Goal: Transaction & Acquisition: Book appointment/travel/reservation

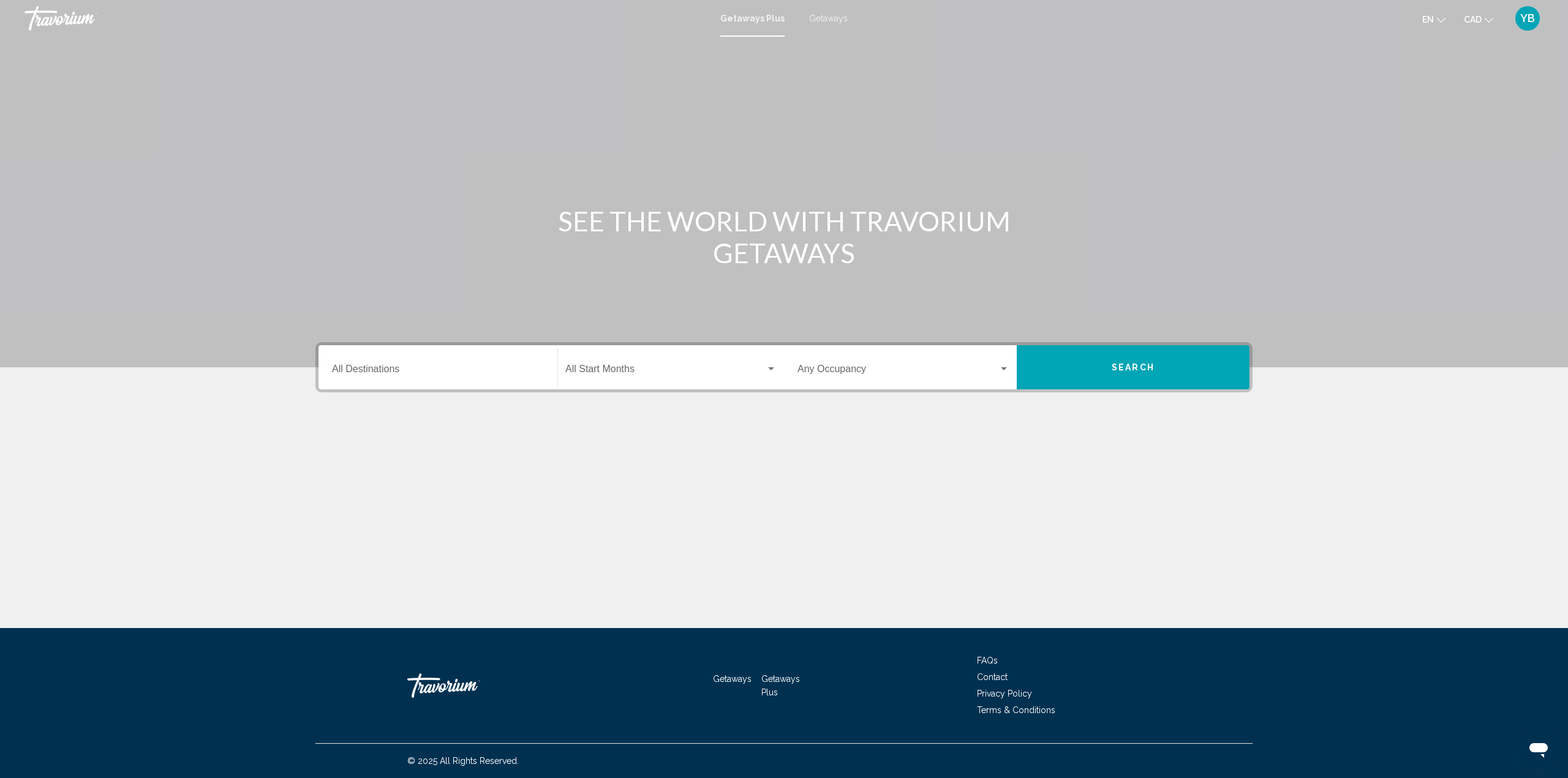
click at [378, 371] on input "Destination All Destinations" at bounding box center [438, 371] width 212 height 11
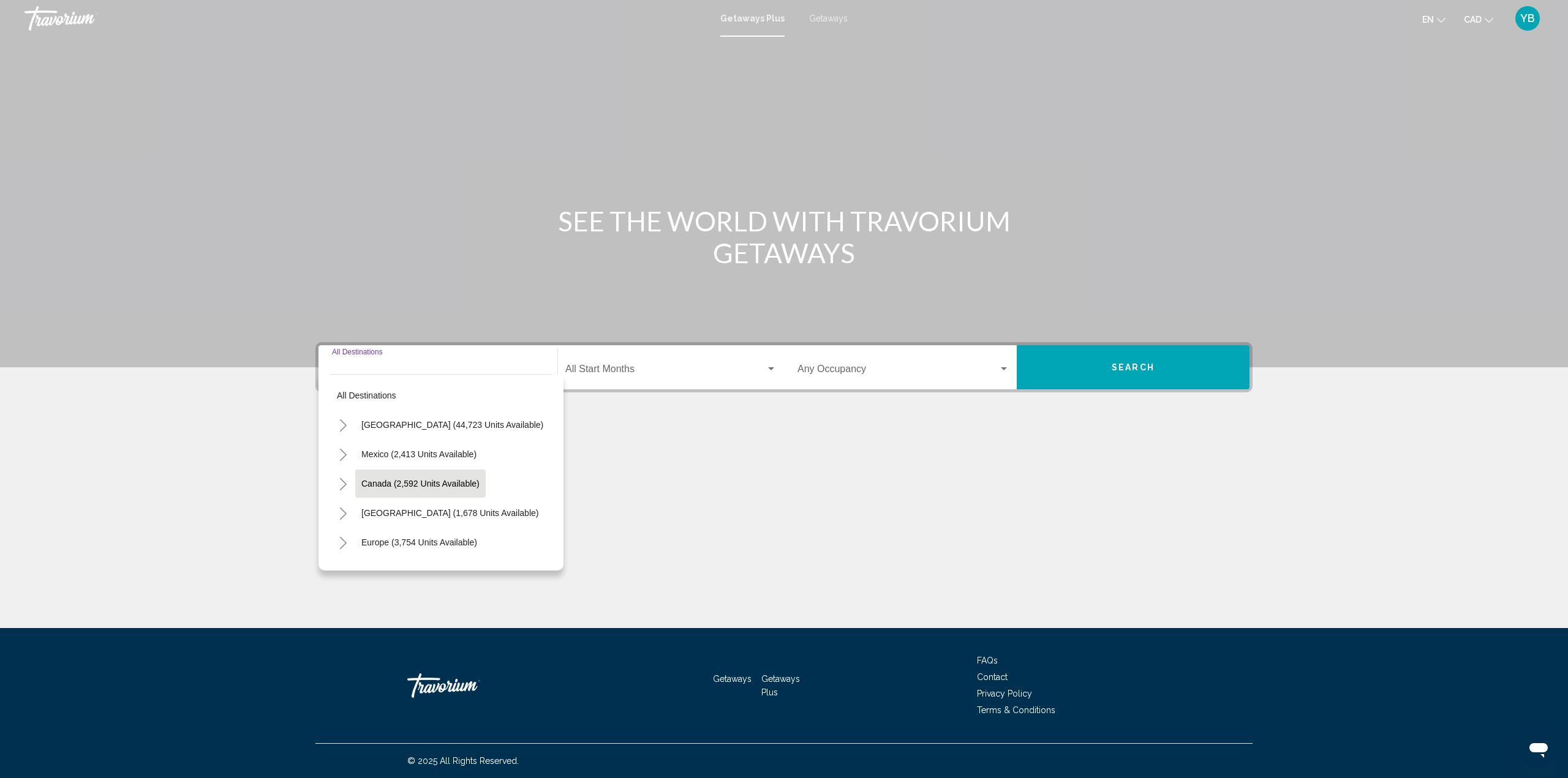
click at [380, 480] on span "Canada (2,592 units available)" at bounding box center [420, 483] width 118 height 9
type input "**********"
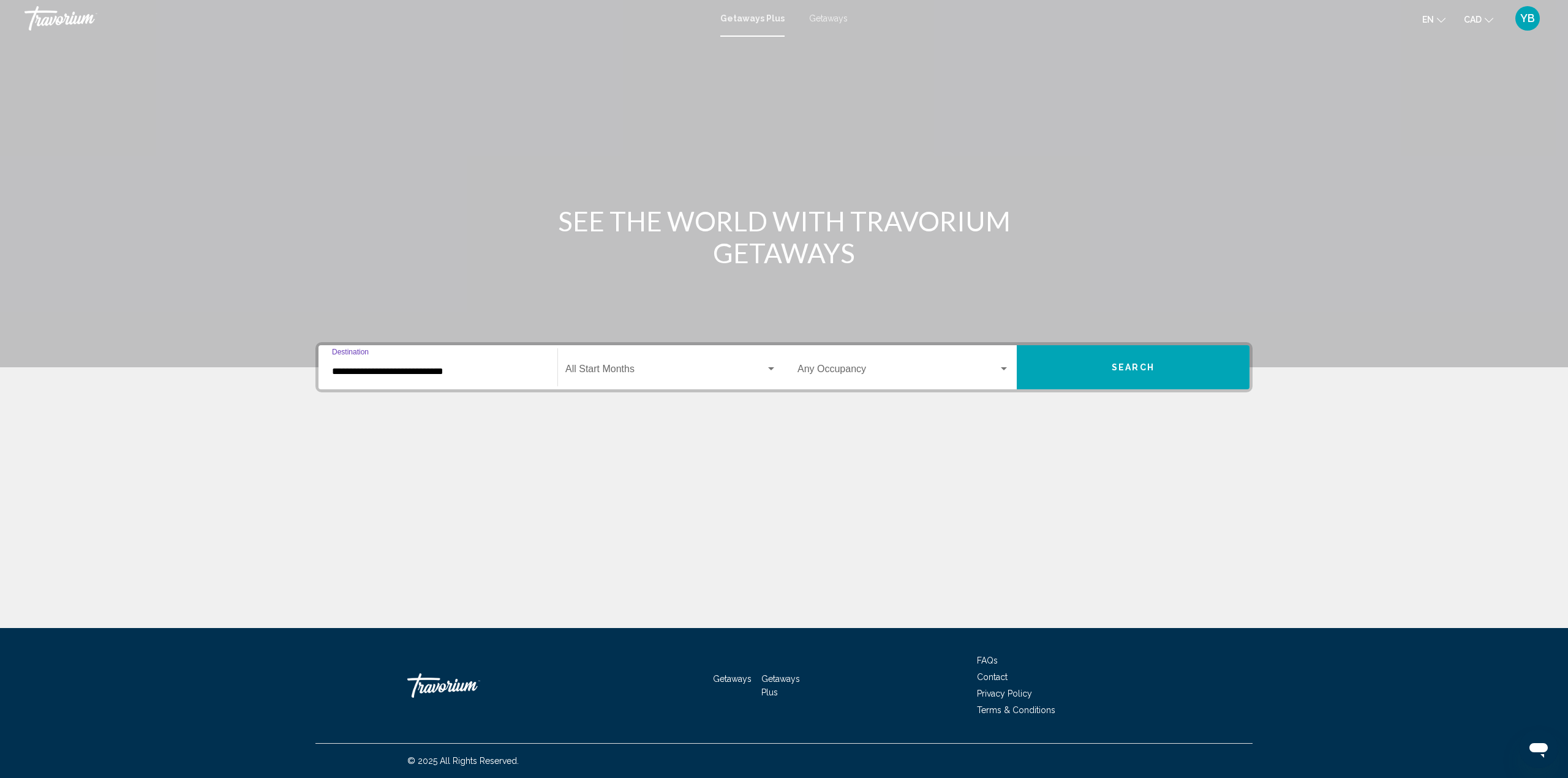
click at [678, 371] on span "Search widget" at bounding box center [665, 371] width 200 height 11
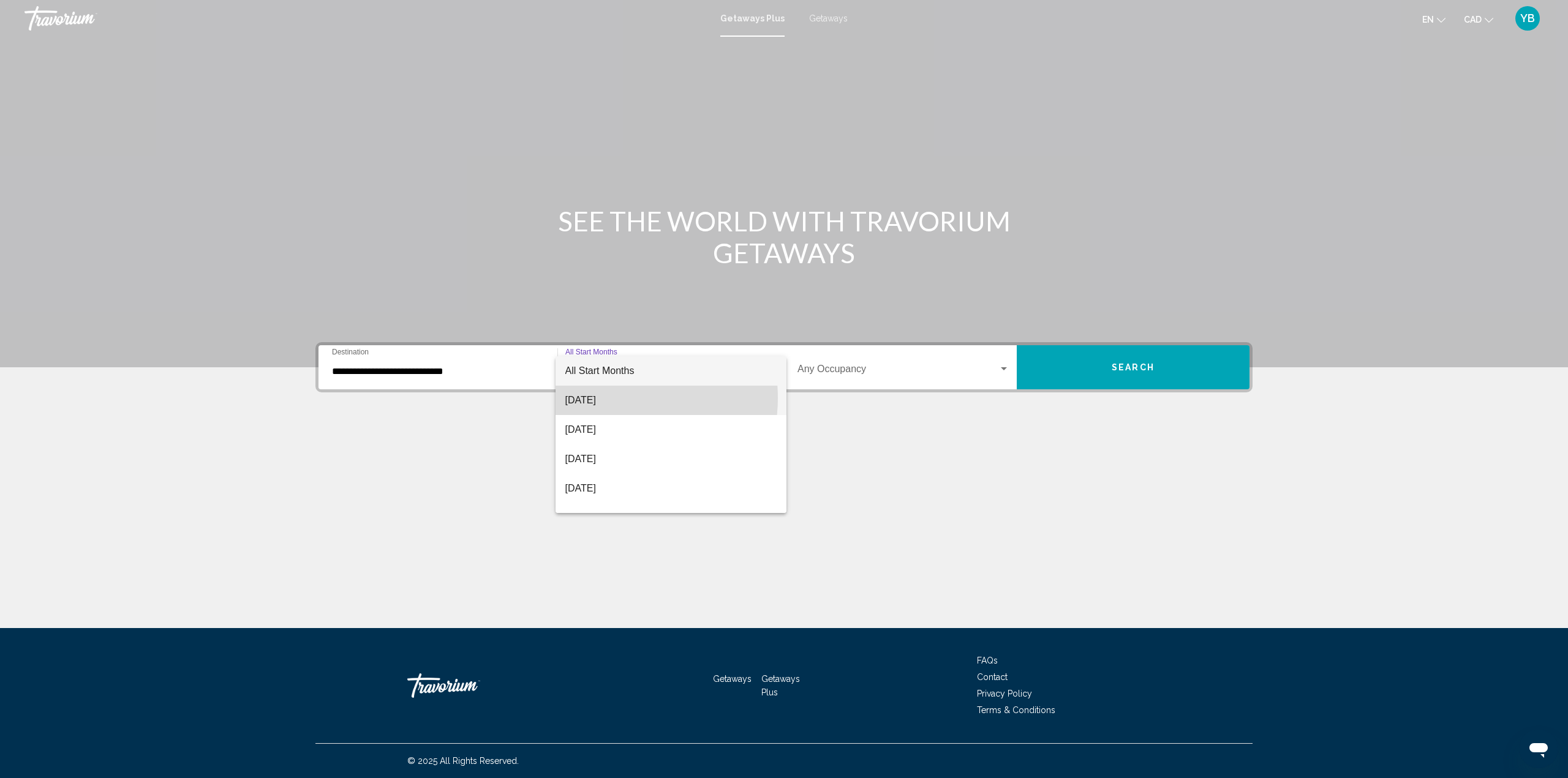
click at [610, 398] on span "[DATE]" at bounding box center [671, 401] width 212 height 29
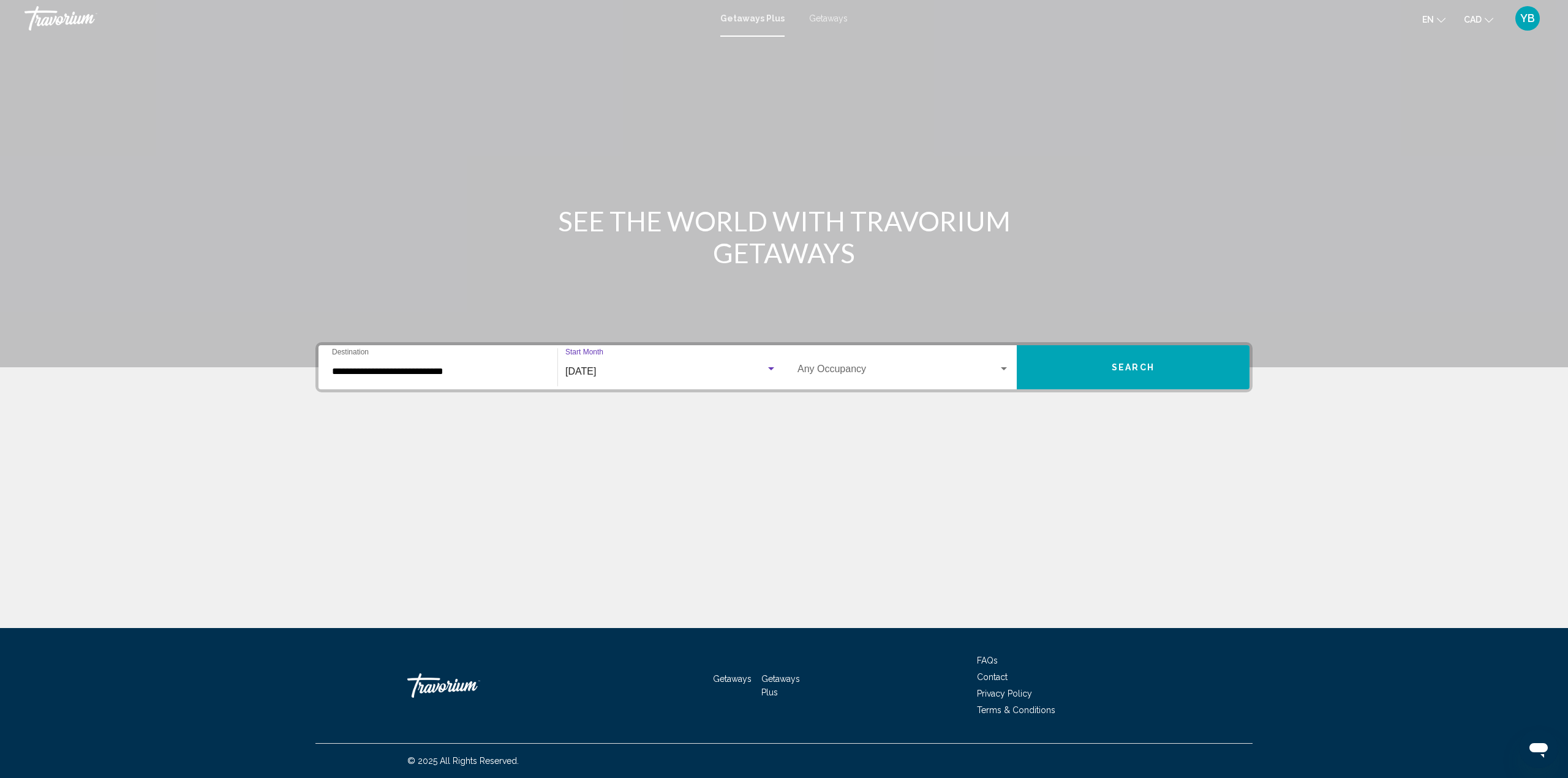
click at [1109, 364] on button "Search" at bounding box center [1133, 367] width 233 height 44
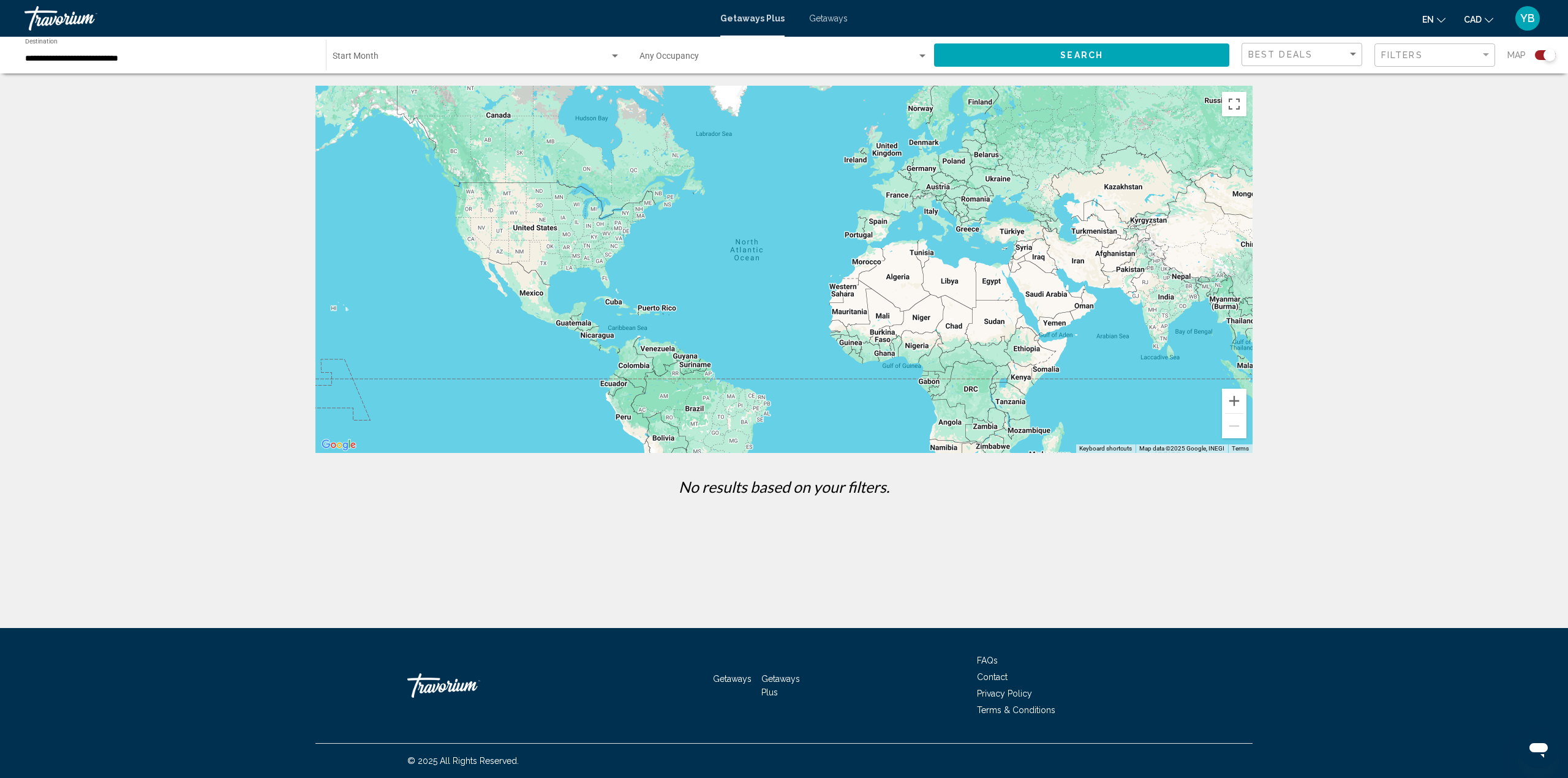
drag, startPoint x: 157, startPoint y: 49, endPoint x: 195, endPoint y: 41, distance: 38.8
click at [157, 49] on div "**********" at bounding box center [169, 55] width 288 height 34
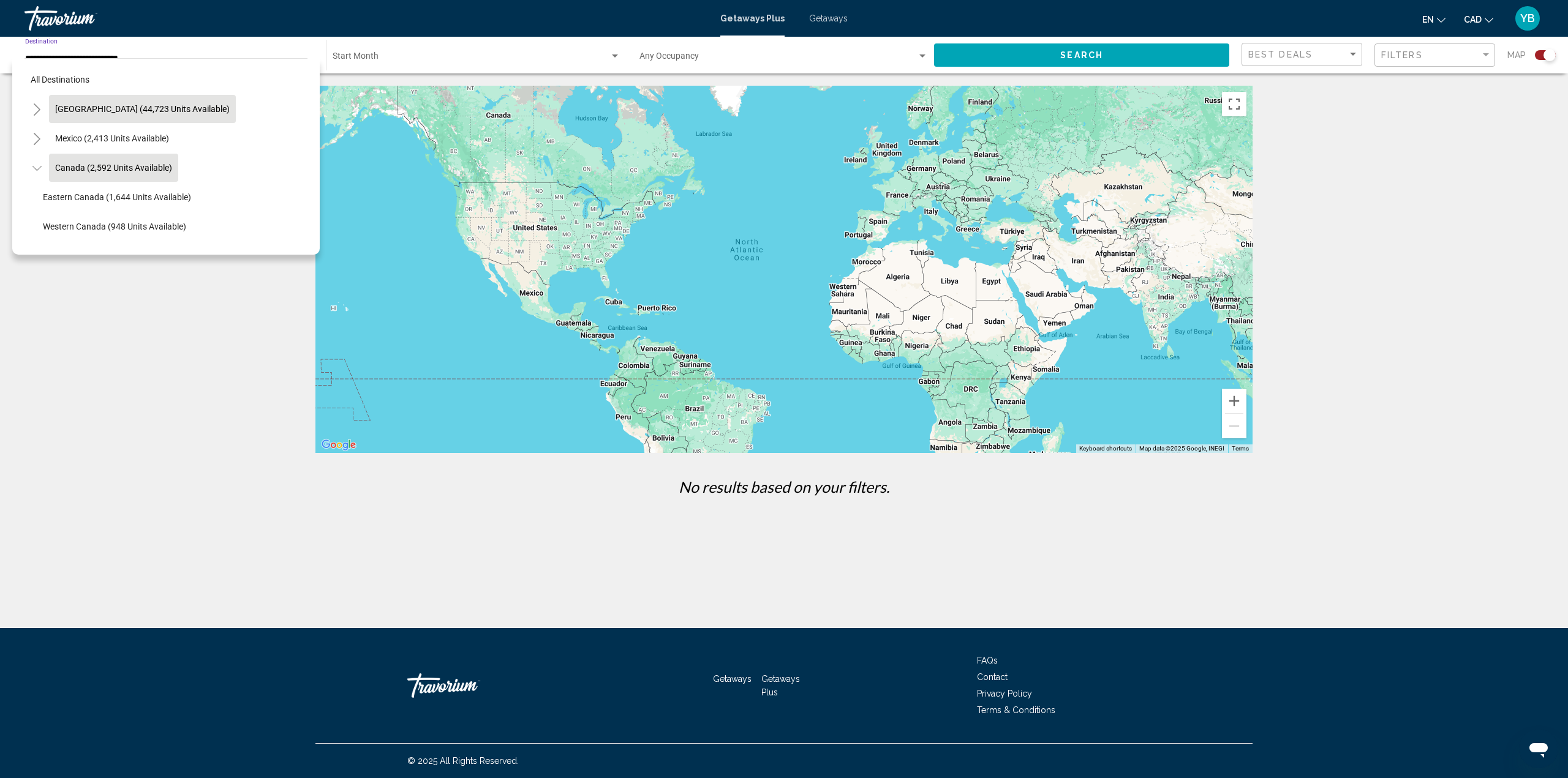
scroll to position [14, 0]
click at [83, 179] on span "Eastern Canada (1,644 units available)" at bounding box center [117, 182] width 148 height 9
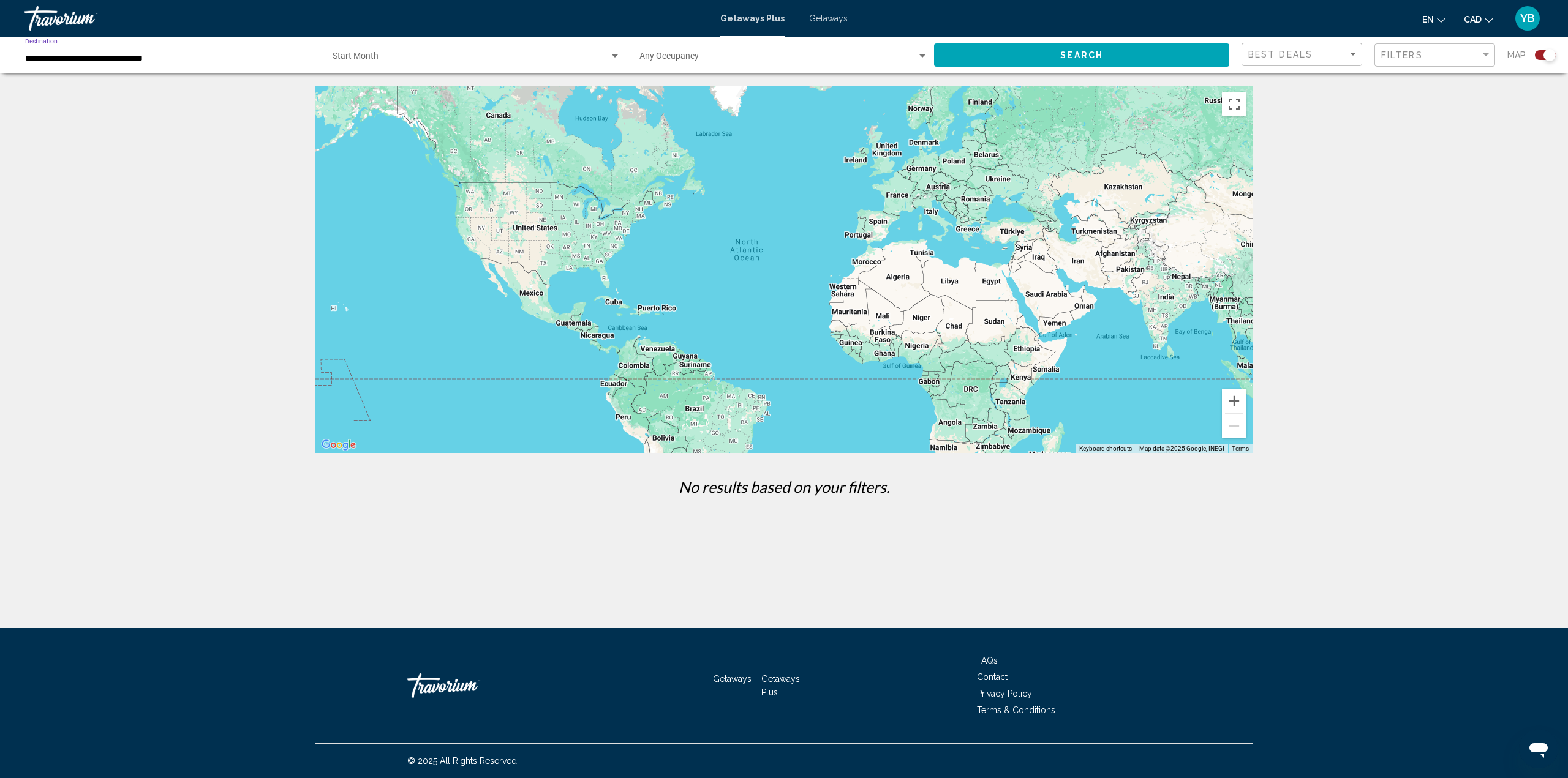
click at [344, 51] on div "Start Month All Start Months" at bounding box center [477, 55] width 288 height 34
click at [353, 52] on span "All Start Months" at bounding box center [477, 58] width 288 height 26
click at [389, 51] on div "Start Month All Start Months" at bounding box center [477, 55] width 288 height 34
click at [600, 52] on span "All Start Months" at bounding box center [477, 58] width 288 height 26
click at [194, 63] on input "**********" at bounding box center [169, 58] width 288 height 9
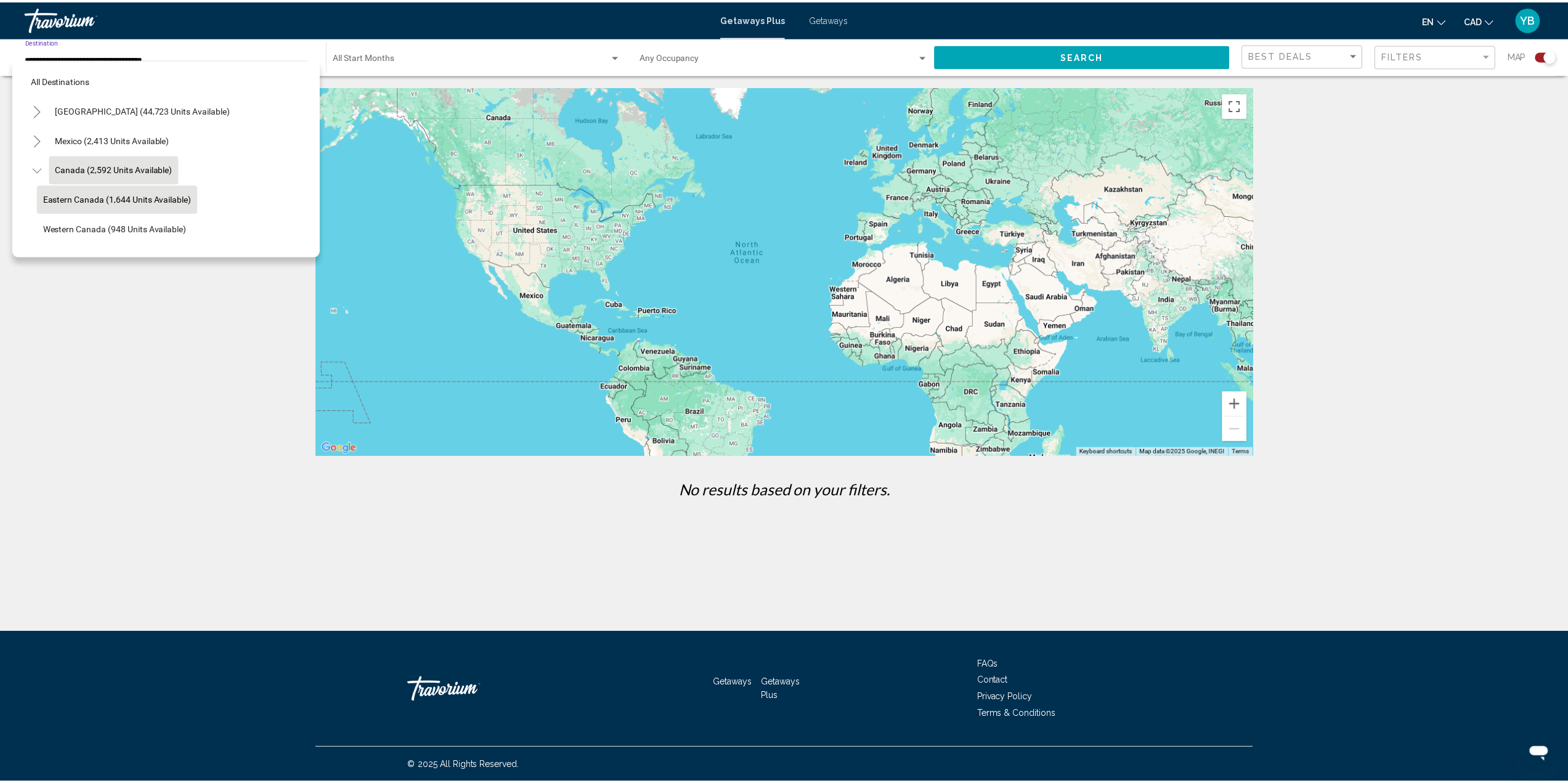
scroll to position [44, 0]
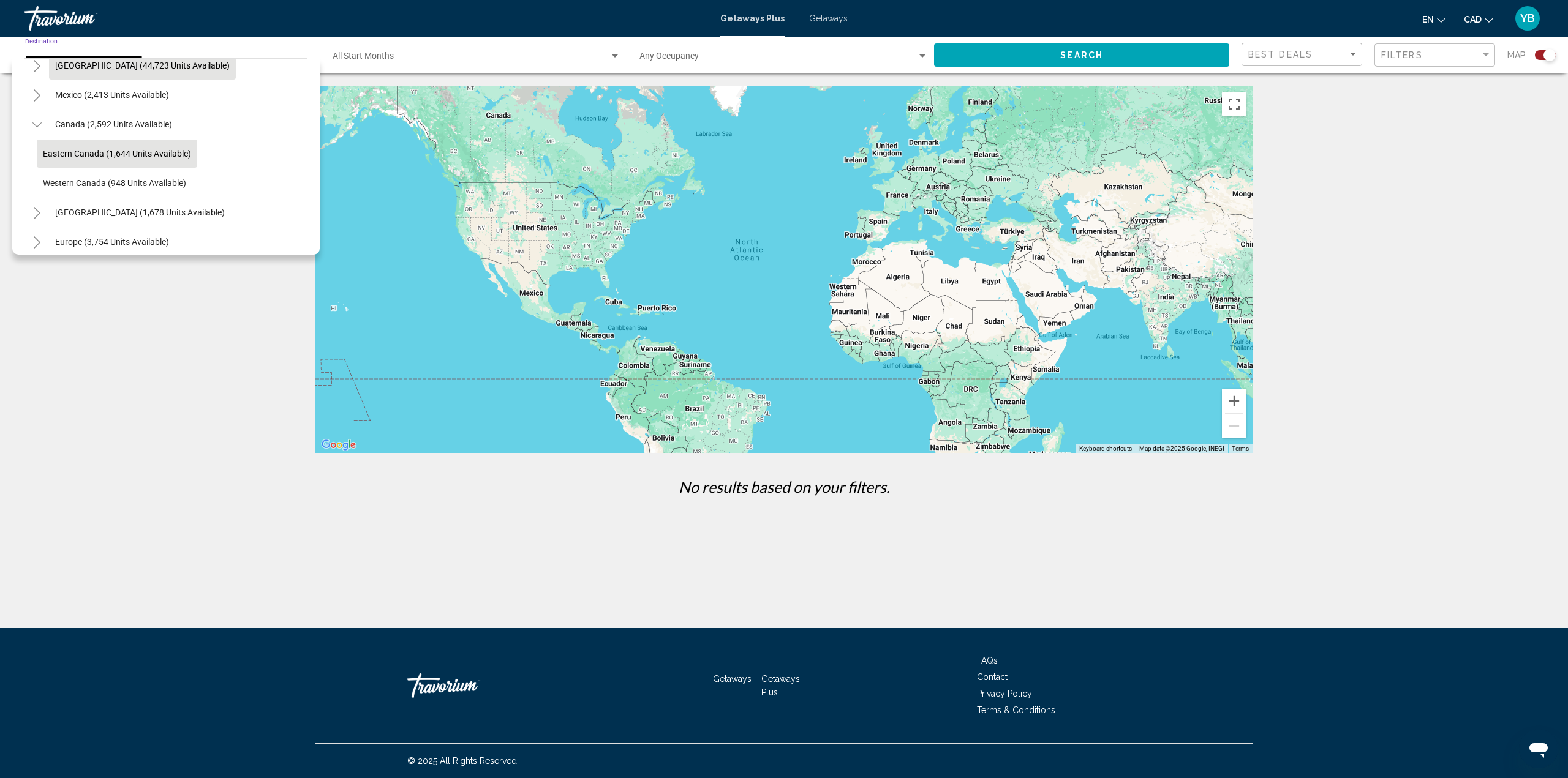
drag, startPoint x: 63, startPoint y: 69, endPoint x: 70, endPoint y: 70, distance: 7.1
click at [63, 69] on span "[GEOGRAPHIC_DATA] (44,723 units available)" at bounding box center [142, 65] width 175 height 9
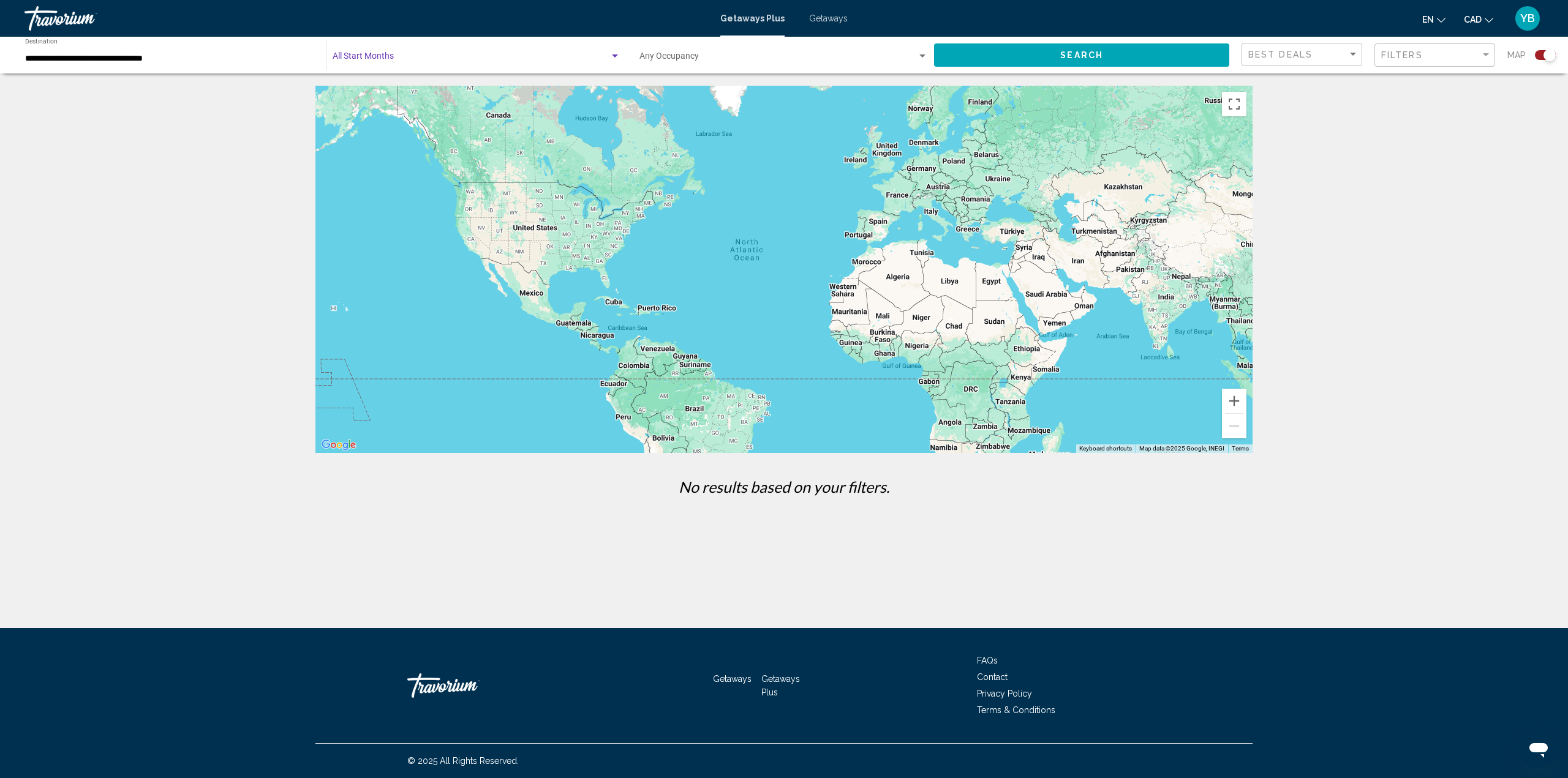
click at [366, 58] on span "Search widget" at bounding box center [471, 58] width 277 height 9
click at [573, 53] on span "All Start Months" at bounding box center [477, 58] width 288 height 26
click at [1058, 54] on button "Search" at bounding box center [1081, 55] width 295 height 22
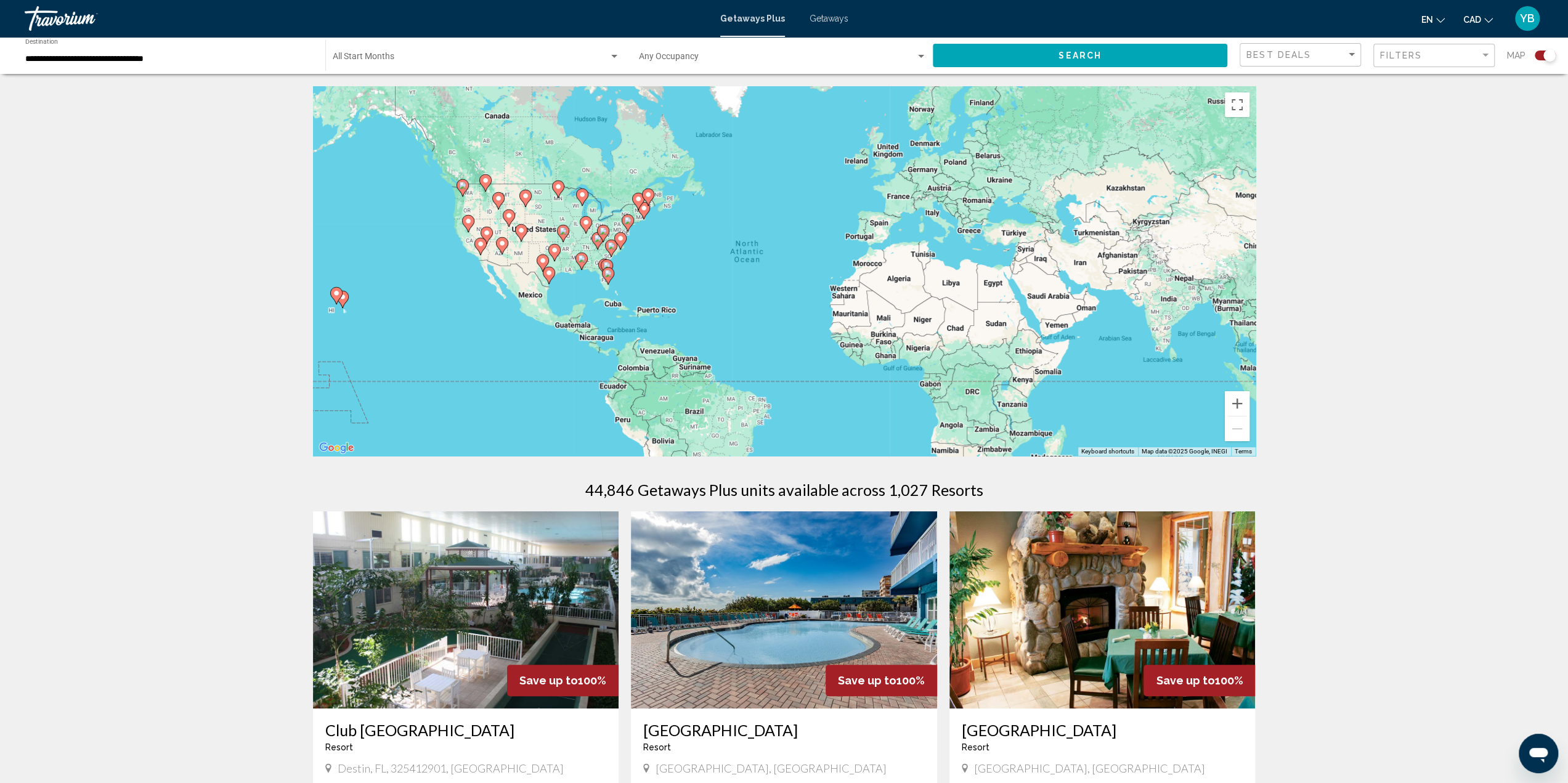
click at [367, 58] on span "Search widget" at bounding box center [470, 59] width 276 height 10
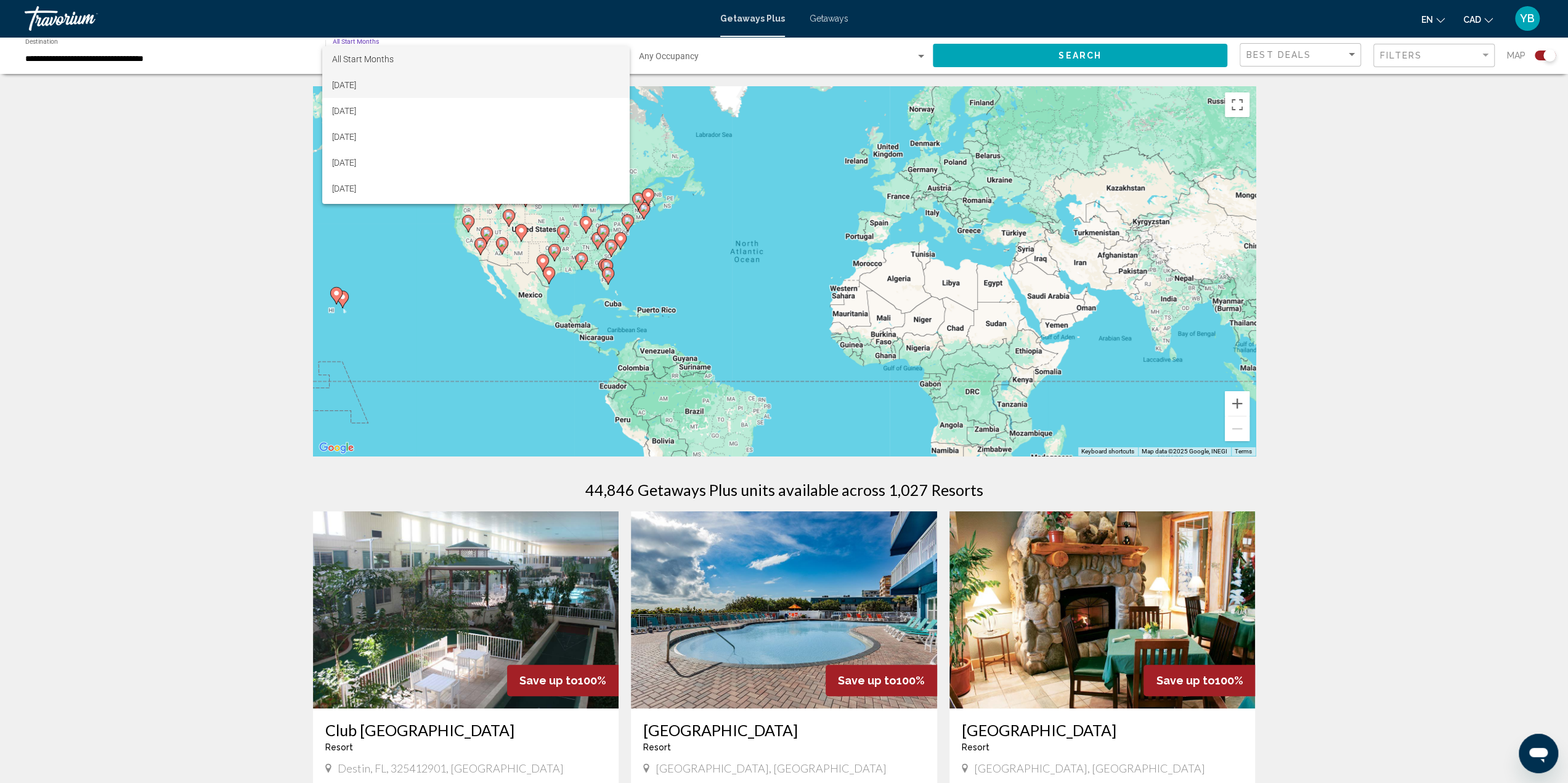
click at [375, 83] on span "[DATE]" at bounding box center [476, 85] width 287 height 26
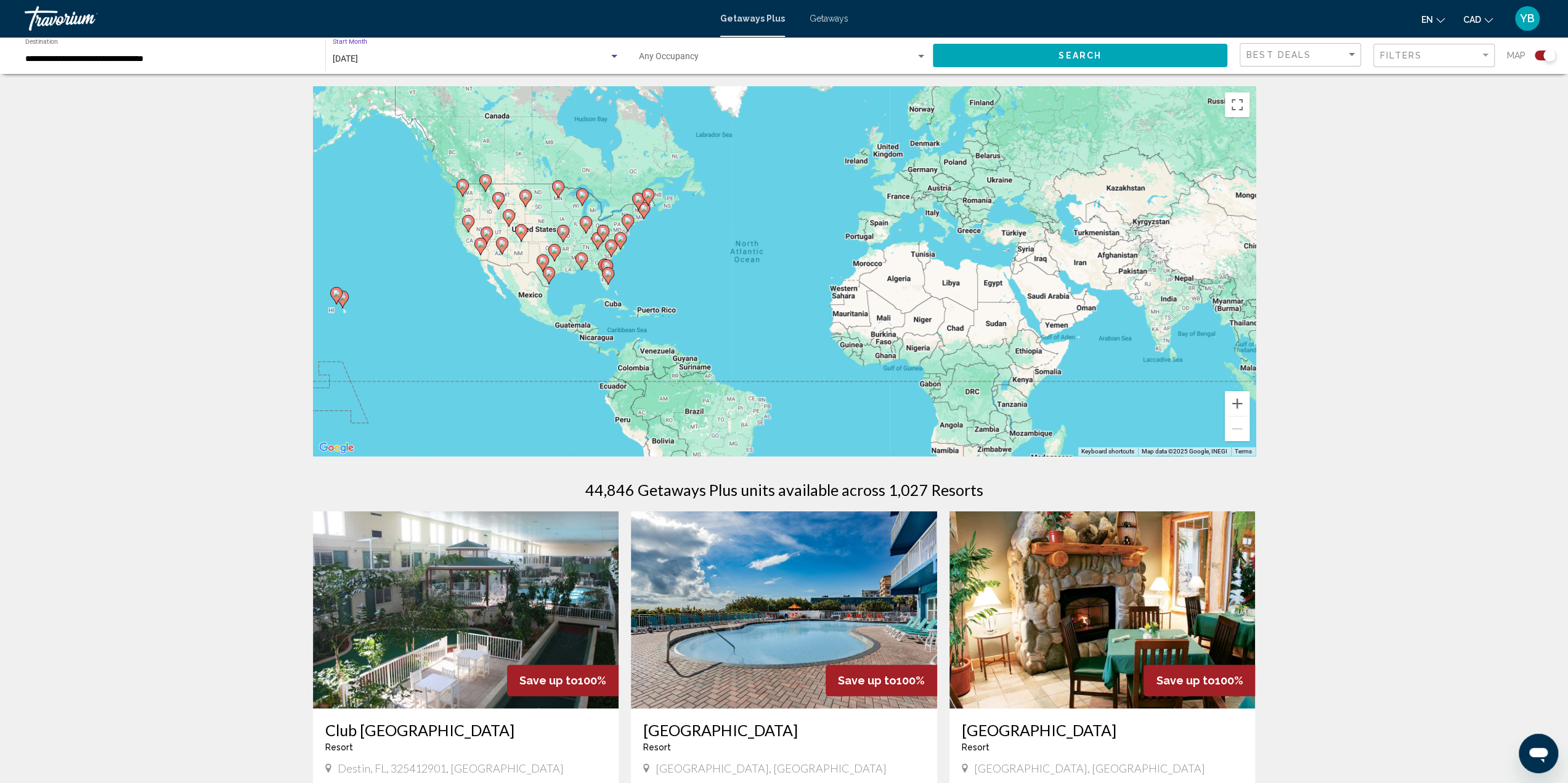
click at [1028, 57] on button "Search" at bounding box center [1079, 55] width 294 height 22
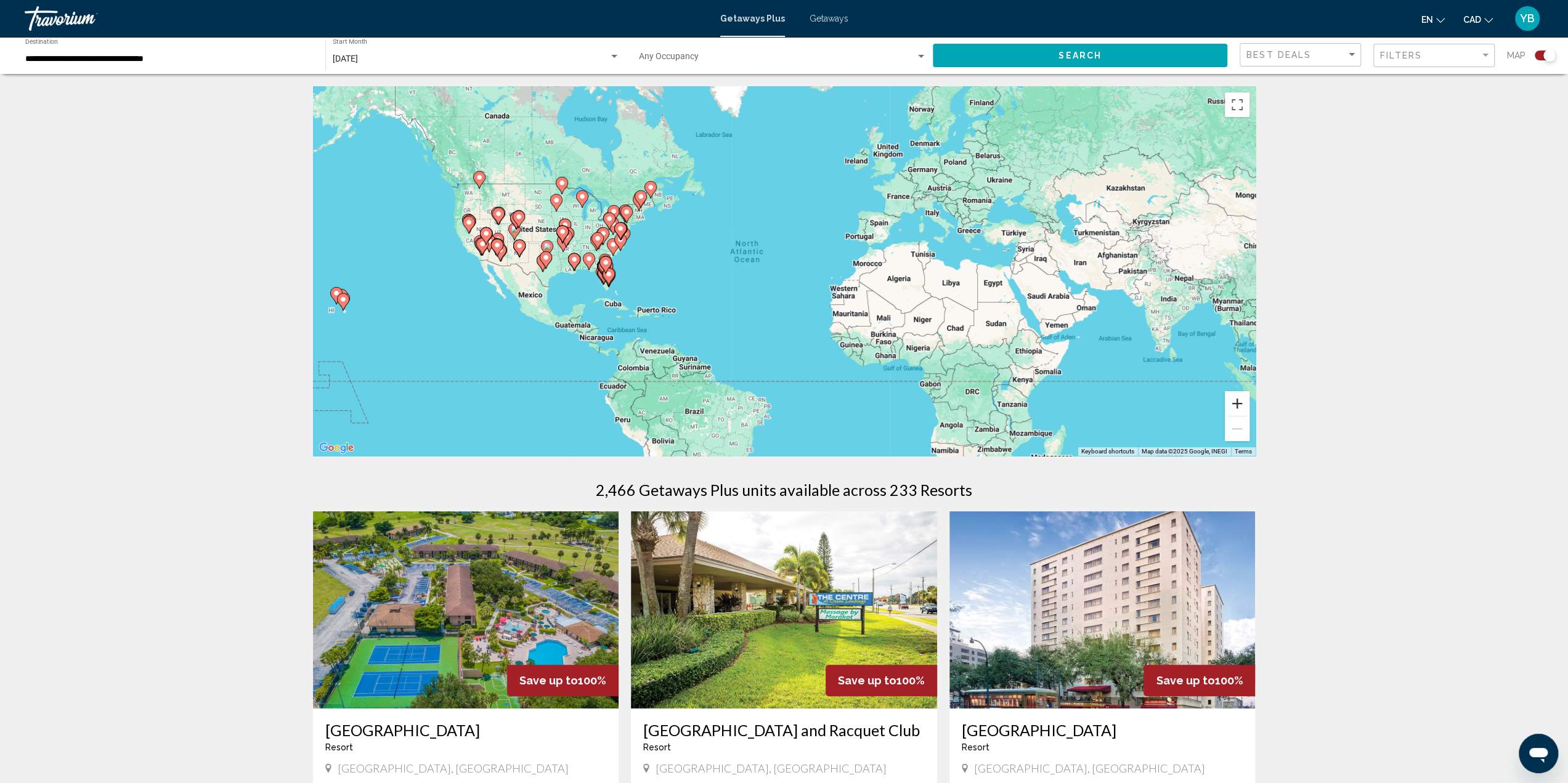
click at [1236, 401] on button "Zoom in" at bounding box center [1237, 403] width 24 height 24
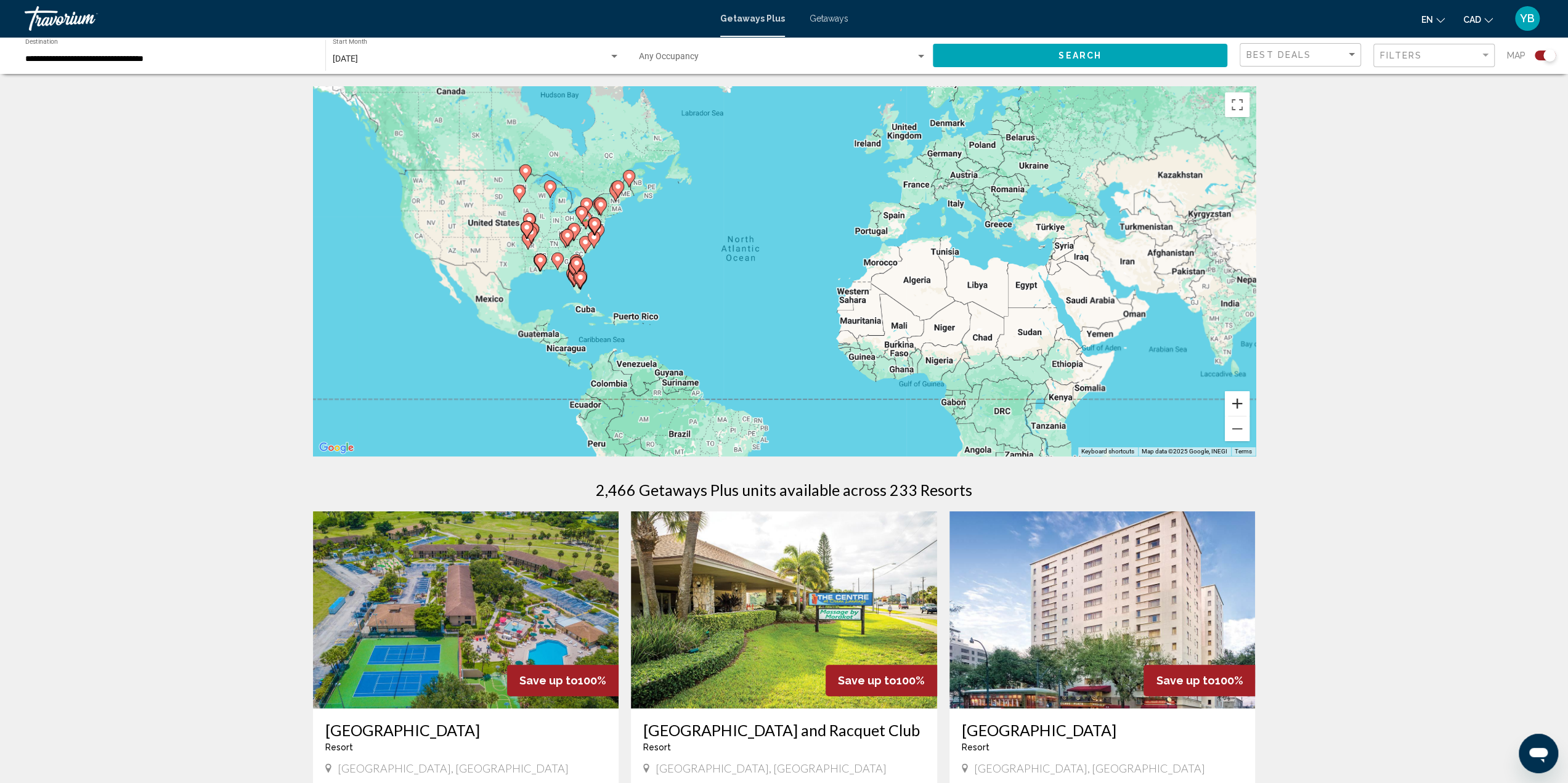
click at [1236, 401] on button "Zoom in" at bounding box center [1237, 403] width 24 height 24
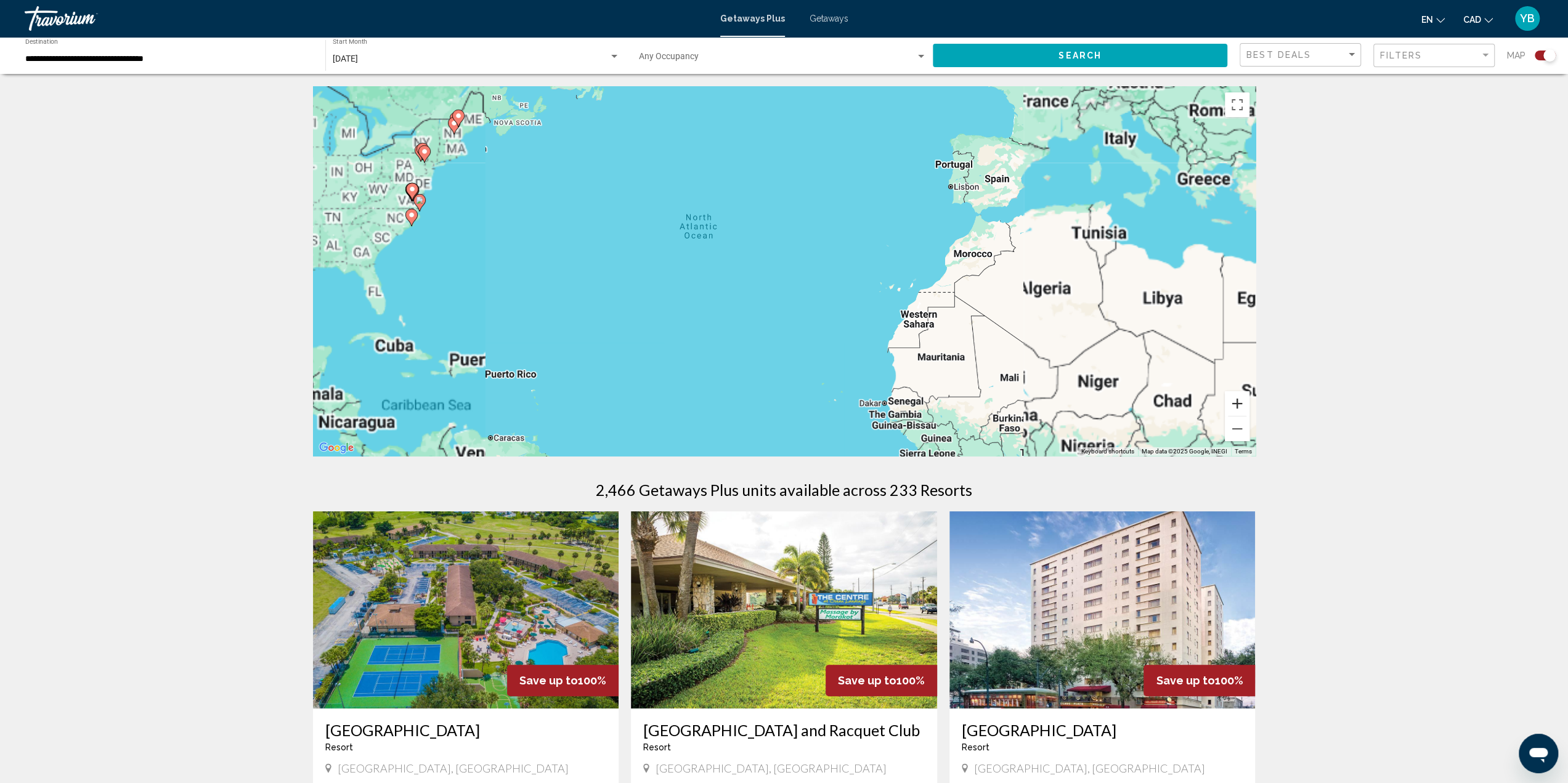
click at [1237, 400] on button "Zoom in" at bounding box center [1237, 403] width 24 height 24
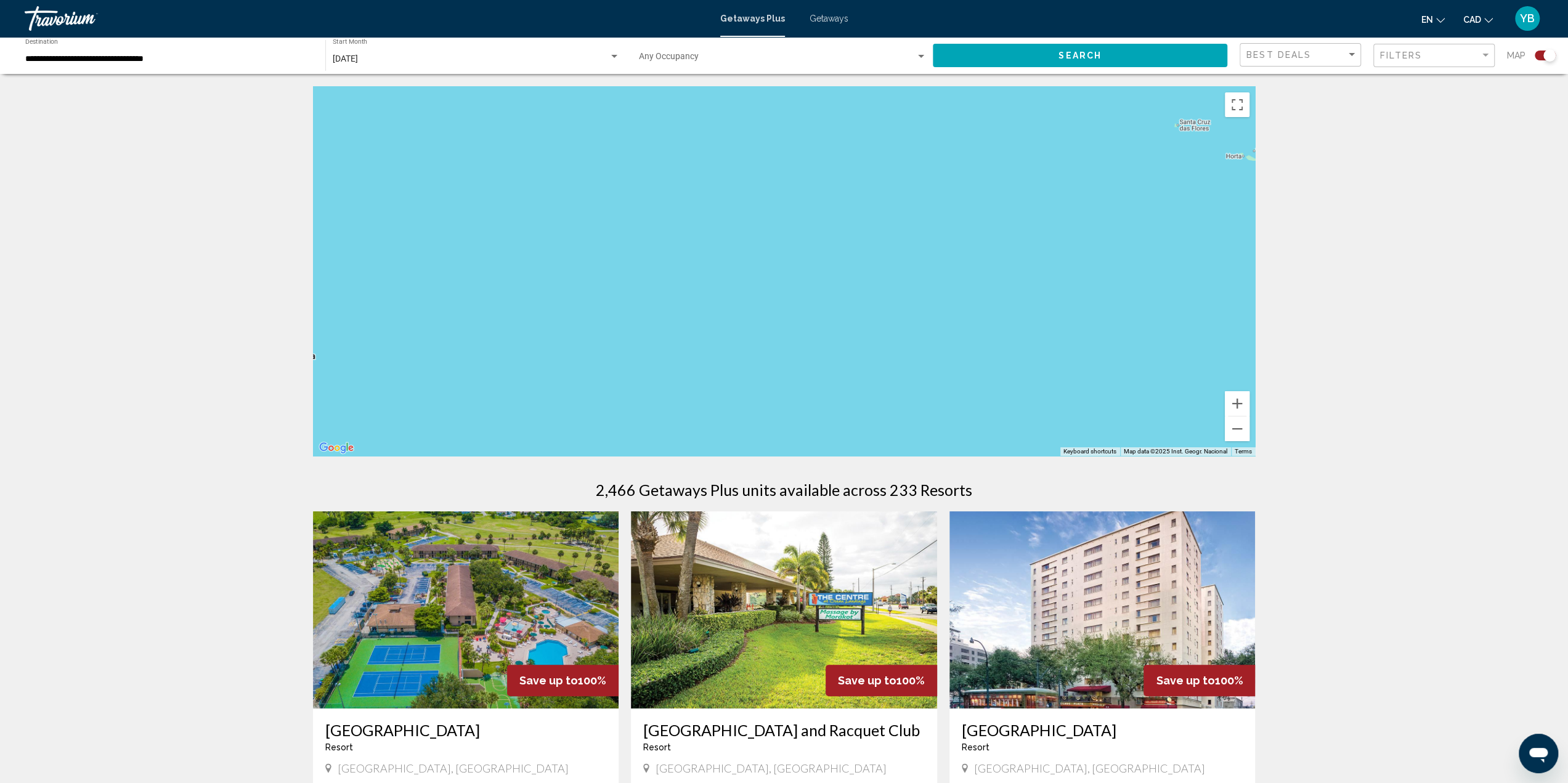
drag, startPoint x: 707, startPoint y: 307, endPoint x: 1090, endPoint y: 410, distance: 396.6
click at [1085, 413] on div "Main content" at bounding box center [784, 271] width 943 height 369
drag, startPoint x: 636, startPoint y: 235, endPoint x: 1039, endPoint y: 424, distance: 445.1
click at [1039, 424] on div "Main content" at bounding box center [784, 271] width 943 height 369
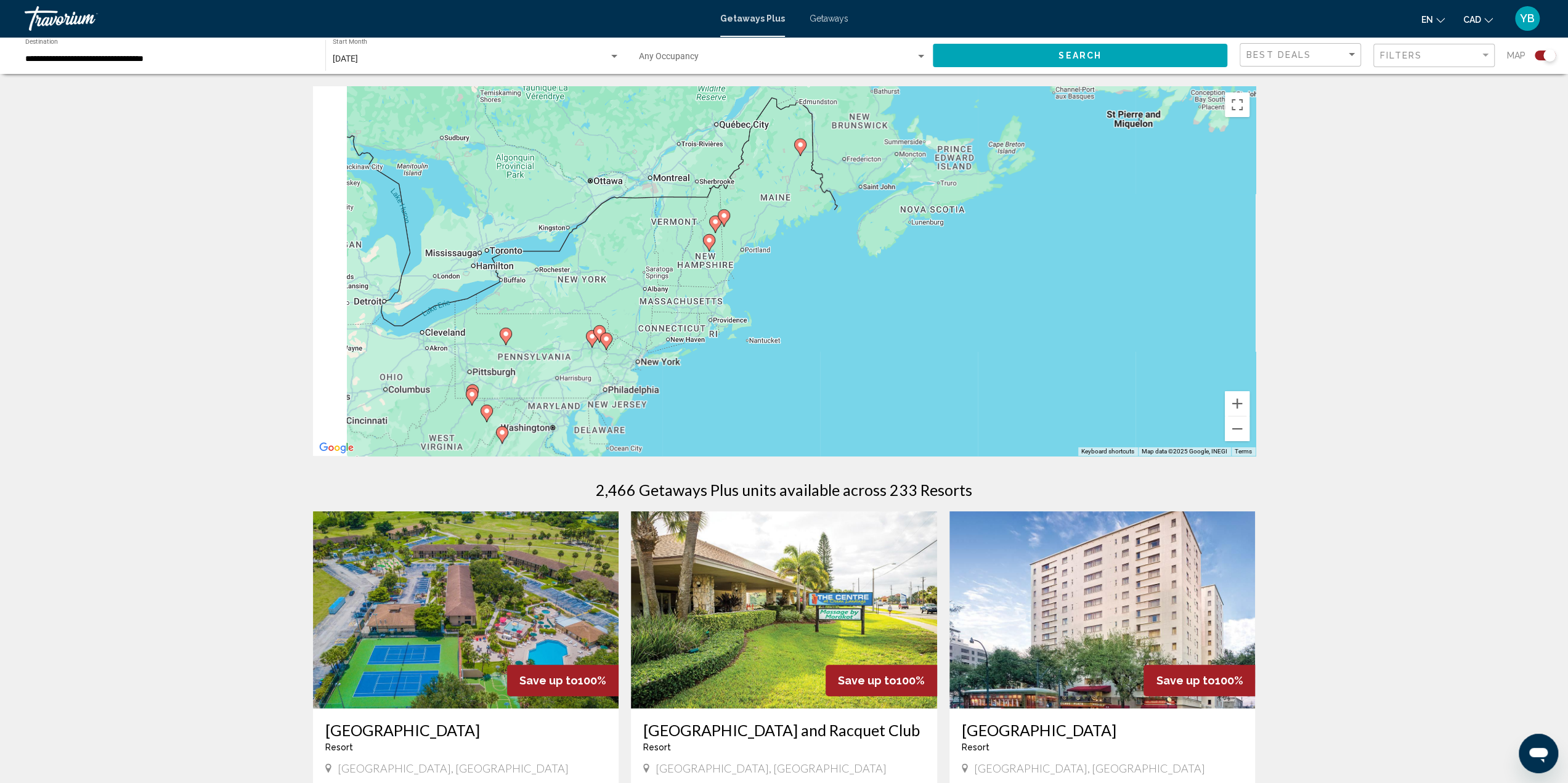
drag, startPoint x: 797, startPoint y: 293, endPoint x: 1012, endPoint y: 375, distance: 230.1
click at [1012, 382] on div "To activate drag with keyboard, press Alt + Enter. Once in keyboard drag state,…" at bounding box center [784, 271] width 943 height 369
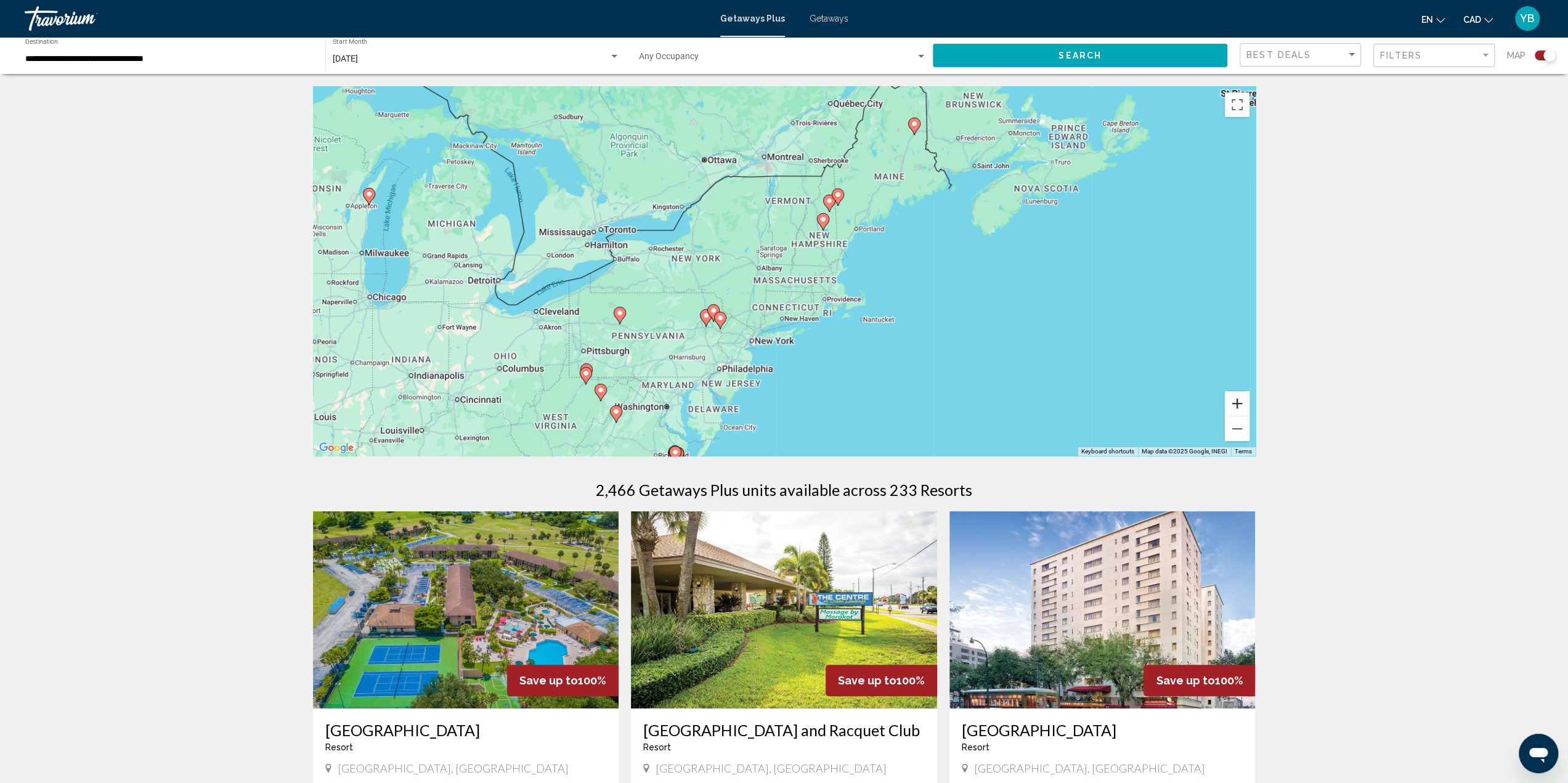
click at [1239, 410] on button "Zoom in" at bounding box center [1237, 403] width 24 height 24
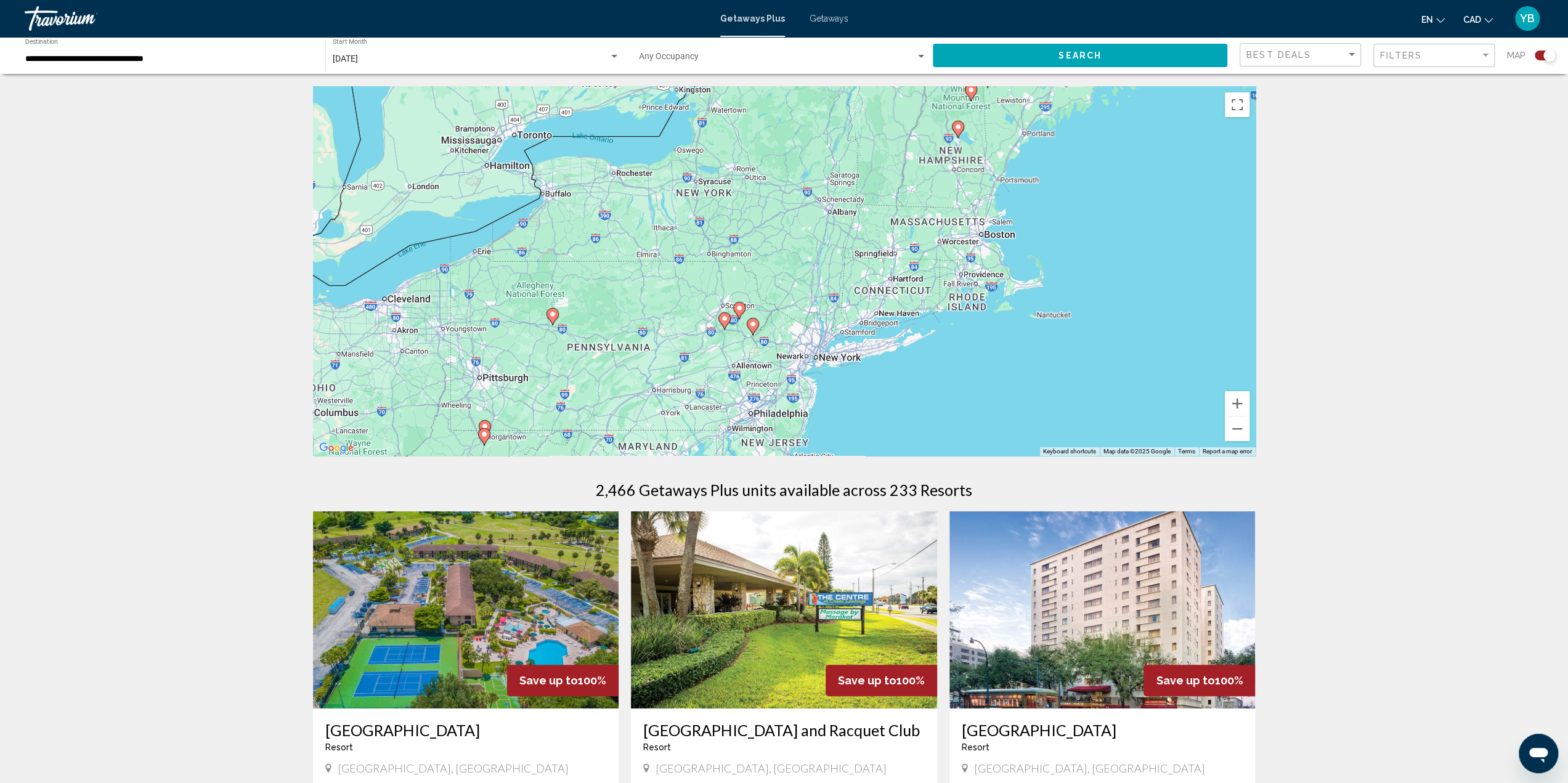
drag, startPoint x: 856, startPoint y: 289, endPoint x: 964, endPoint y: 243, distance: 117.4
click at [963, 247] on div "To activate drag with keyboard, press Alt + Enter. Once in keyboard drag state,…" at bounding box center [784, 271] width 943 height 369
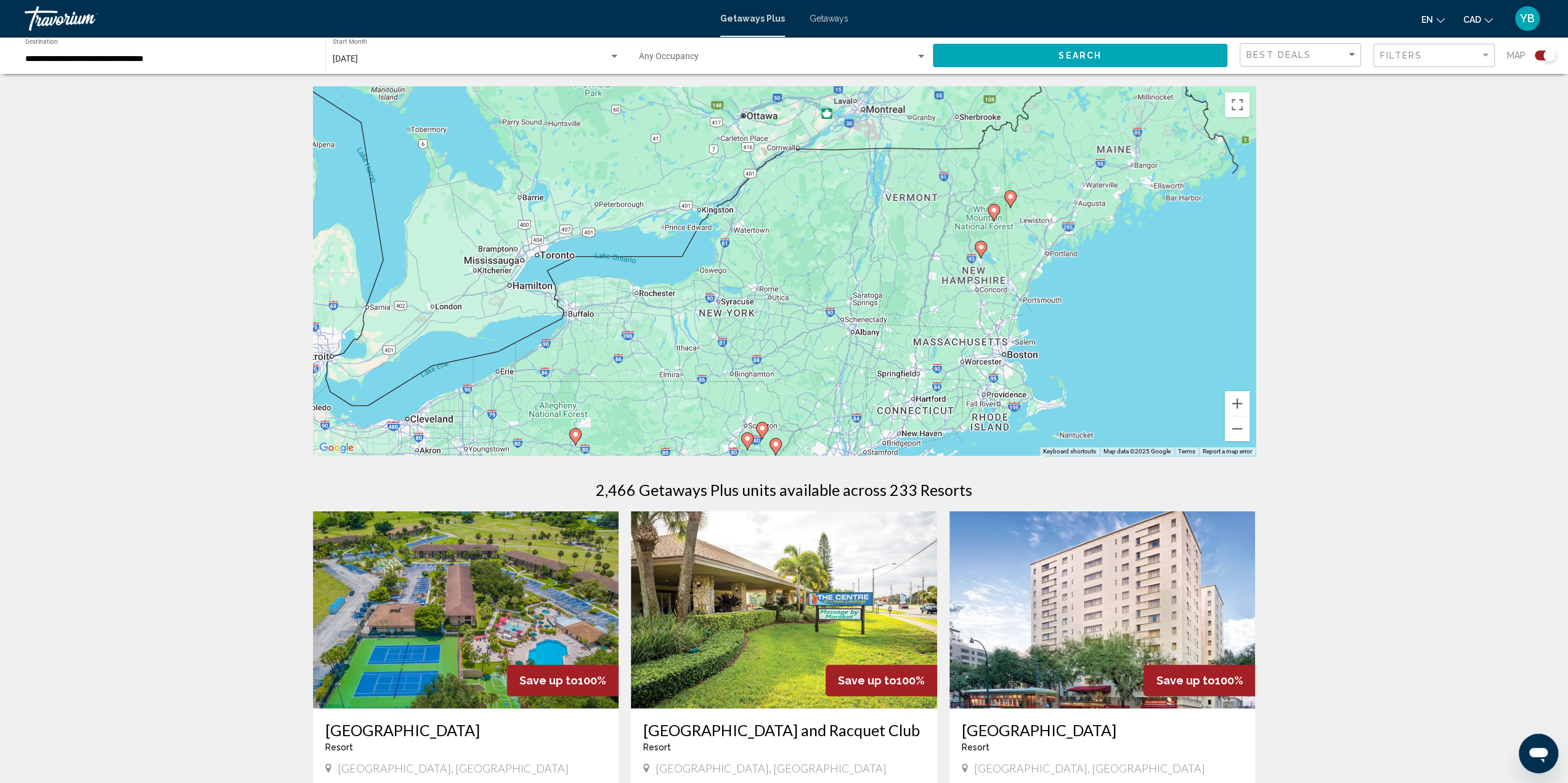
drag, startPoint x: 1005, startPoint y: 230, endPoint x: 1018, endPoint y: 323, distance: 93.9
click at [1018, 323] on div "To activate drag with keyboard, press Alt + Enter. Once in keyboard drag state,…" at bounding box center [784, 271] width 943 height 369
click at [992, 209] on image "Main content" at bounding box center [994, 210] width 8 height 8
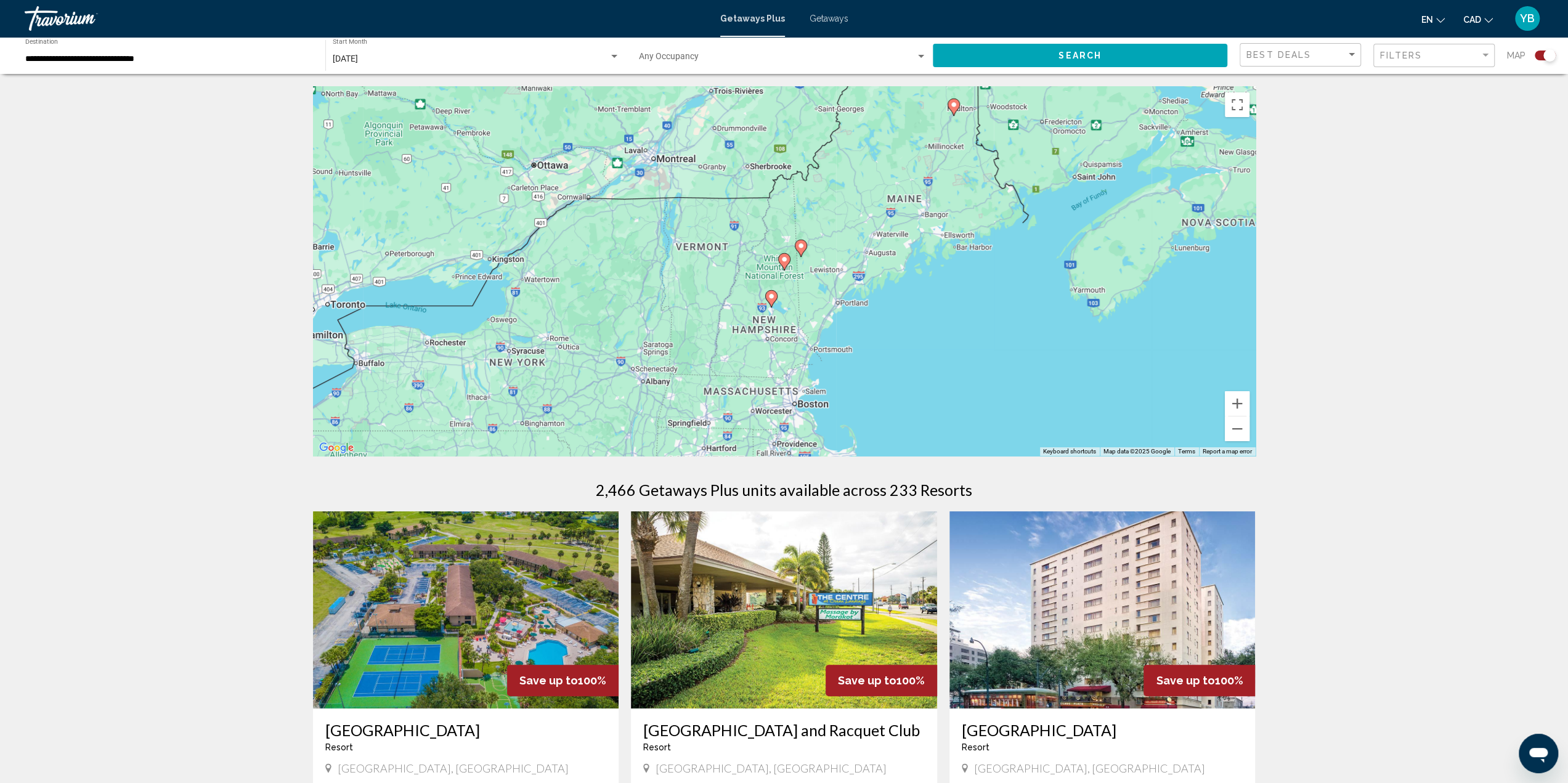
click at [798, 254] on gmp-advanced-marker "Main content" at bounding box center [801, 247] width 12 height 18
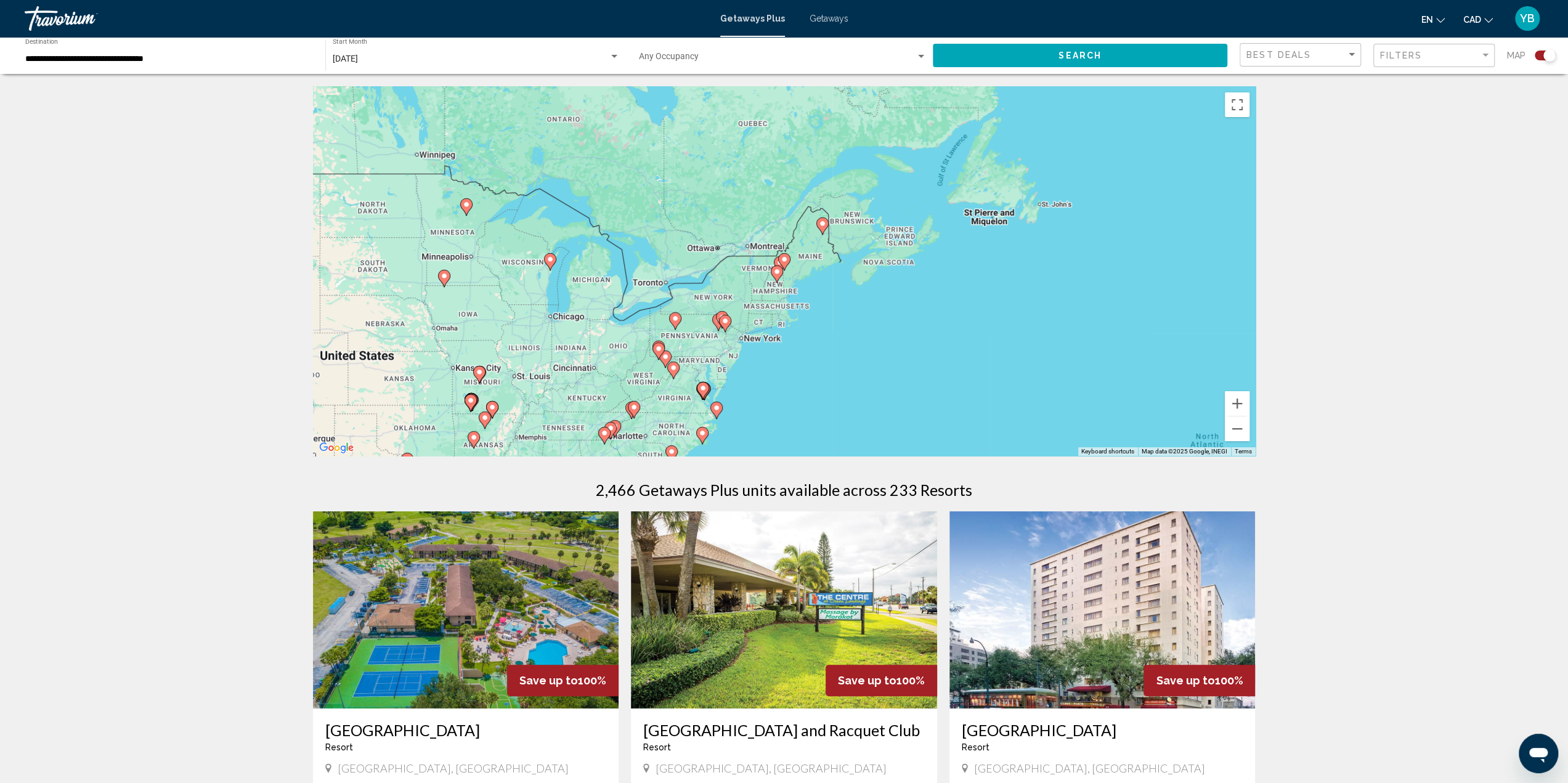
click at [718, 291] on div "To navigate, press the arrow keys. To activate drag with keyboard, press Alt + …" at bounding box center [784, 271] width 943 height 369
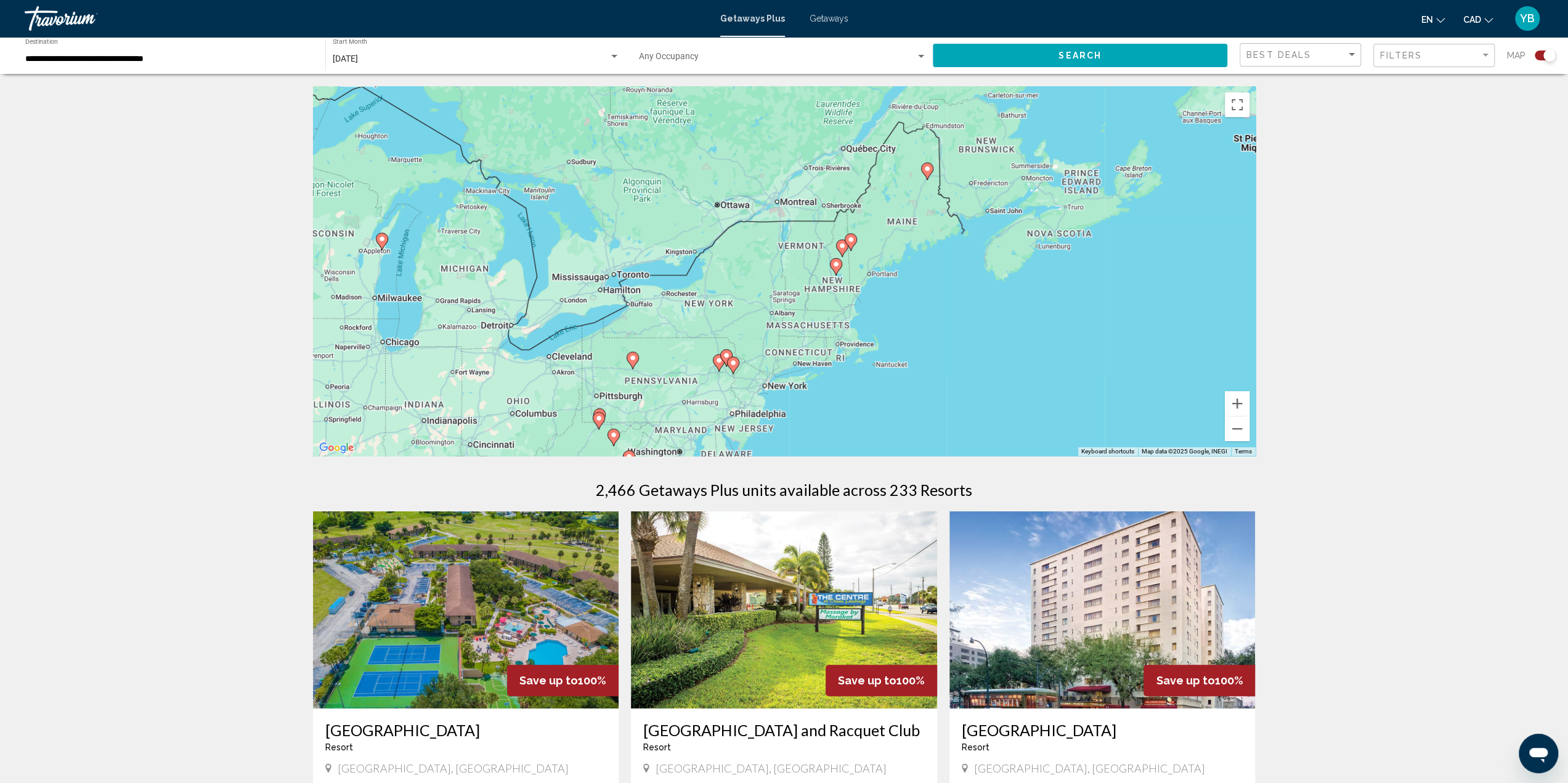
click at [720, 290] on div "To activate drag with keyboard, press Alt + Enter. Once in keyboard drag state,…" at bounding box center [784, 271] width 943 height 369
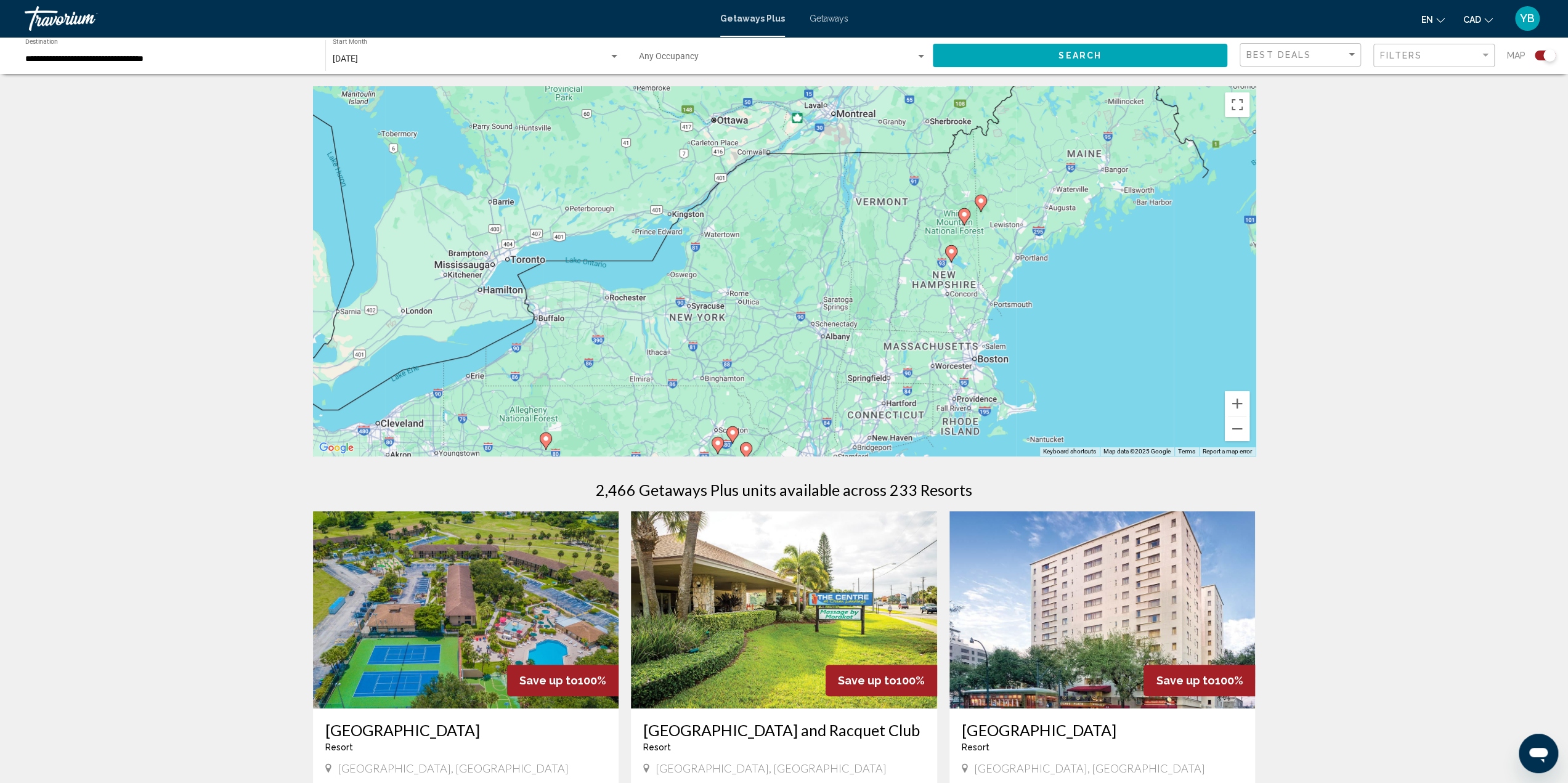
click at [545, 440] on image "Main content" at bounding box center [546, 439] width 8 height 8
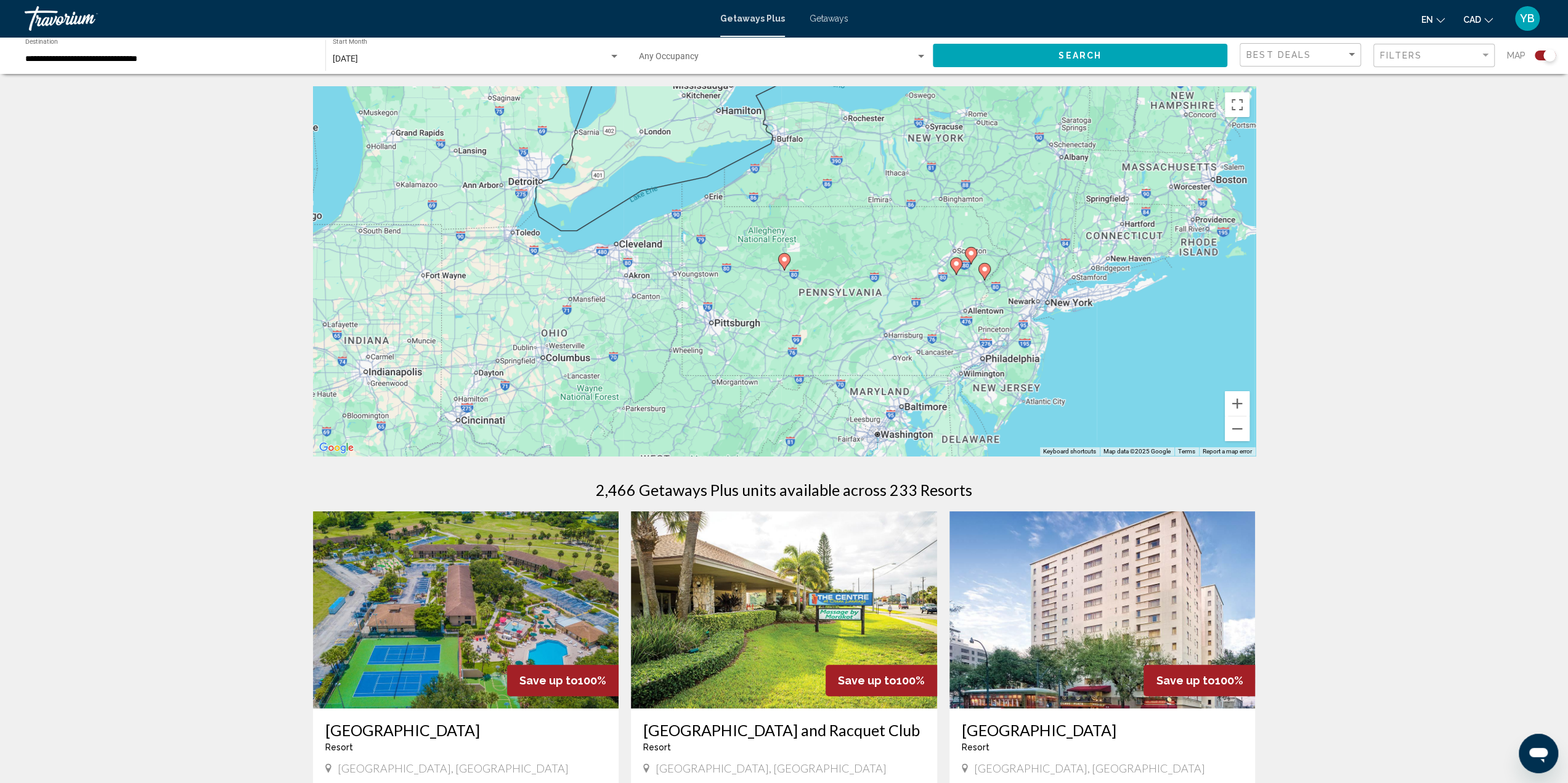
click at [784, 259] on image "Main content" at bounding box center [784, 260] width 8 height 8
type input "**********"
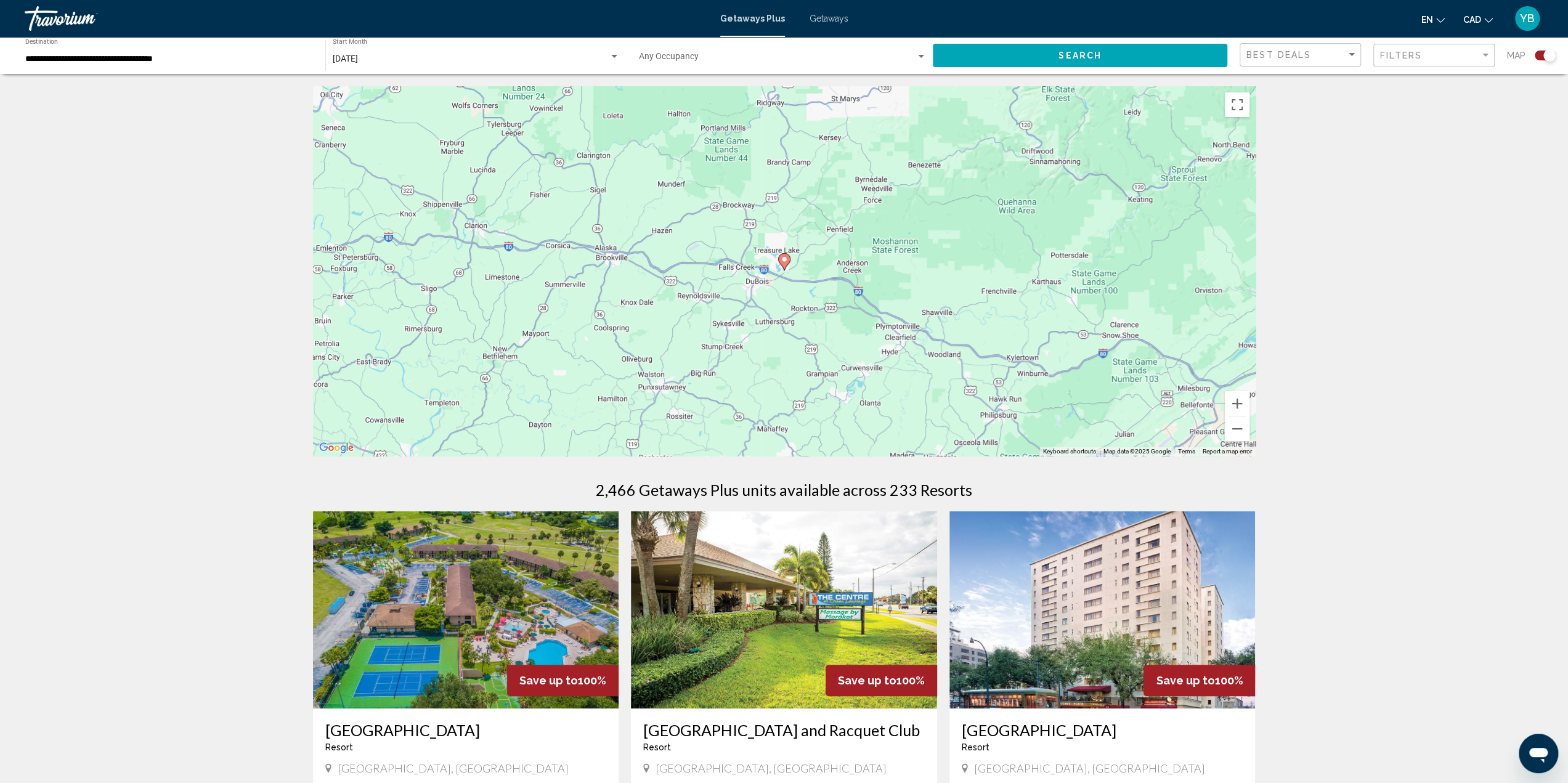
click at [784, 259] on image "Main content" at bounding box center [784, 260] width 8 height 8
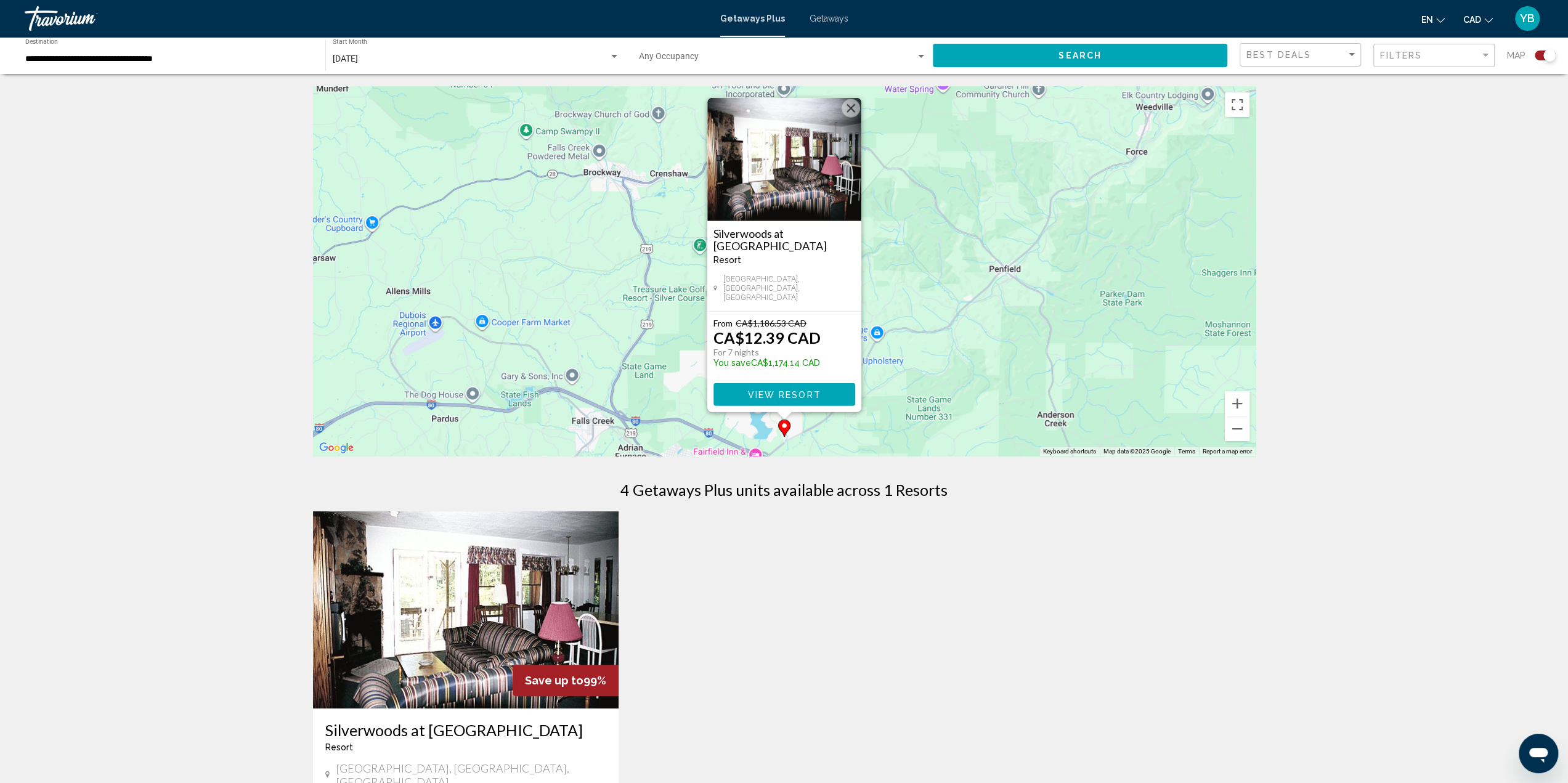
click at [788, 196] on img "Main content" at bounding box center [784, 159] width 154 height 123
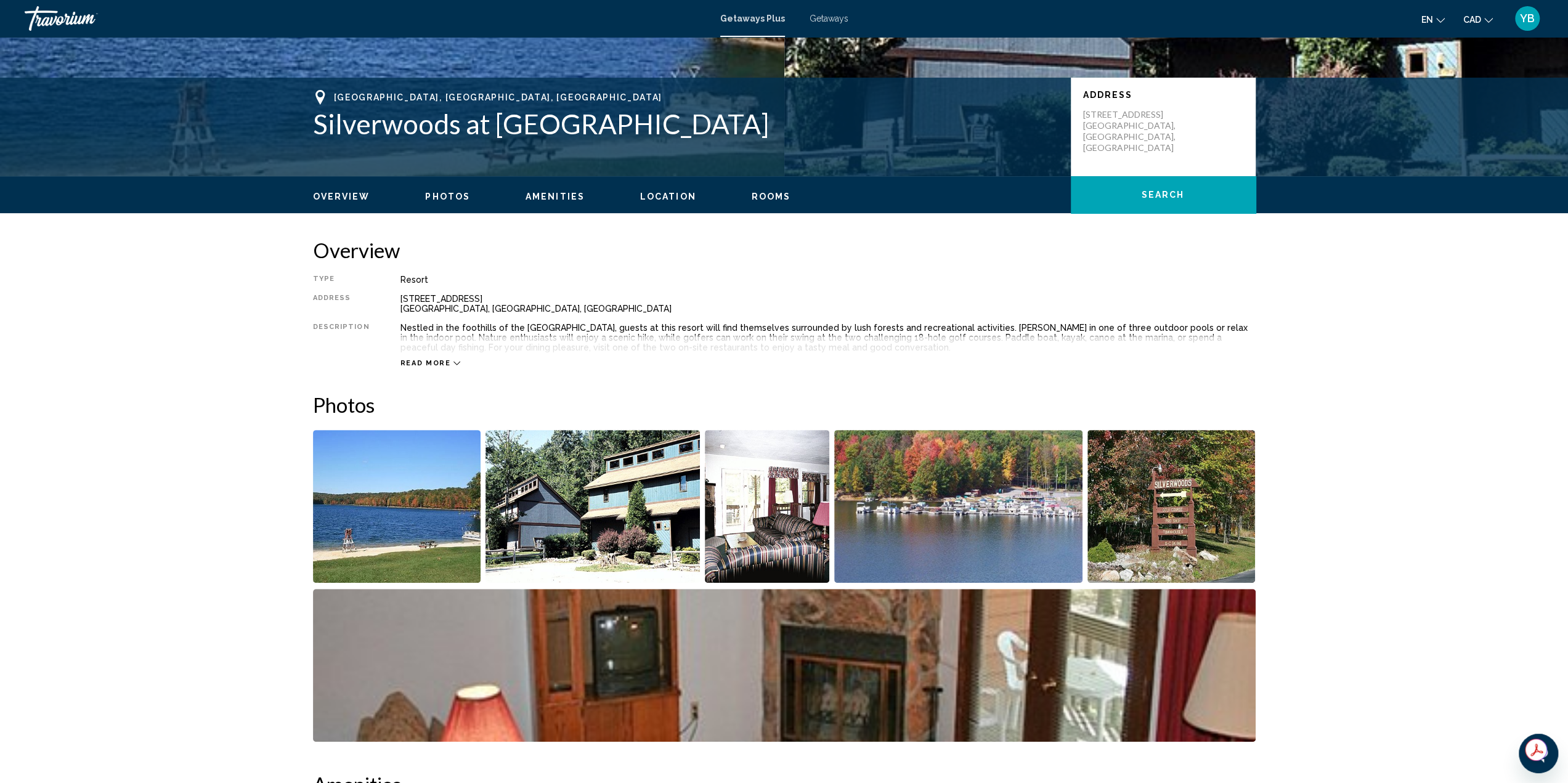
scroll to position [185, 0]
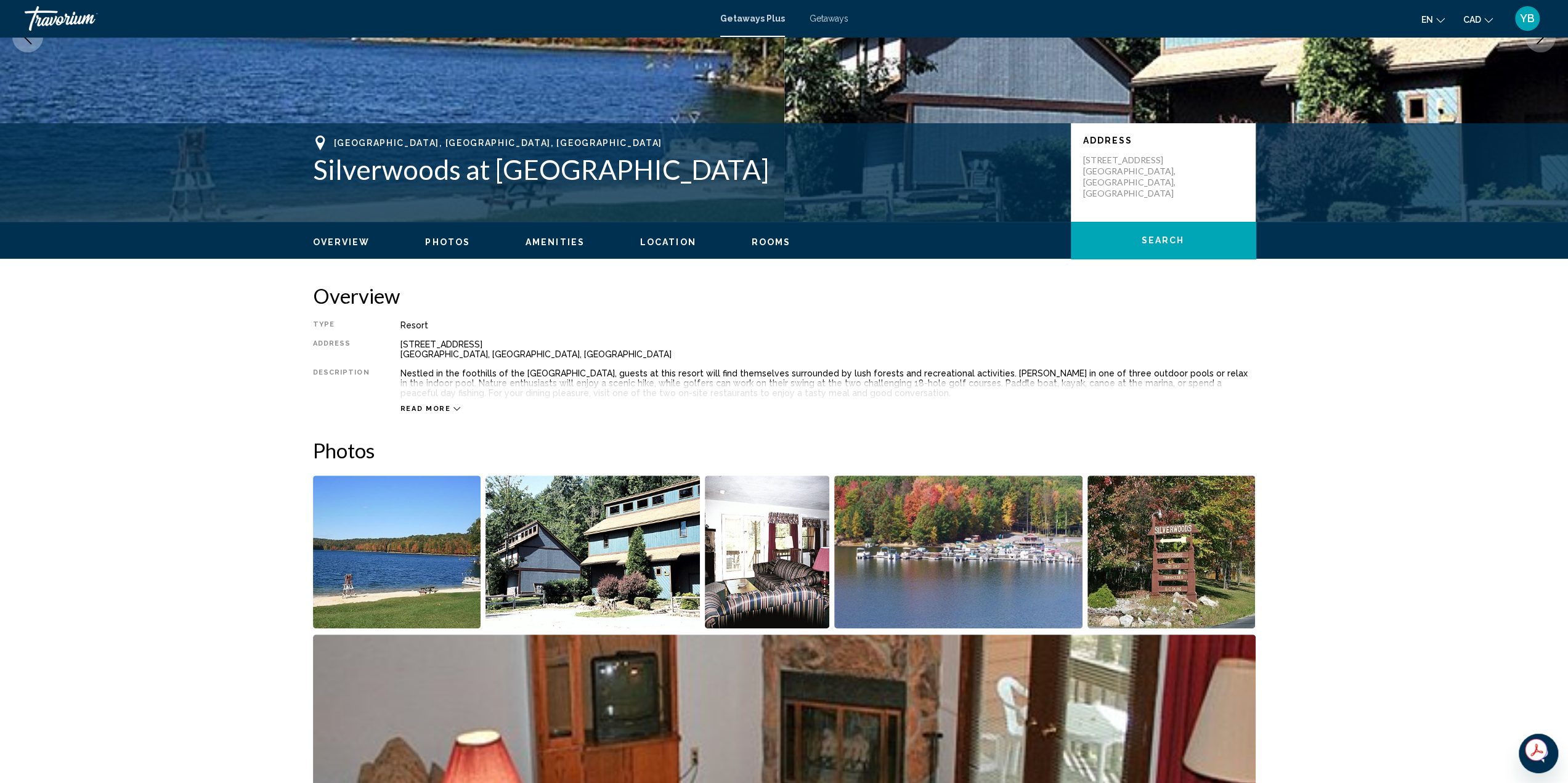
drag, startPoint x: 1312, startPoint y: 382, endPoint x: 1306, endPoint y: 390, distance: 10.0
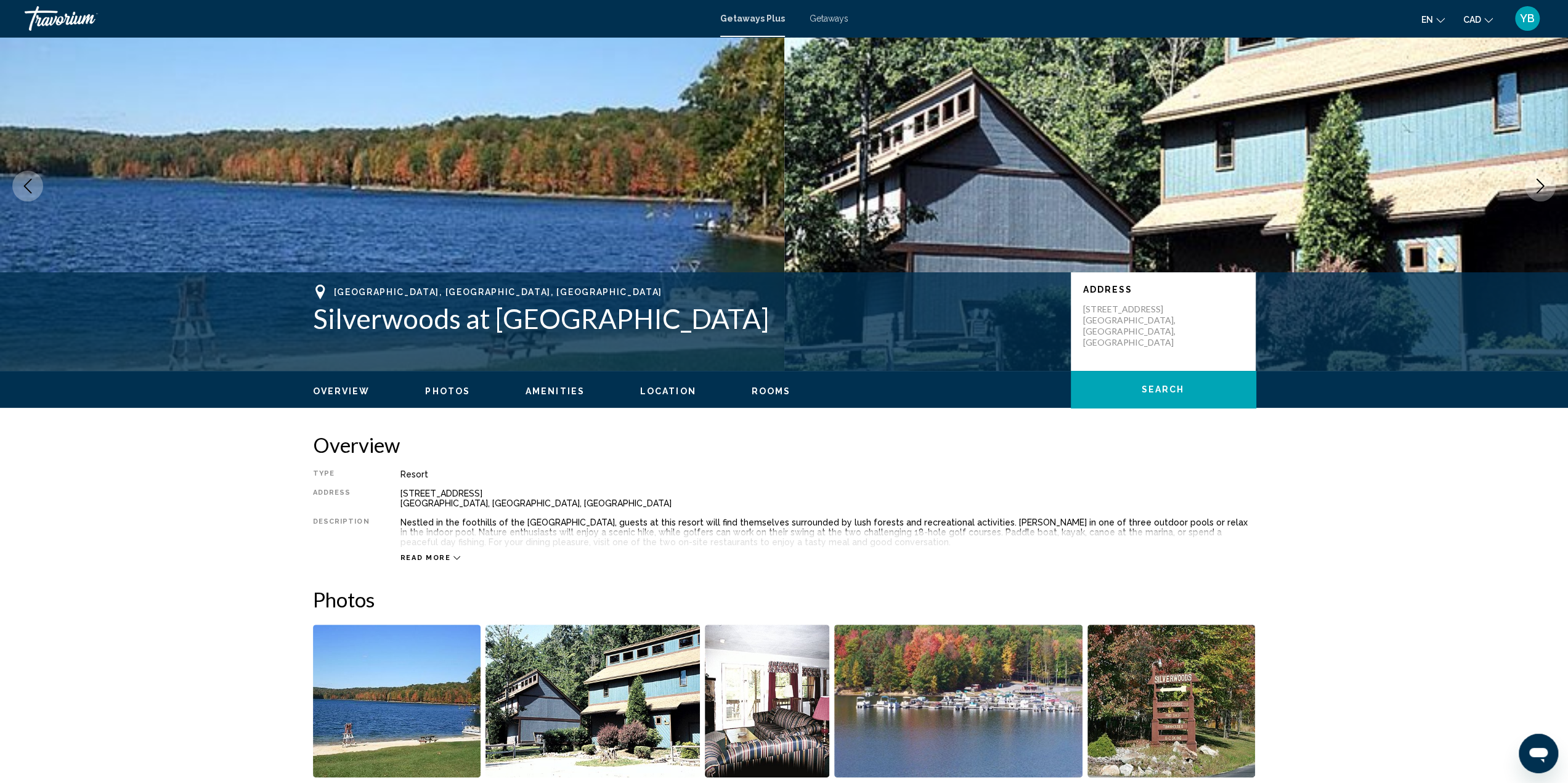
scroll to position [0, 0]
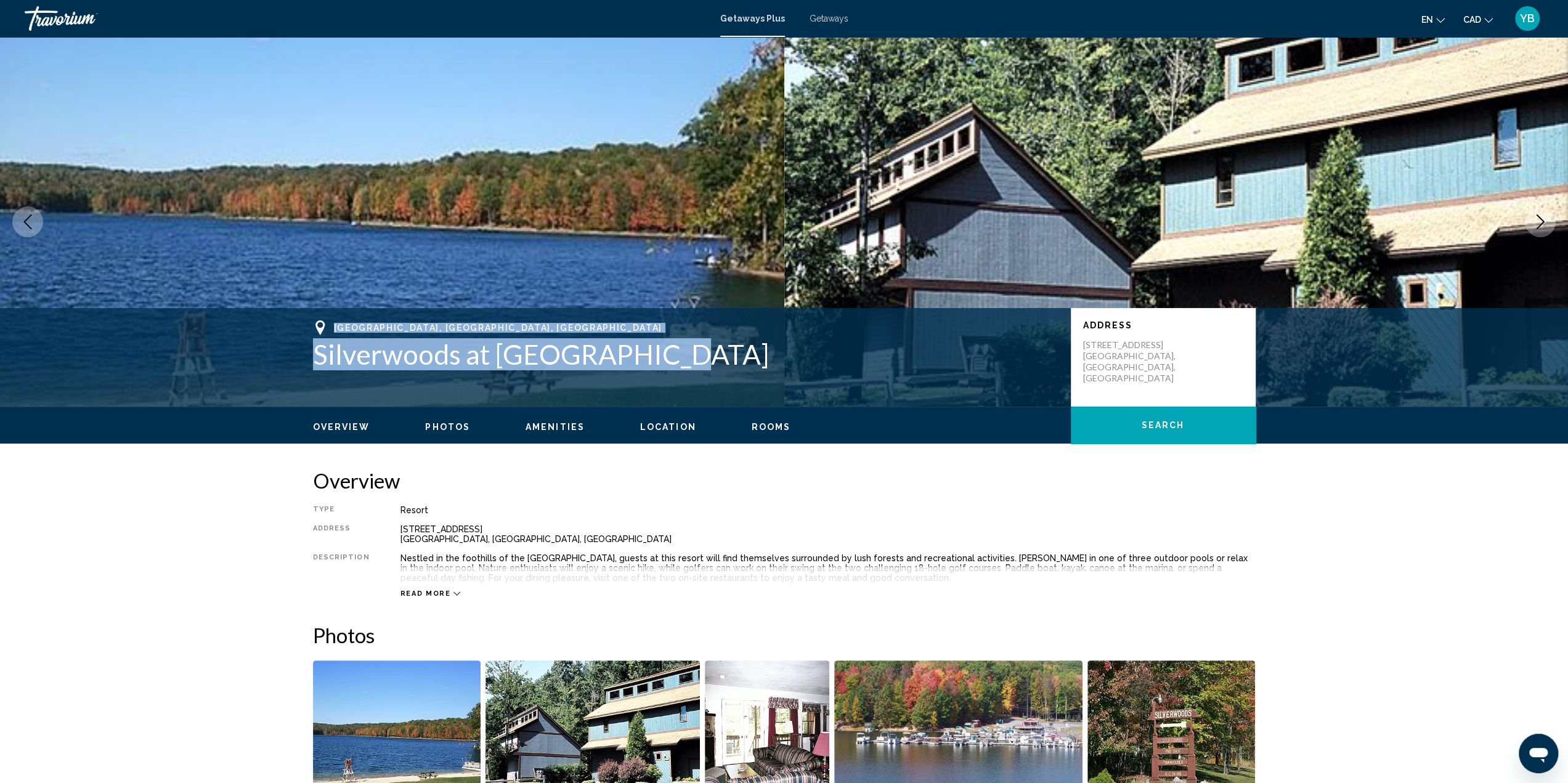
drag, startPoint x: 411, startPoint y: 352, endPoint x: 660, endPoint y: 355, distance: 249.0
click at [660, 355] on div "[GEOGRAPHIC_DATA], [GEOGRAPHIC_DATA], [GEOGRAPHIC_DATA] Silverwoods at [GEOGRAP…" at bounding box center [784, 357] width 1568 height 99
click at [527, 363] on h1 "Silverwoods at [GEOGRAPHIC_DATA]" at bounding box center [686, 354] width 746 height 32
drag, startPoint x: 331, startPoint y: 355, endPoint x: 651, endPoint y: 363, distance: 320.1
click at [651, 363] on div "[GEOGRAPHIC_DATA], [GEOGRAPHIC_DATA], [GEOGRAPHIC_DATA] Silverwoods at [GEOGRAP…" at bounding box center [784, 356] width 992 height 74
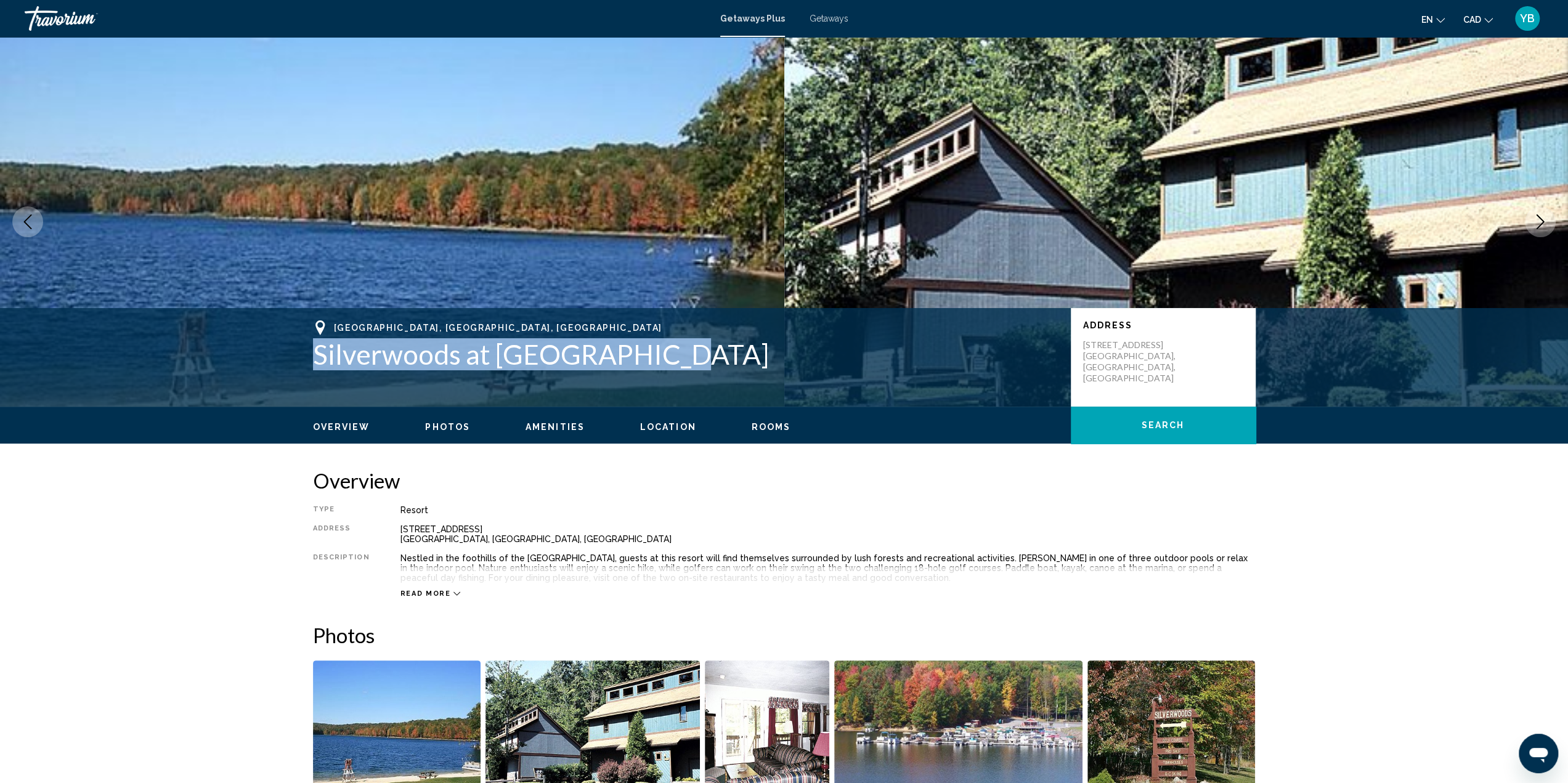
copy h1 "Silverwoods at [GEOGRAPHIC_DATA]"
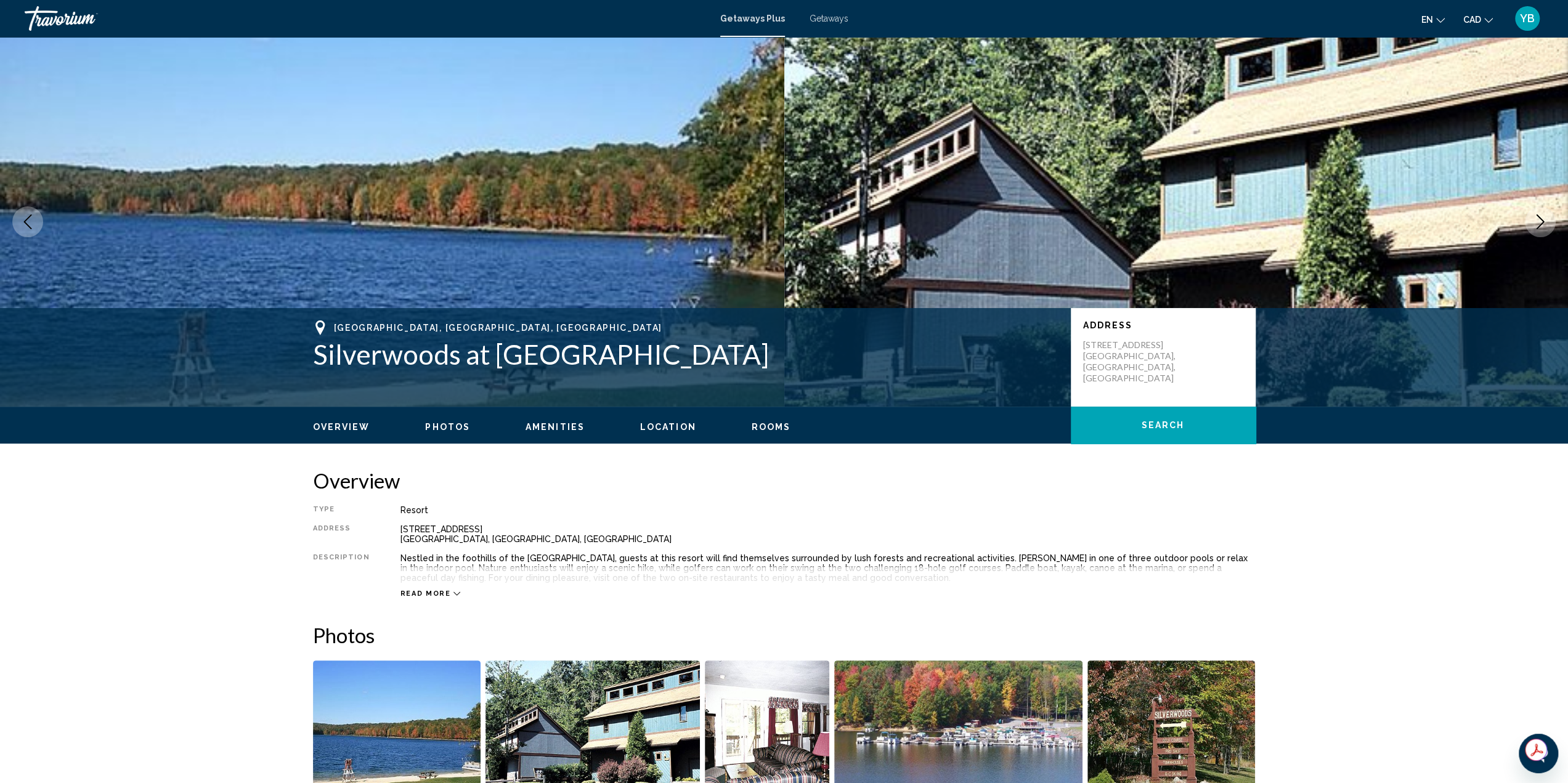
click at [388, 535] on div "Type Resort All-Inclusive No All-Inclusive Address [STREET_ADDRESS] [GEOGRAPHIC…" at bounding box center [784, 552] width 943 height 93
drag, startPoint x: 394, startPoint y: 529, endPoint x: 451, endPoint y: 538, distance: 57.7
click at [451, 538] on div "Type Resort All-Inclusive No All-Inclusive Address [STREET_ADDRESS] [GEOGRAPHIC…" at bounding box center [784, 552] width 943 height 93
click at [400, 512] on div "Resort" at bounding box center [828, 510] width 855 height 10
click at [404, 515] on div "Type Resort All-Inclusive No All-Inclusive Address [STREET_ADDRESS] [GEOGRAPHIC…" at bounding box center [784, 552] width 943 height 93
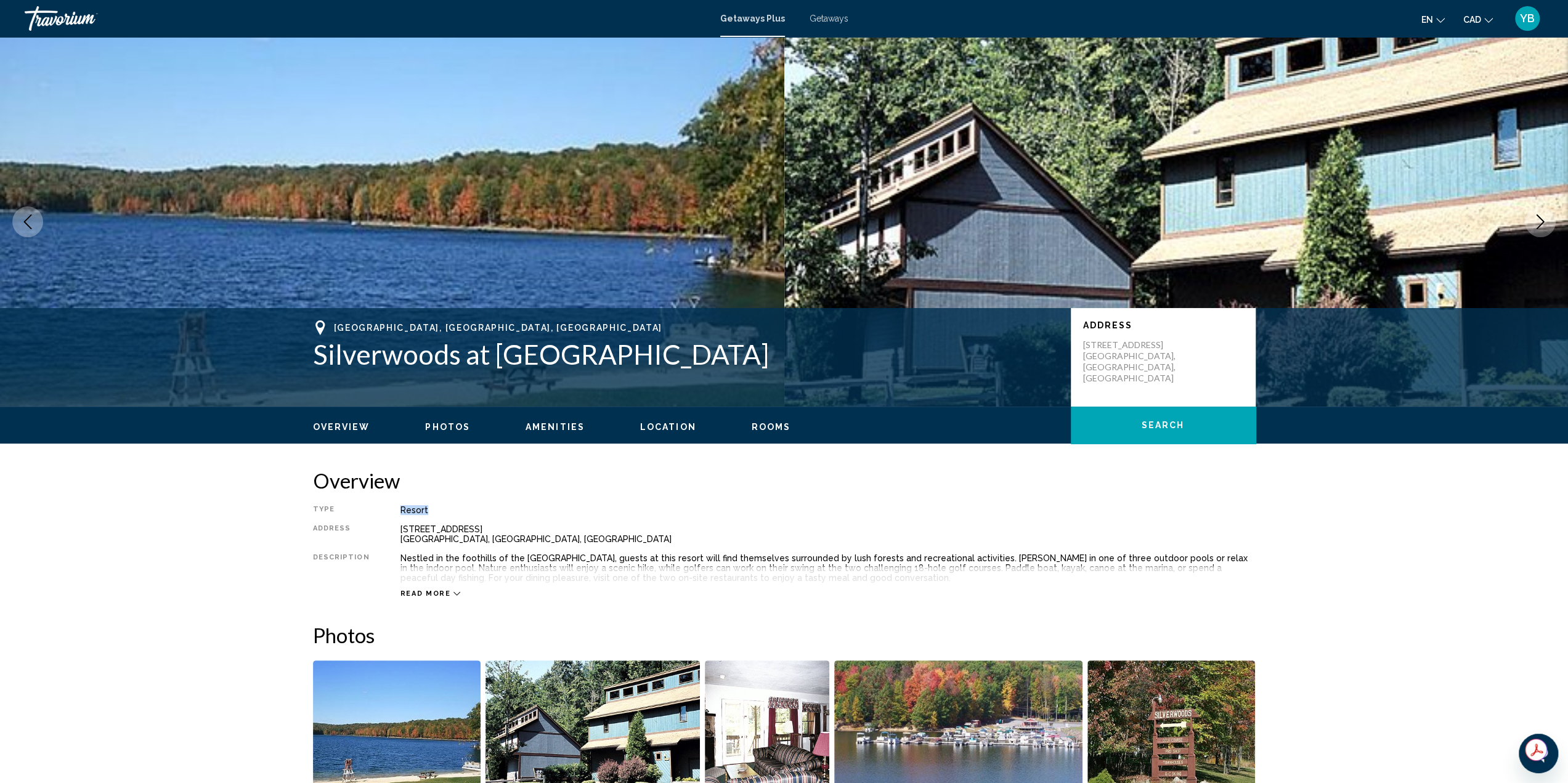
click at [404, 515] on div "Resort" at bounding box center [828, 510] width 855 height 10
copy div "Resort"
drag, startPoint x: 388, startPoint y: 530, endPoint x: 483, endPoint y: 544, distance: 96.0
click at [483, 544] on div "Type Resort All-Inclusive No All-Inclusive Address [STREET_ADDRESS] [GEOGRAPHIC…" at bounding box center [784, 552] width 943 height 93
copy div "[STREET_ADDRESS] [GEOGRAPHIC_DATA], [GEOGRAPHIC_DATA], [GEOGRAPHIC_DATA]"
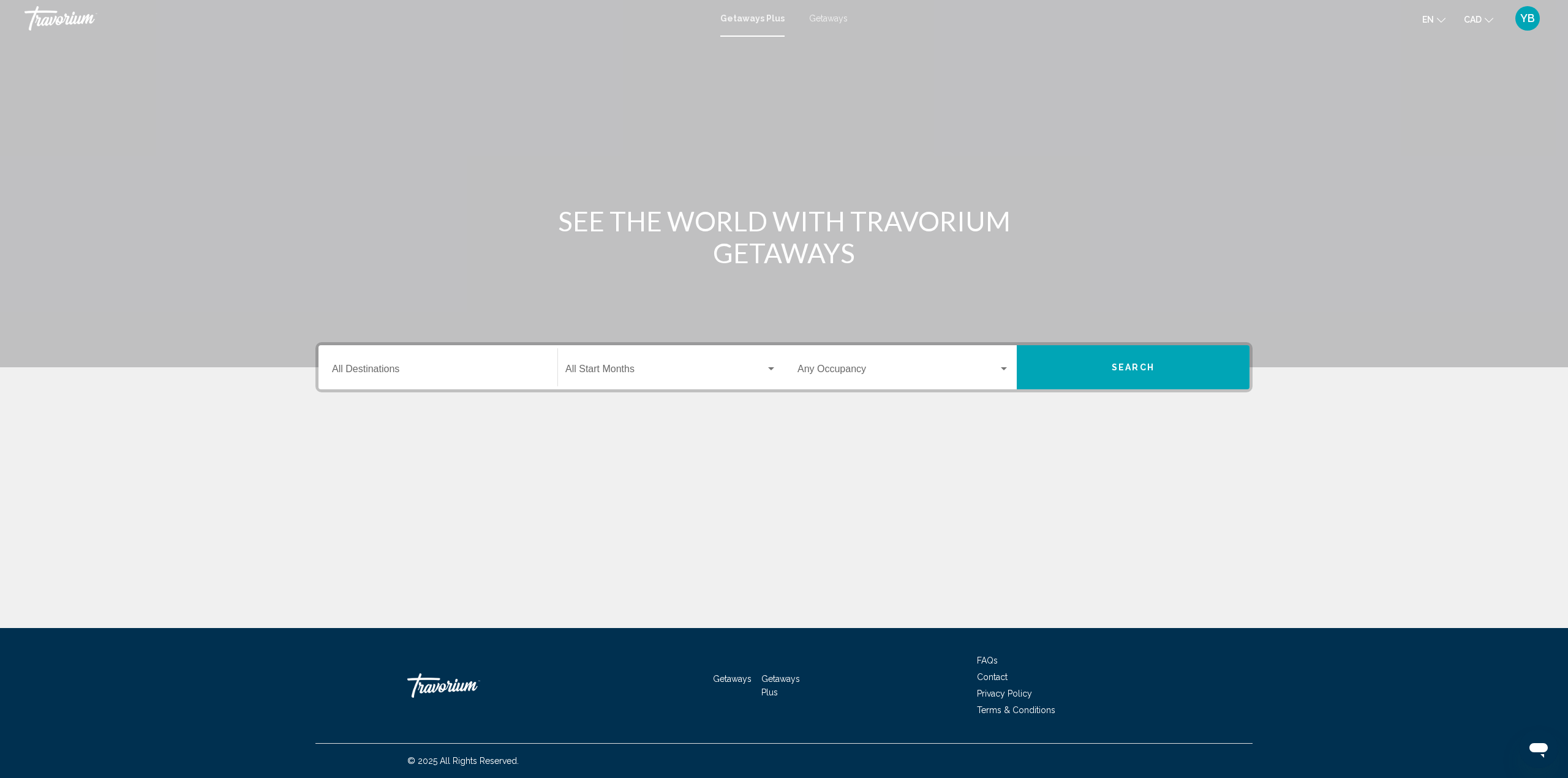
click at [433, 373] on input "Destination All Destinations" at bounding box center [438, 371] width 212 height 11
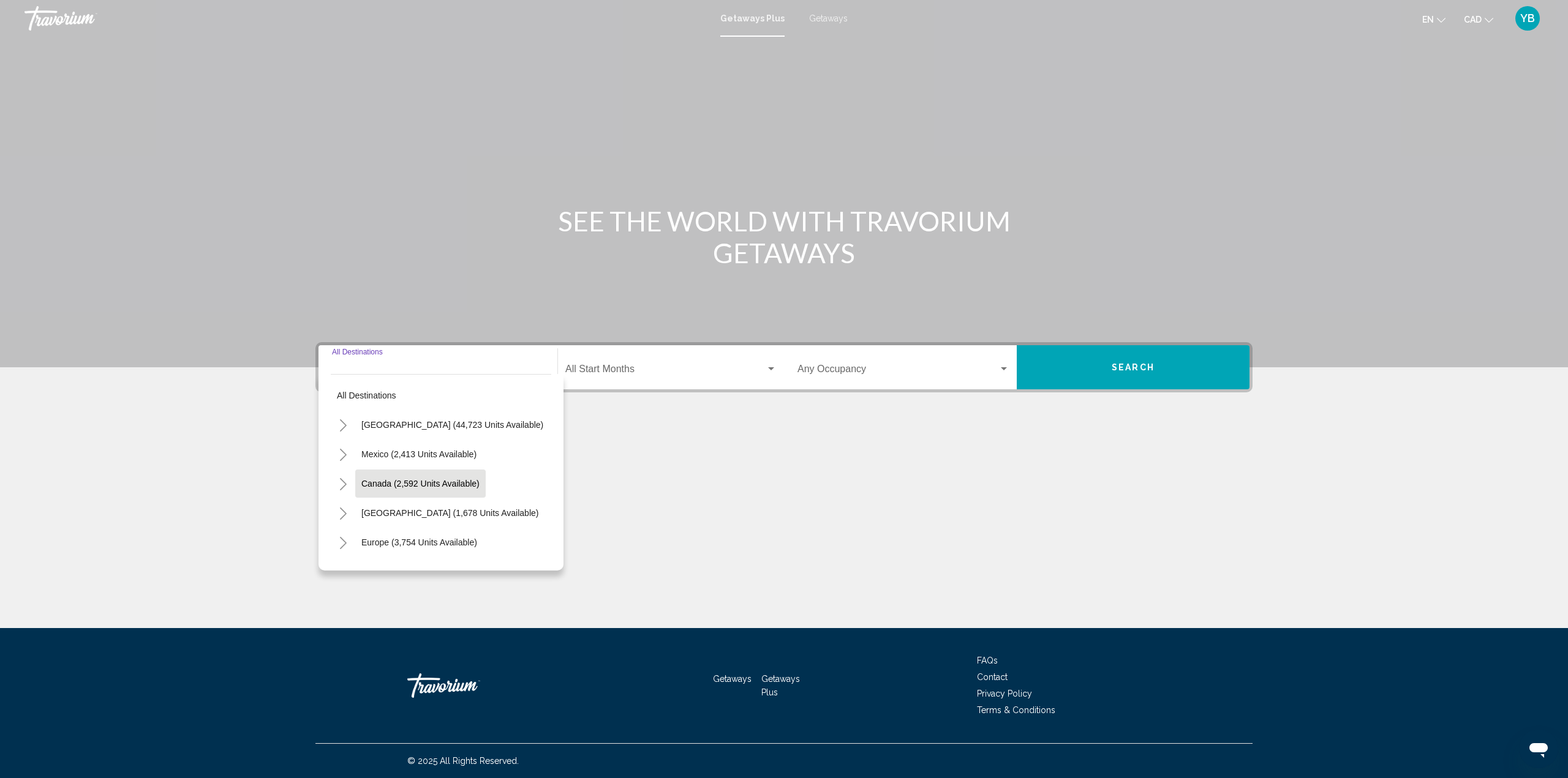
click at [390, 480] on span "Canada (2,592 units available)" at bounding box center [420, 483] width 118 height 9
type input "**********"
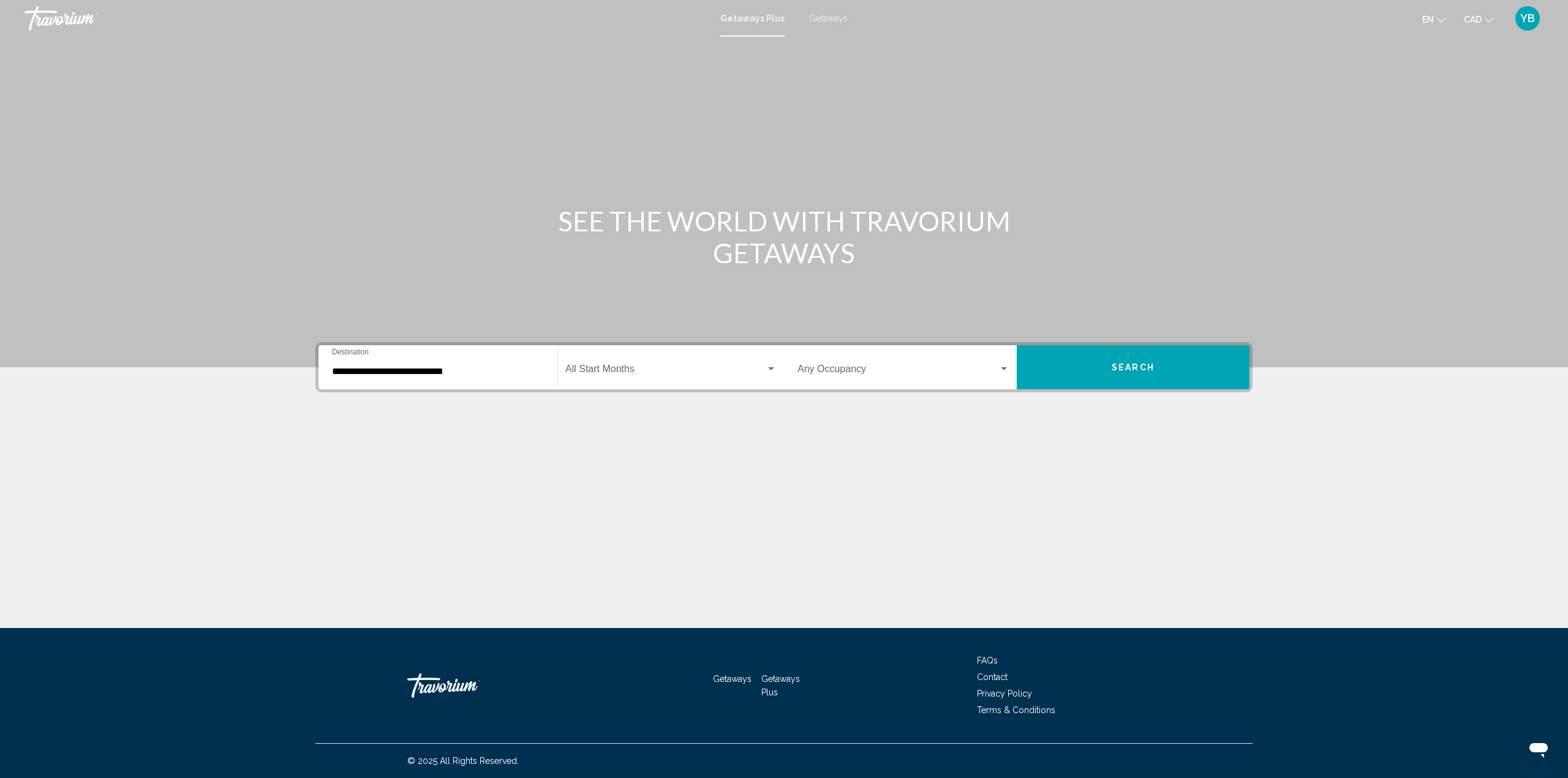
click at [585, 363] on div "Start Month All Start Months" at bounding box center [671, 367] width 212 height 39
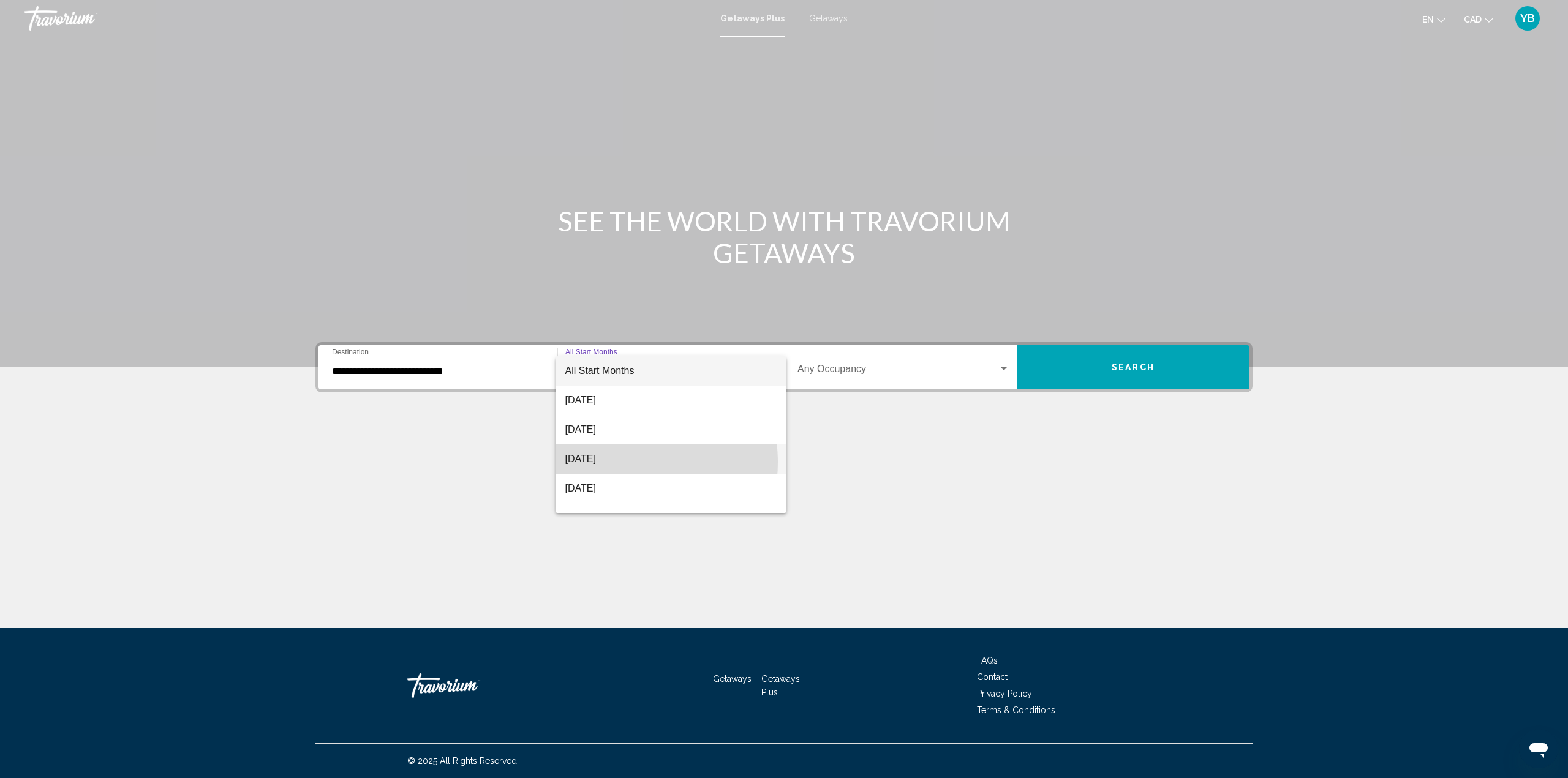
click at [618, 463] on span "[DATE]" at bounding box center [671, 459] width 212 height 29
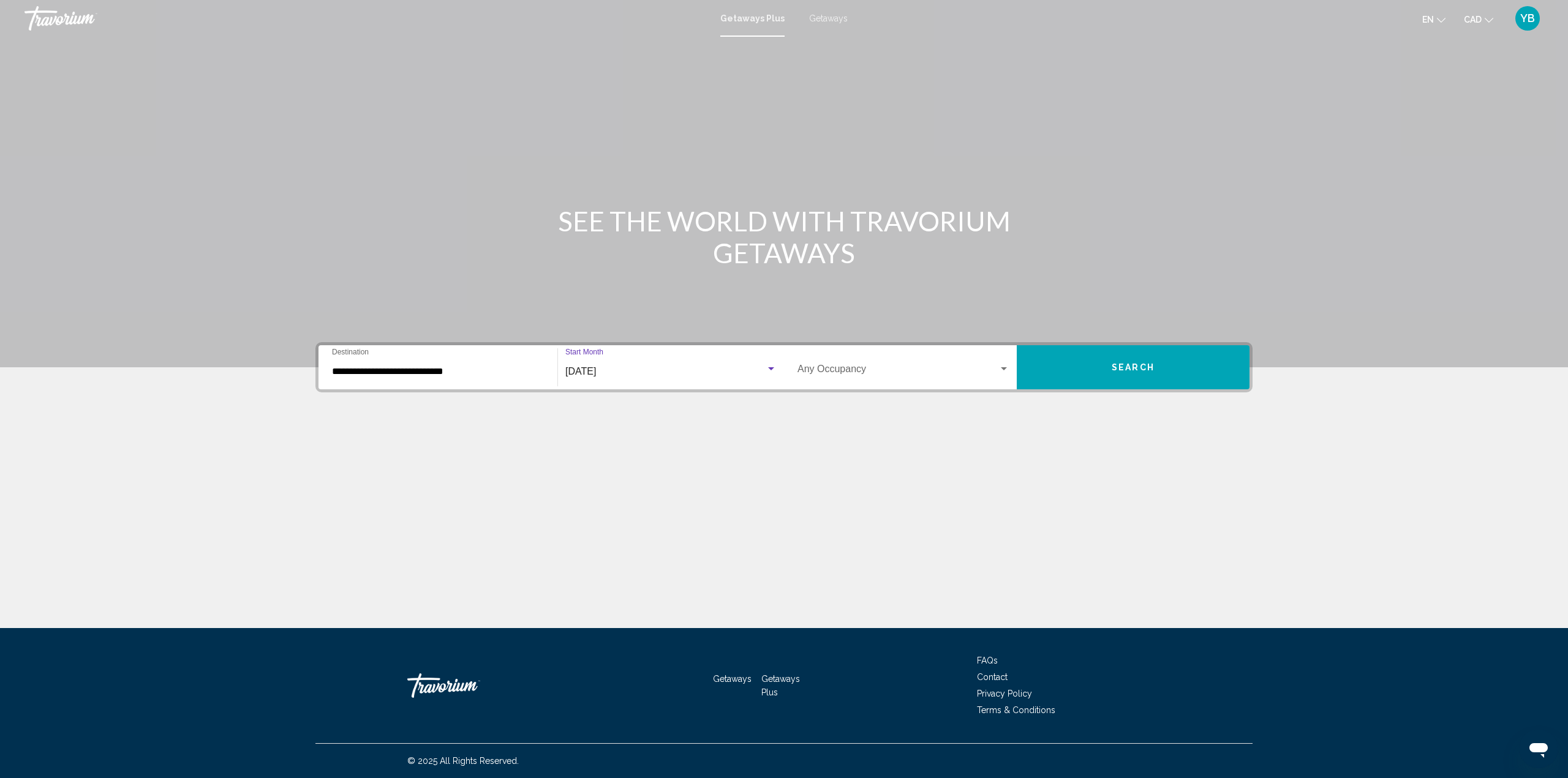
click at [1096, 371] on button "Search" at bounding box center [1133, 367] width 233 height 44
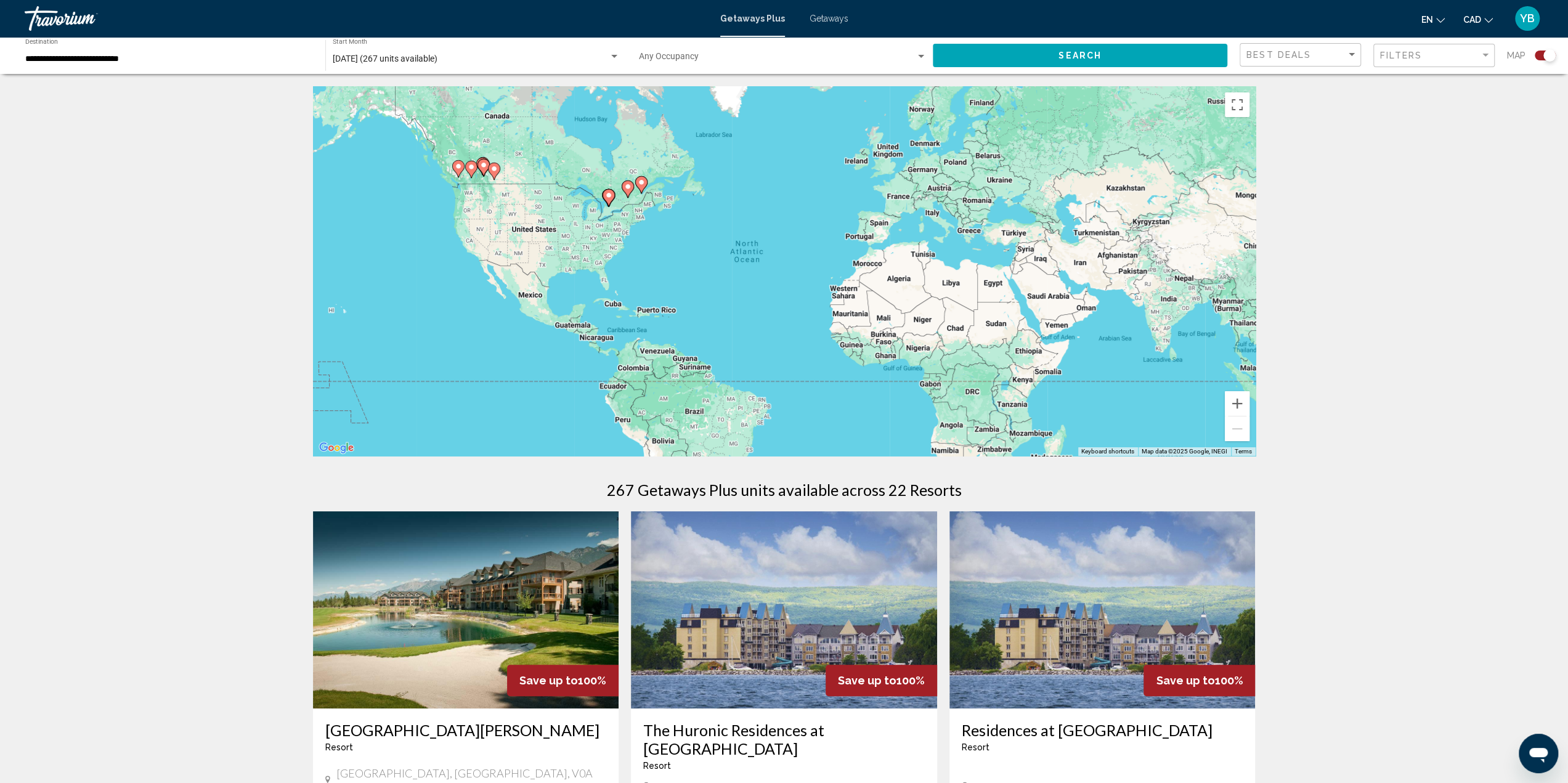
click at [629, 204] on div "To activate drag with keyboard, press Alt + Enter. Once in keyboard drag state,…" at bounding box center [784, 271] width 943 height 369
click at [629, 205] on div "To activate drag with keyboard, press Alt + Enter. Once in keyboard drag state,…" at bounding box center [784, 271] width 943 height 369
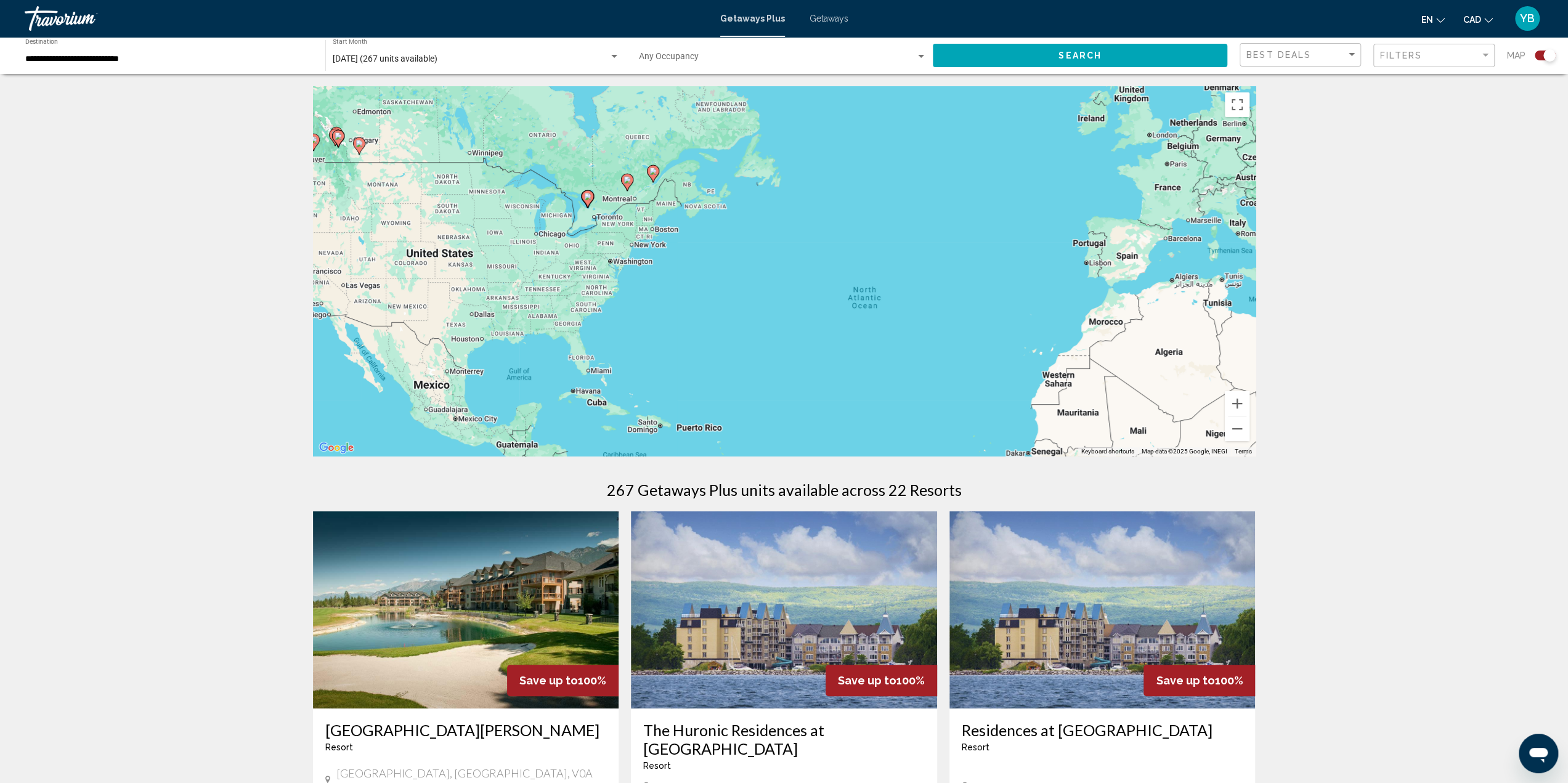
click at [629, 207] on div "To activate drag with keyboard, press Alt + Enter. Once in keyboard drag state,…" at bounding box center [784, 271] width 943 height 369
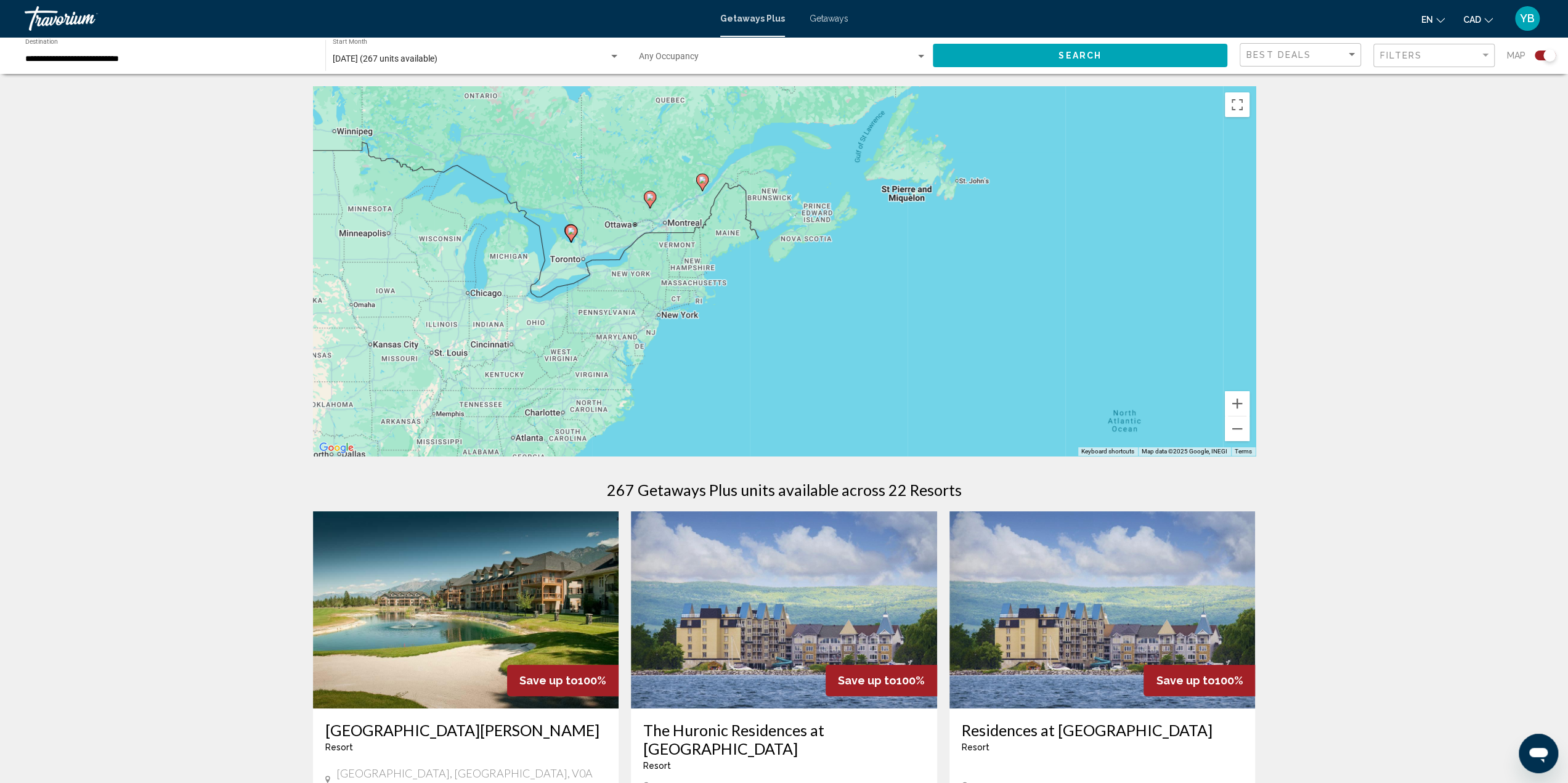
drag, startPoint x: 588, startPoint y: 221, endPoint x: 612, endPoint y: 254, distance: 40.8
click at [612, 254] on div "To activate drag with keyboard, press Alt + Enter. Once in keyboard drag state,…" at bounding box center [784, 271] width 943 height 369
click at [613, 254] on div "To activate drag with keyboard, press Alt + Enter. Once in keyboard drag state,…" at bounding box center [784, 271] width 943 height 369
click at [613, 253] on div "To activate drag with keyboard, press Alt + Enter. Once in keyboard drag state,…" at bounding box center [784, 271] width 943 height 369
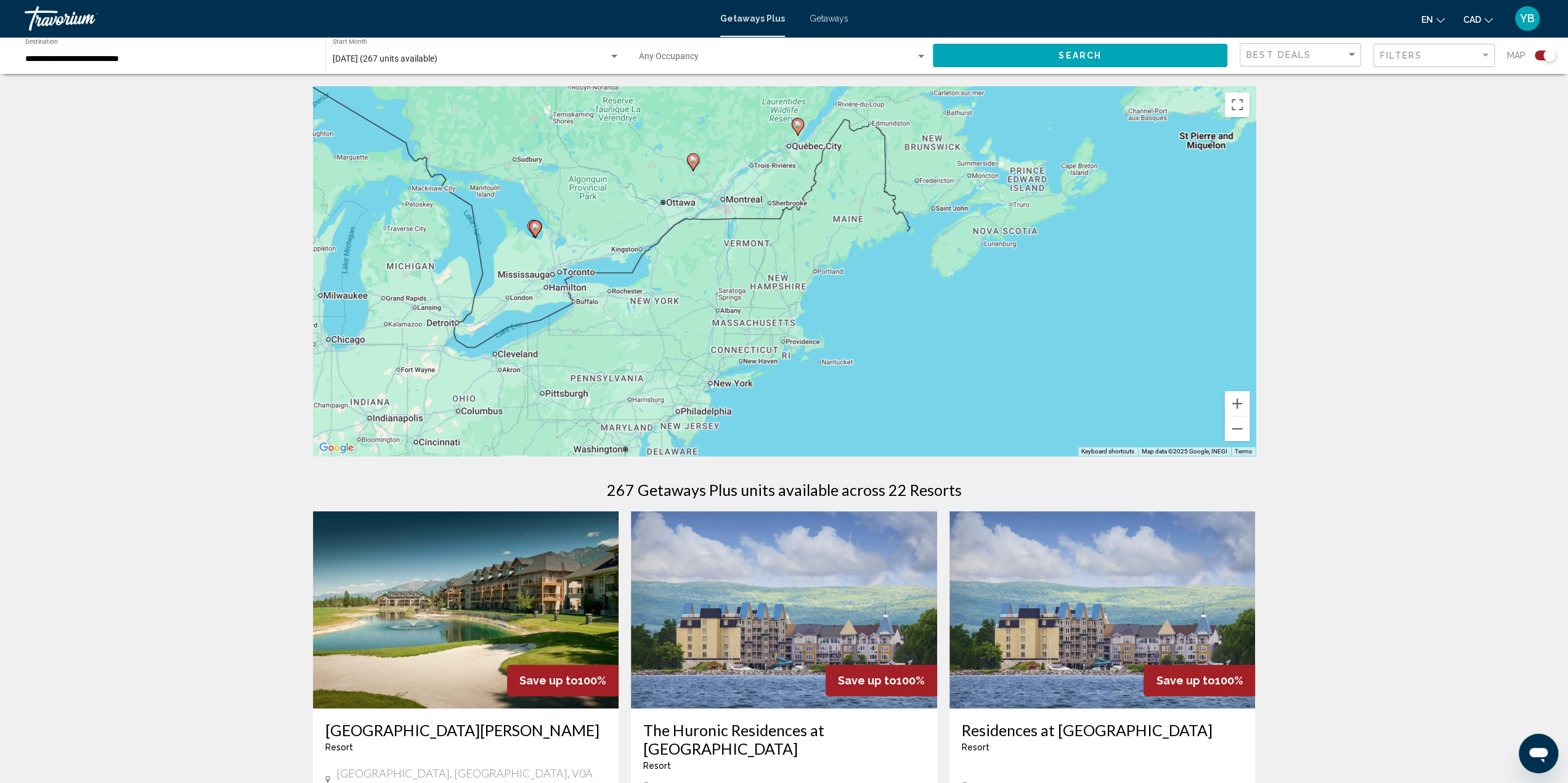
click at [584, 236] on div "To activate drag with keyboard, press Alt + Enter. Once in keyboard drag state,…" at bounding box center [784, 271] width 943 height 369
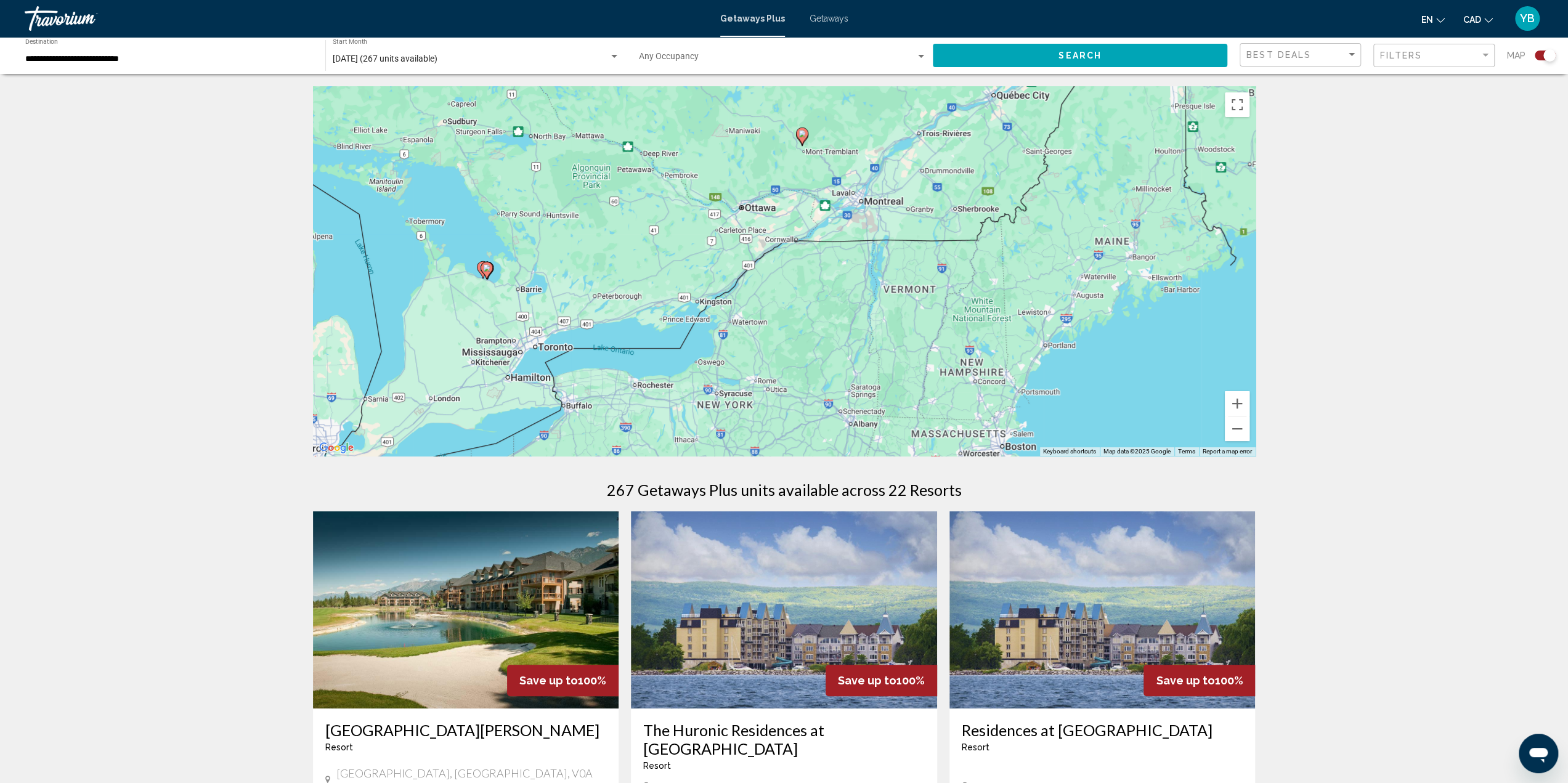
drag, startPoint x: 577, startPoint y: 228, endPoint x: 573, endPoint y: 320, distance: 92.1
click at [573, 320] on div "To activate drag with keyboard, press Alt + Enter. Once in keyboard drag state,…" at bounding box center [784, 271] width 943 height 369
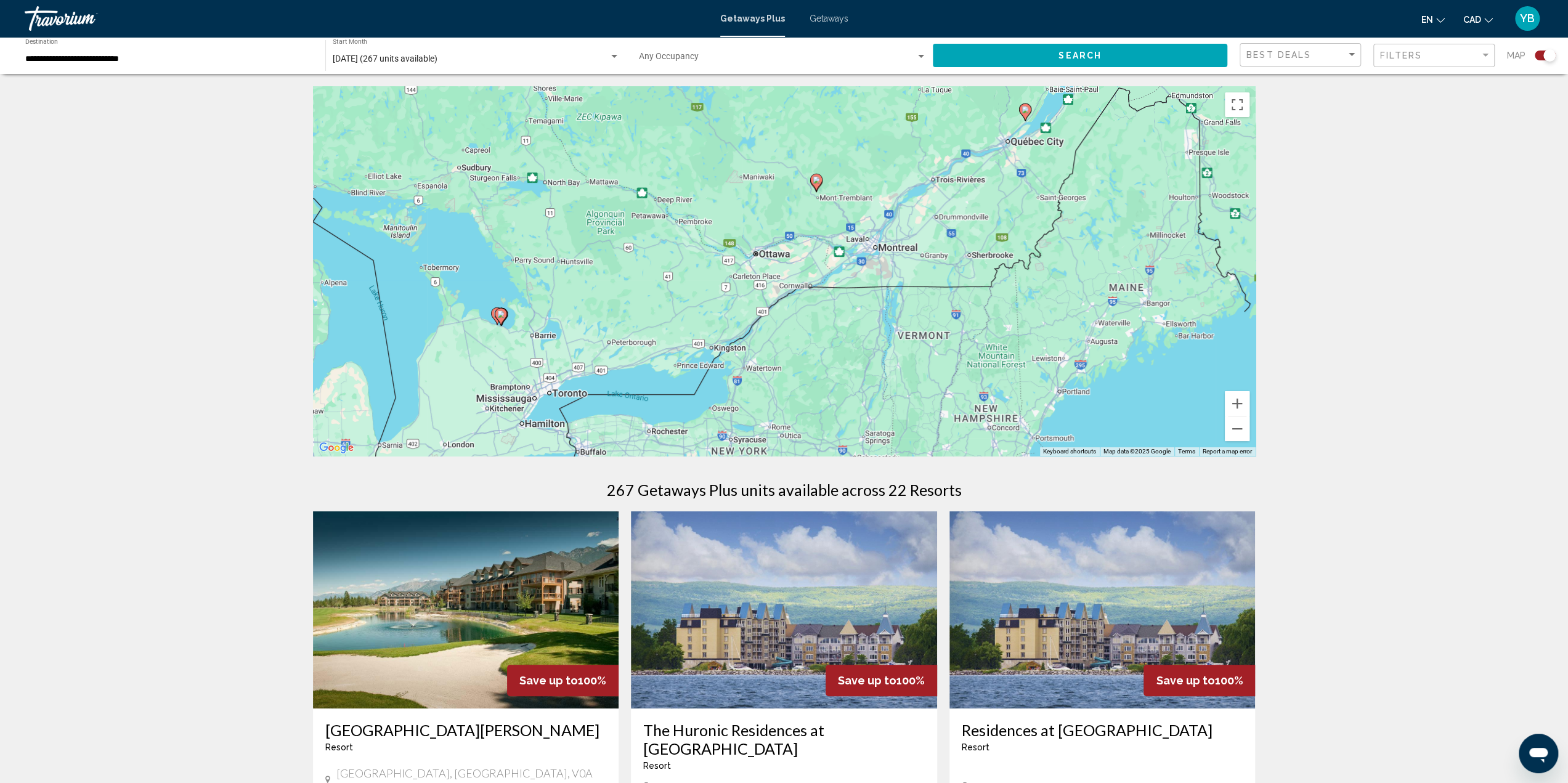
drag, startPoint x: 499, startPoint y: 331, endPoint x: 504, endPoint y: 345, distance: 14.9
click at [504, 345] on div "To activate drag with keyboard, press Alt + Enter. Once in keyboard drag state,…" at bounding box center [784, 271] width 943 height 369
click at [498, 333] on div "To activate drag with keyboard, press Alt + Enter. Once in keyboard drag state,…" at bounding box center [784, 271] width 943 height 369
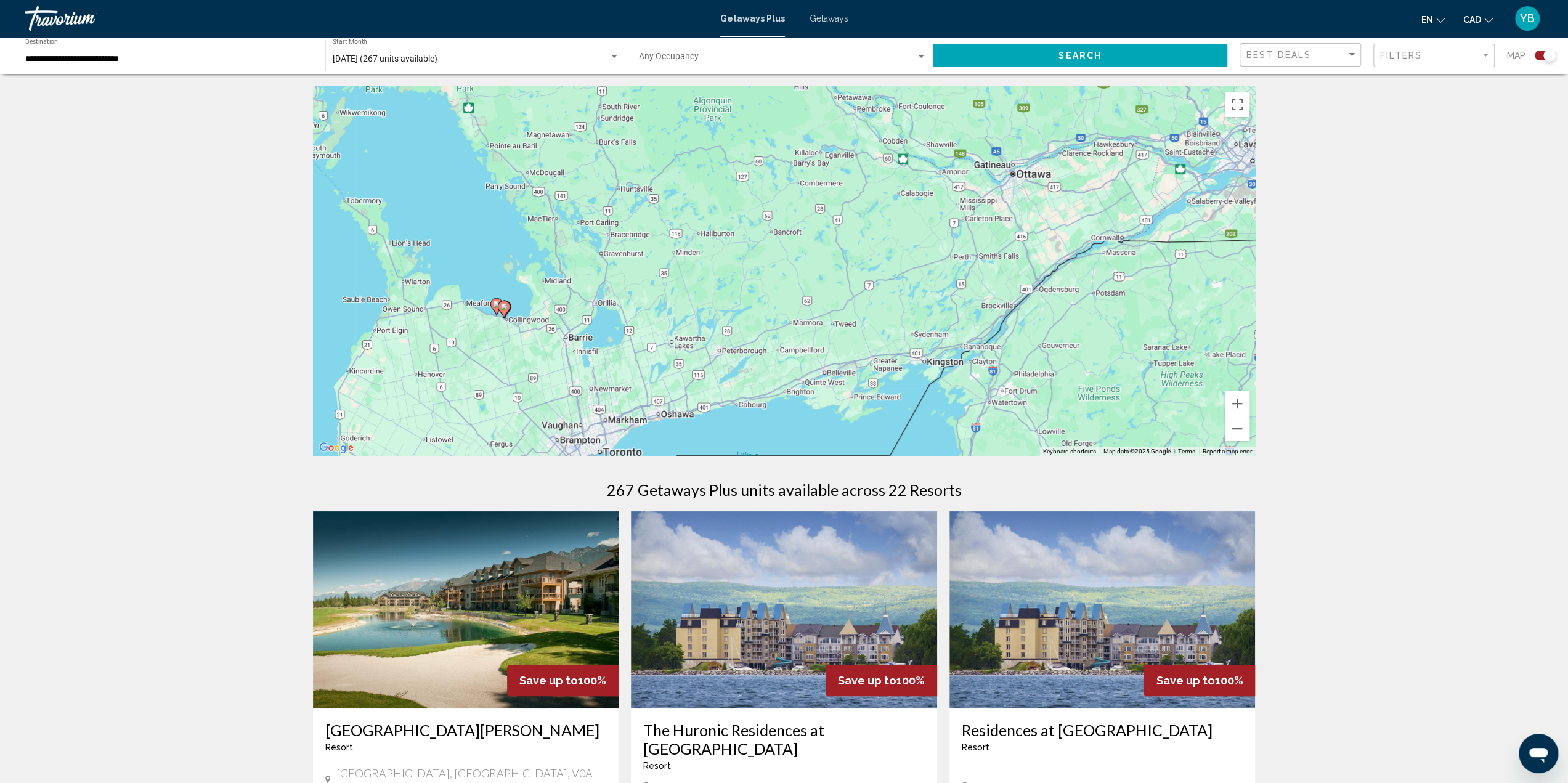
click at [498, 332] on div "To activate drag with keyboard, press Alt + Enter. Once in keyboard drag state,…" at bounding box center [784, 271] width 943 height 369
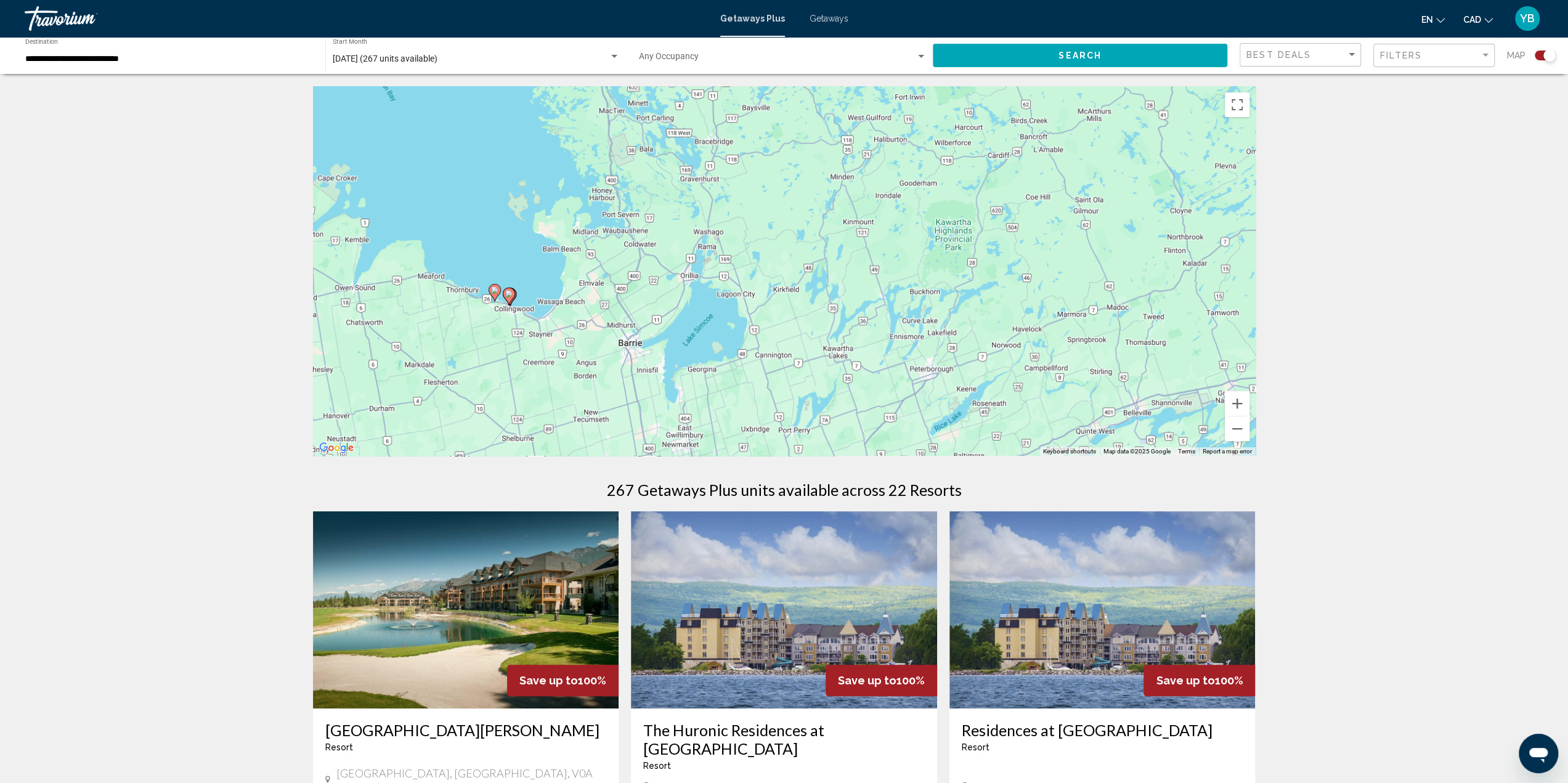
click at [499, 332] on div "To activate drag with keyboard, press Alt + Enter. Once in keyboard drag state,…" at bounding box center [784, 271] width 943 height 369
click at [491, 286] on image "Main content" at bounding box center [495, 289] width 8 height 8
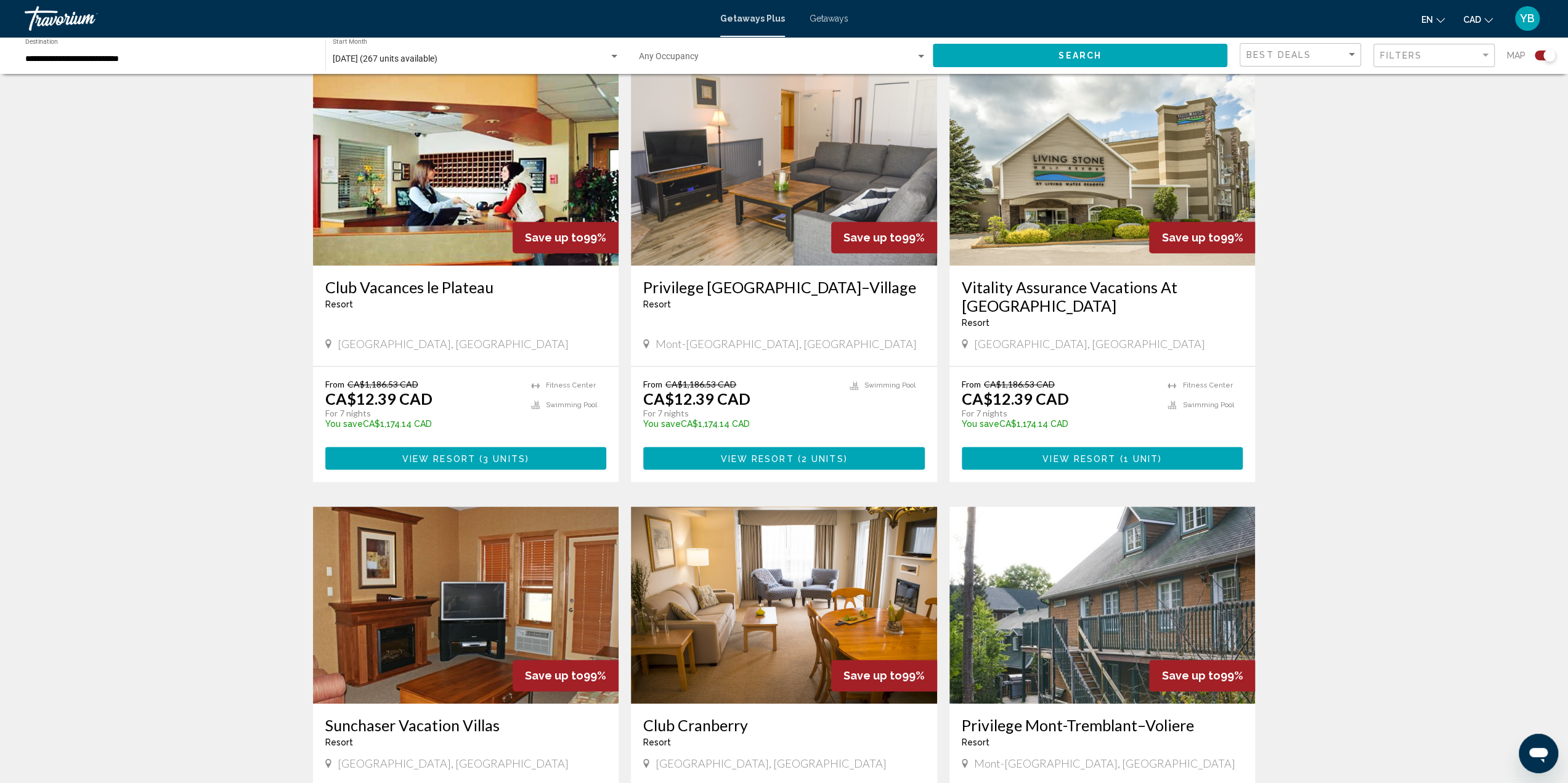
scroll to position [1541, 0]
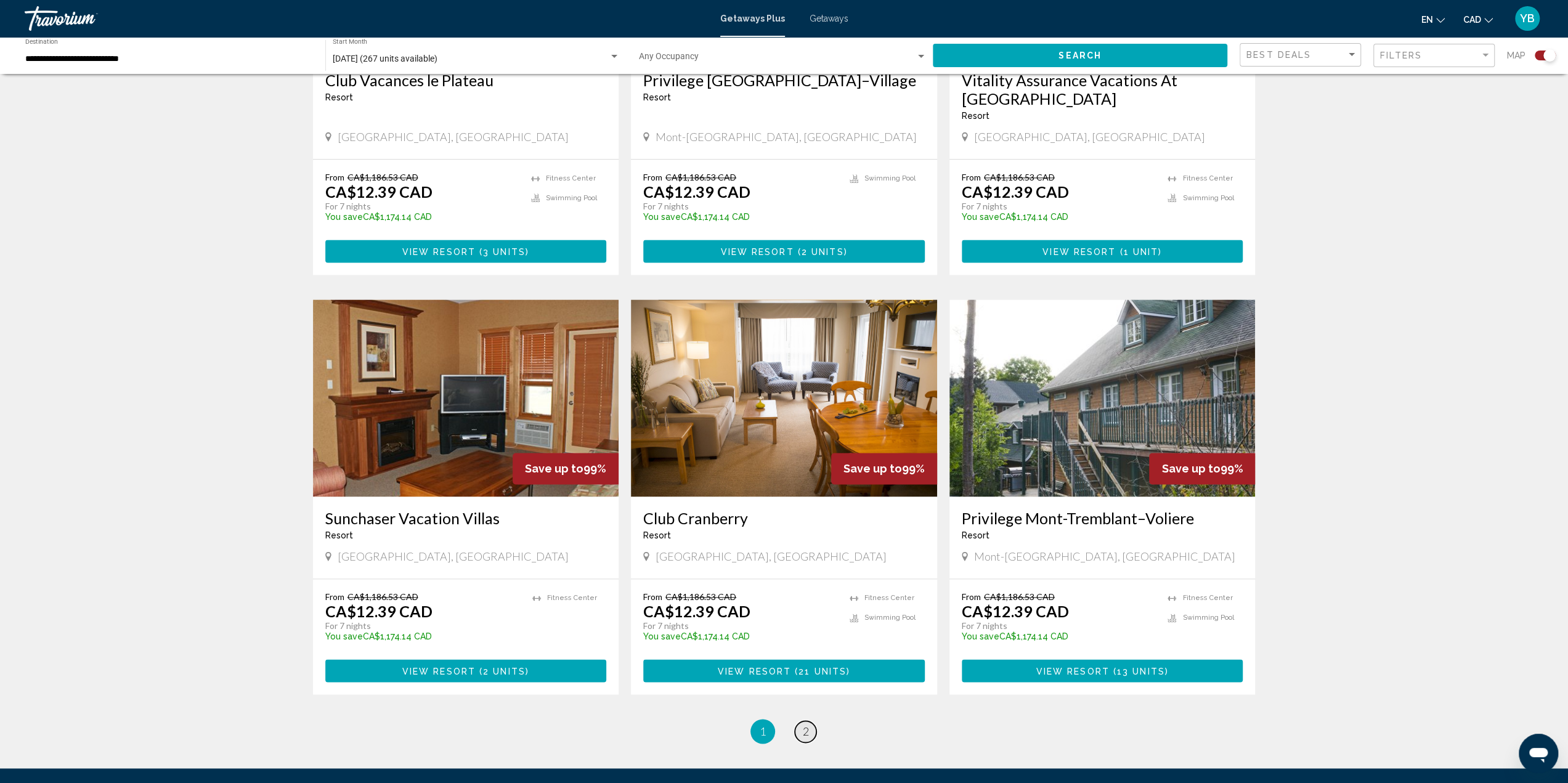
click at [810, 721] on link "page 2" at bounding box center [805, 731] width 22 height 22
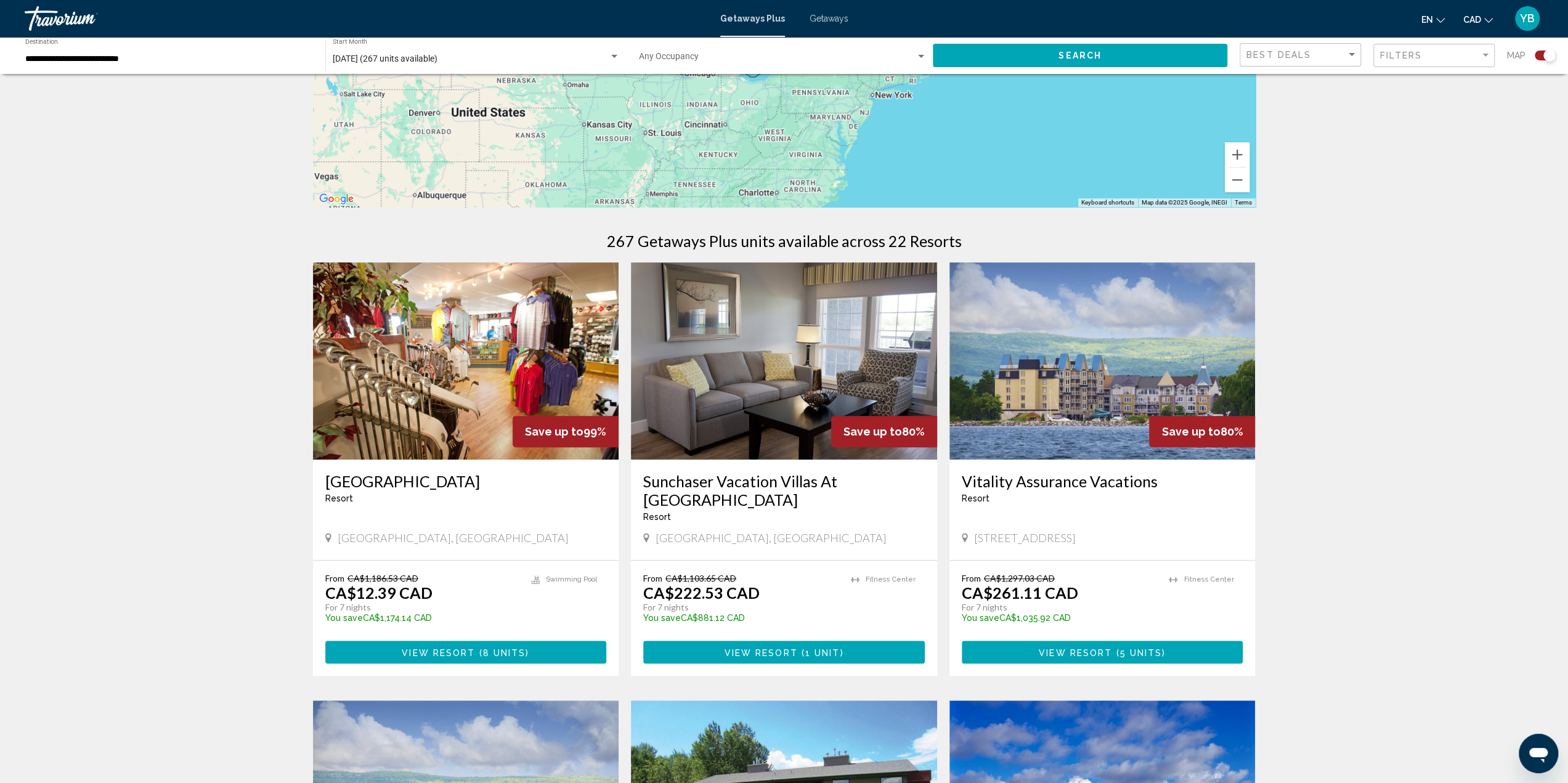
scroll to position [247, 0]
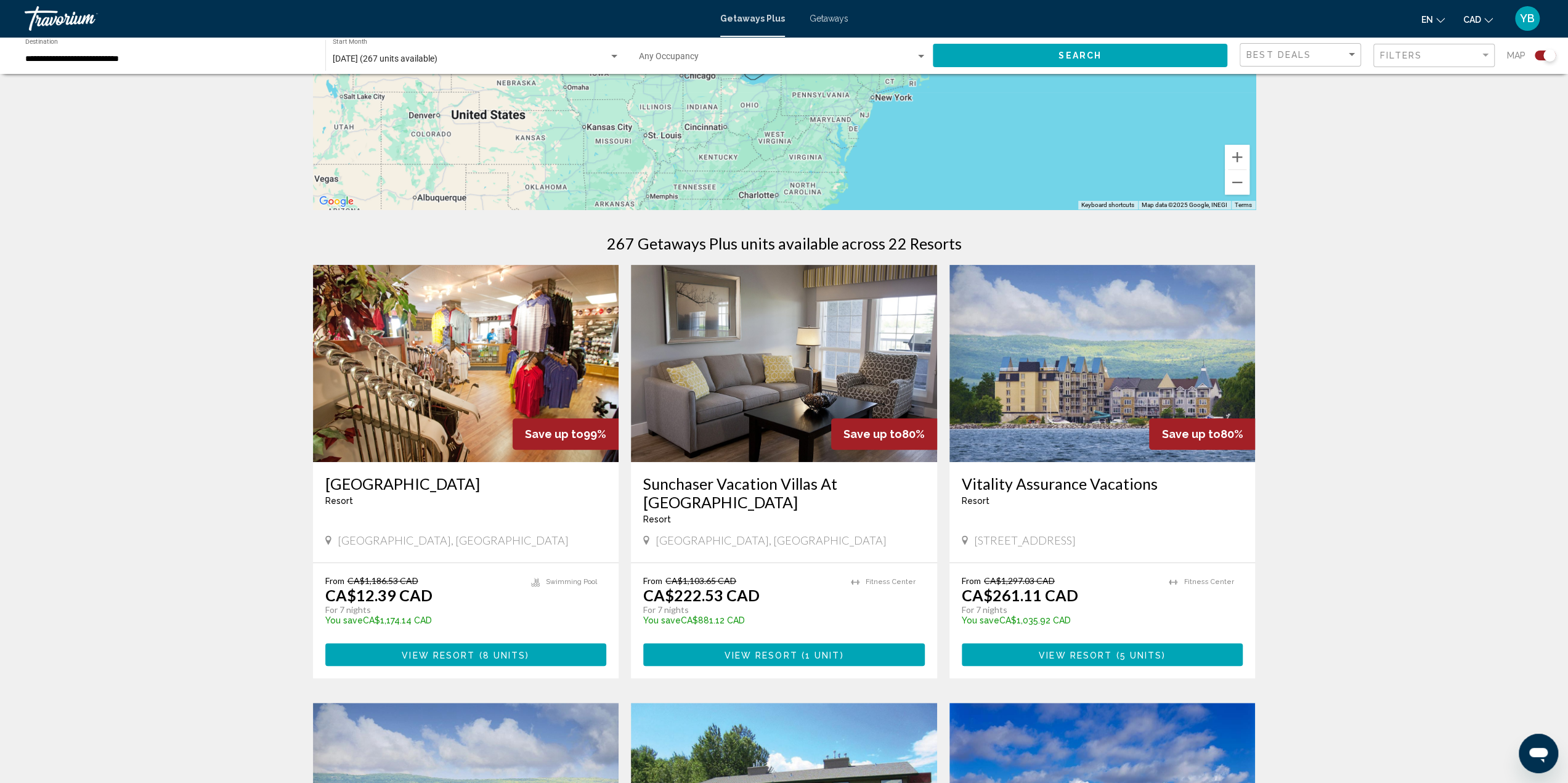
click at [1085, 382] on img "Main content" at bounding box center [1103, 363] width 306 height 197
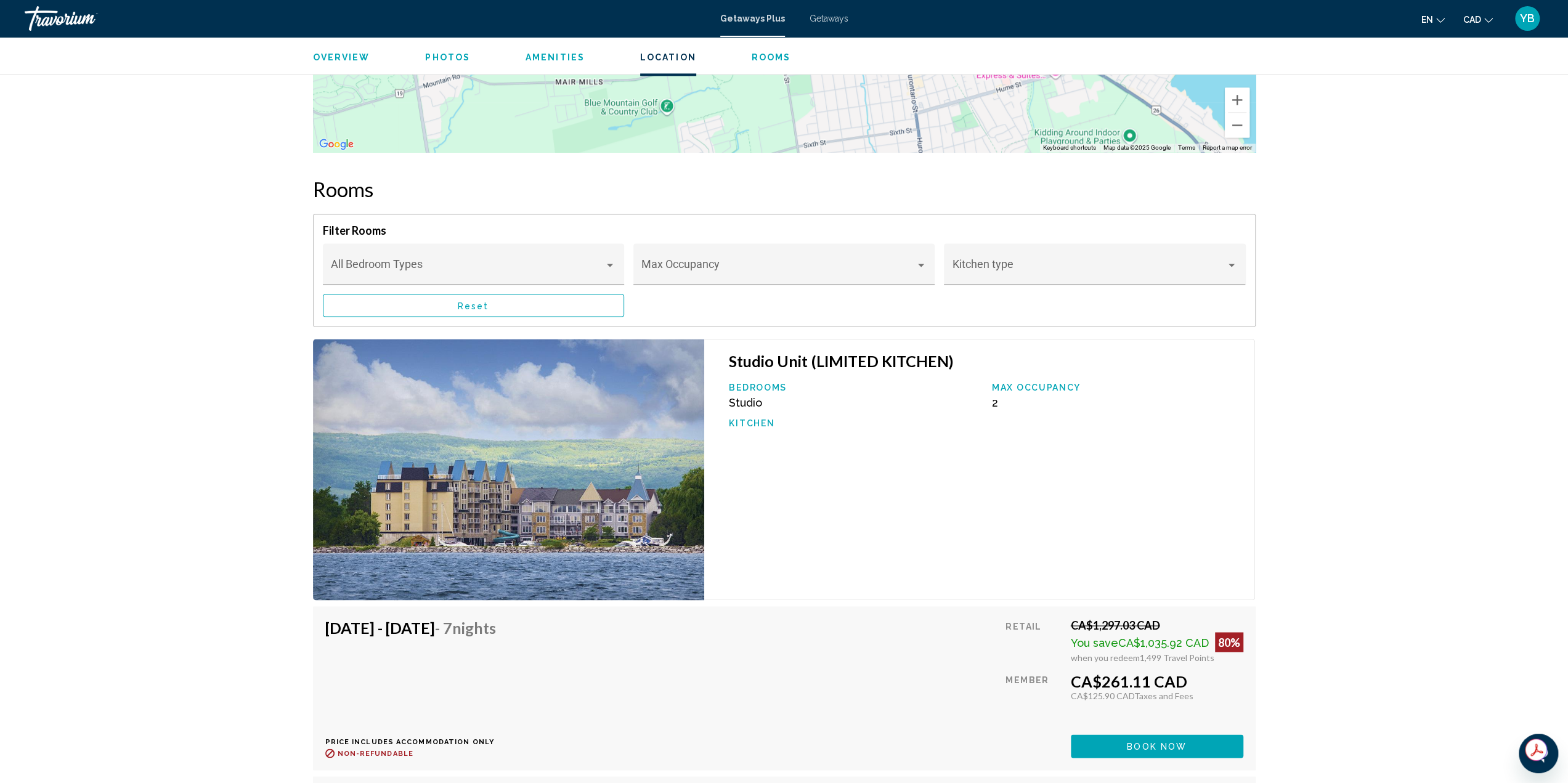
scroll to position [1849, 0]
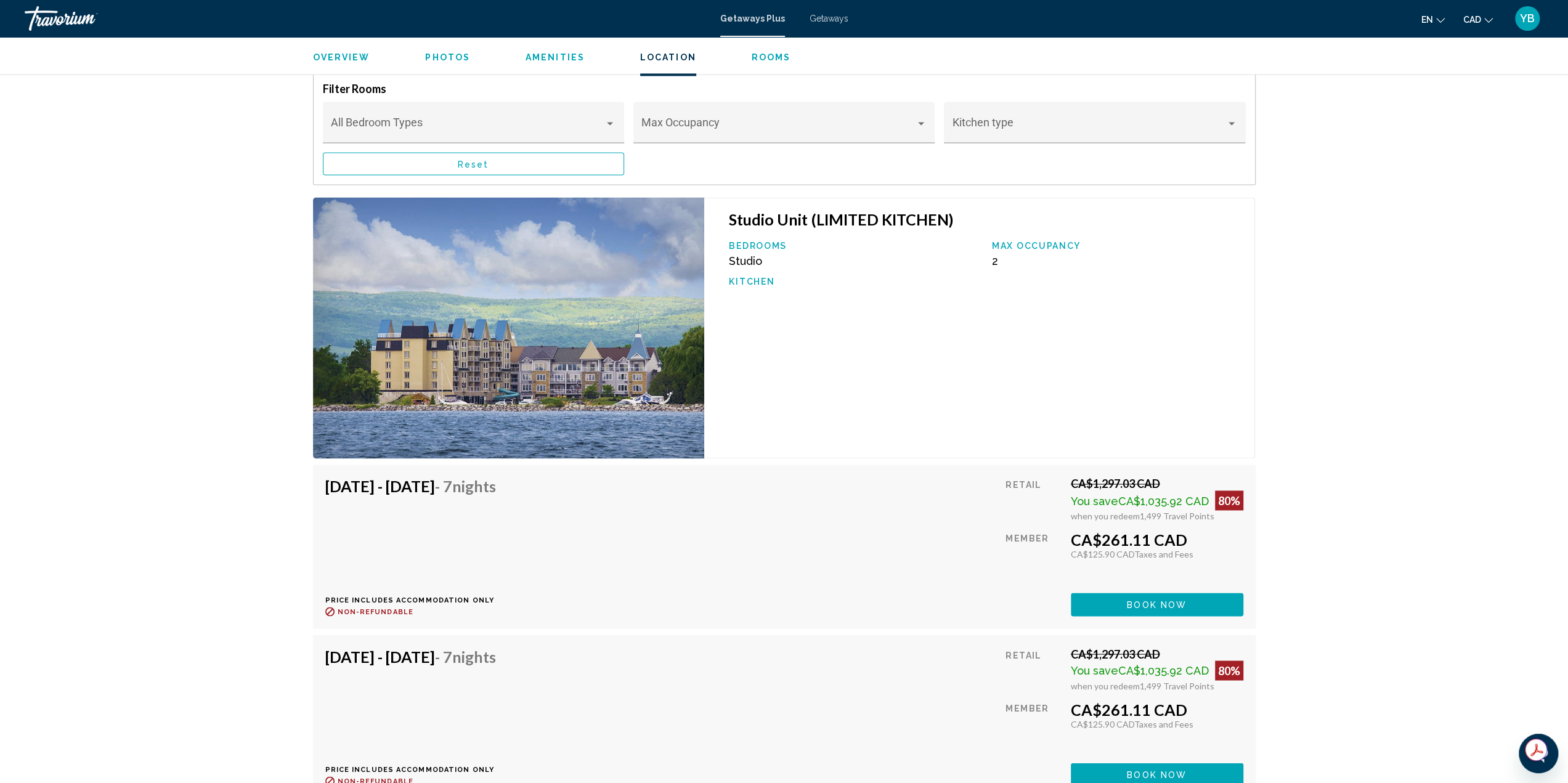
drag, startPoint x: 483, startPoint y: 173, endPoint x: 495, endPoint y: 175, distance: 12.2
click at [484, 173] on button "Reset" at bounding box center [473, 164] width 301 height 22
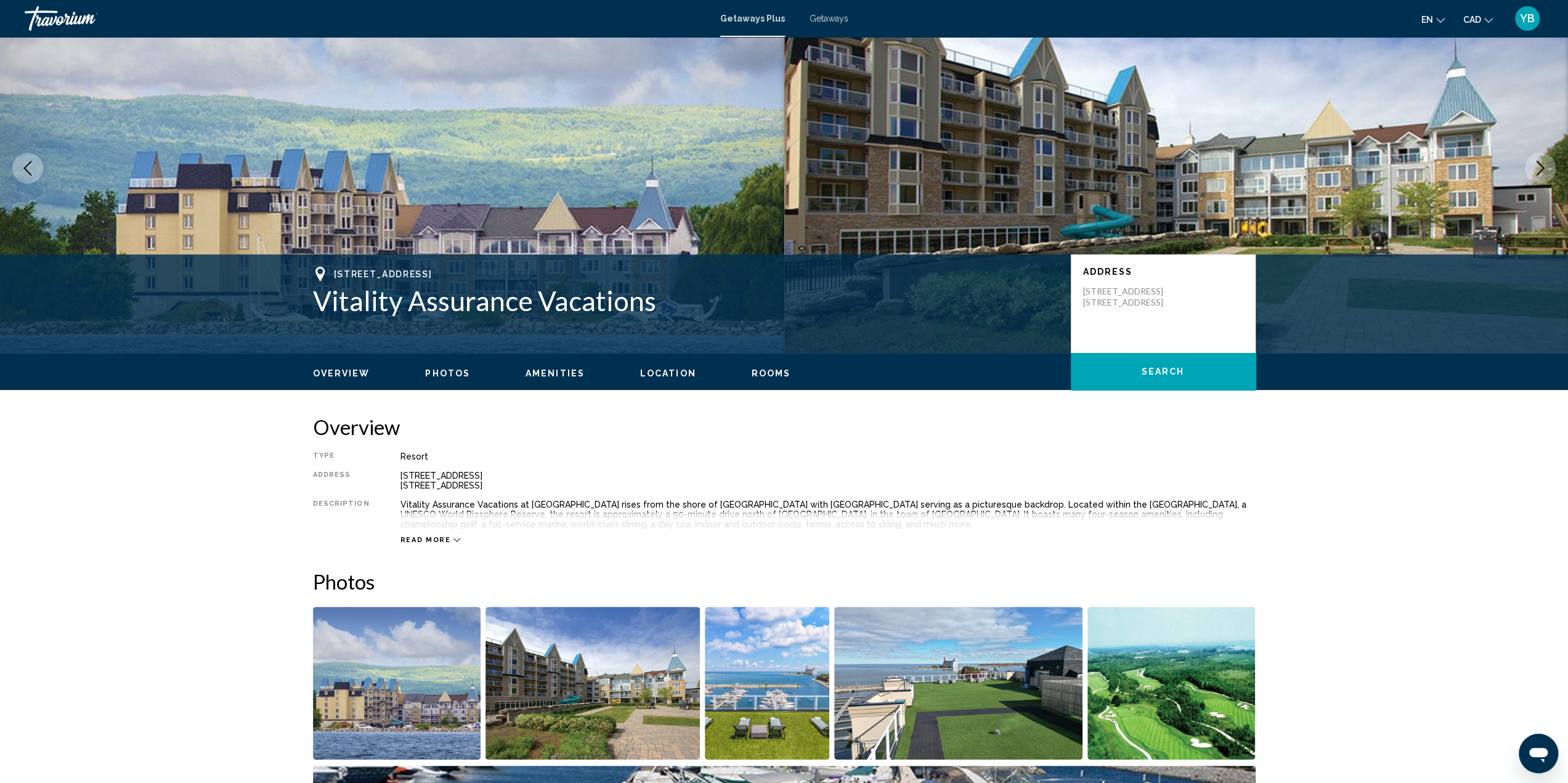
scroll to position [0, 0]
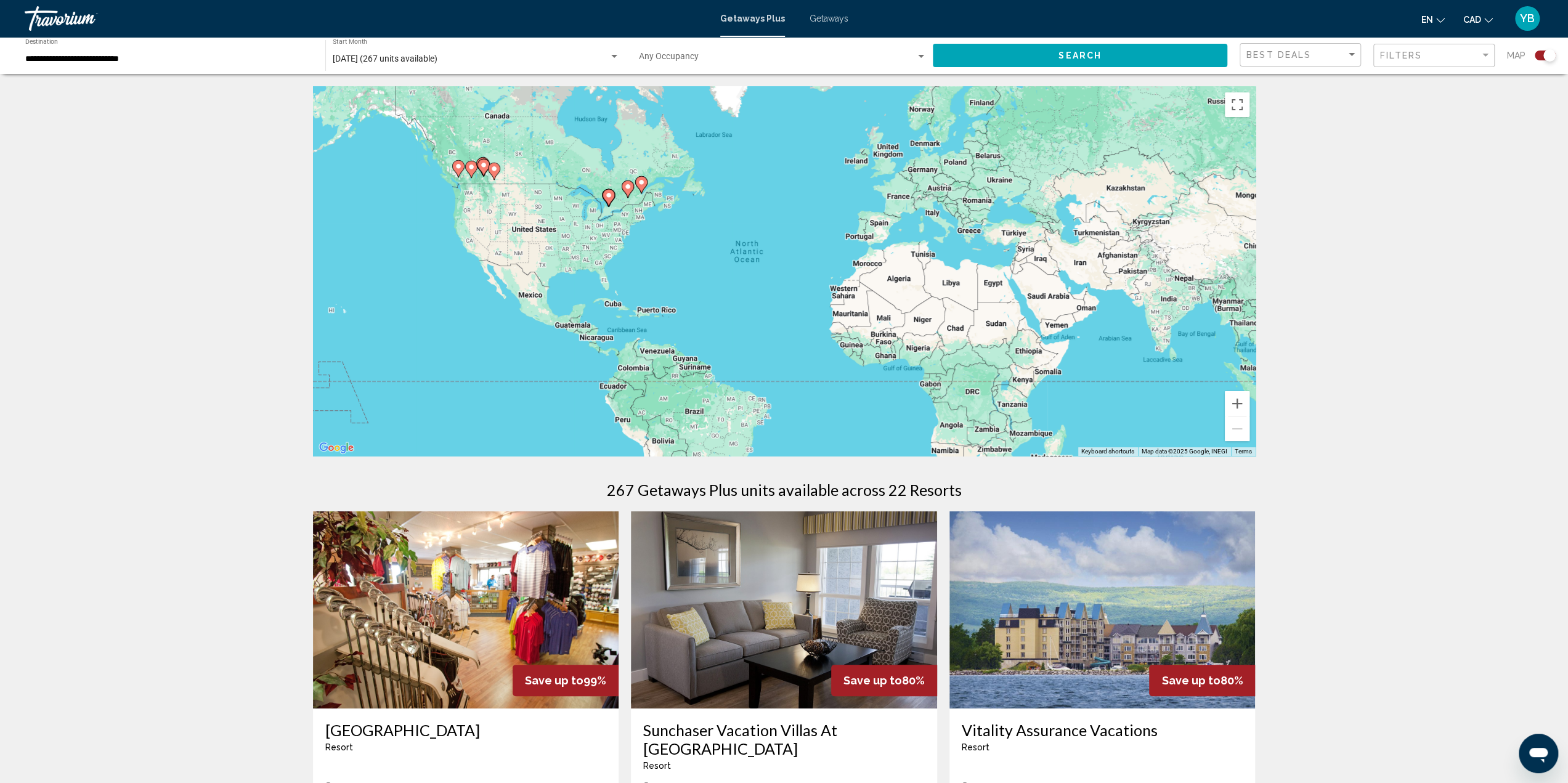
click at [108, 61] on input "**********" at bounding box center [169, 59] width 288 height 10
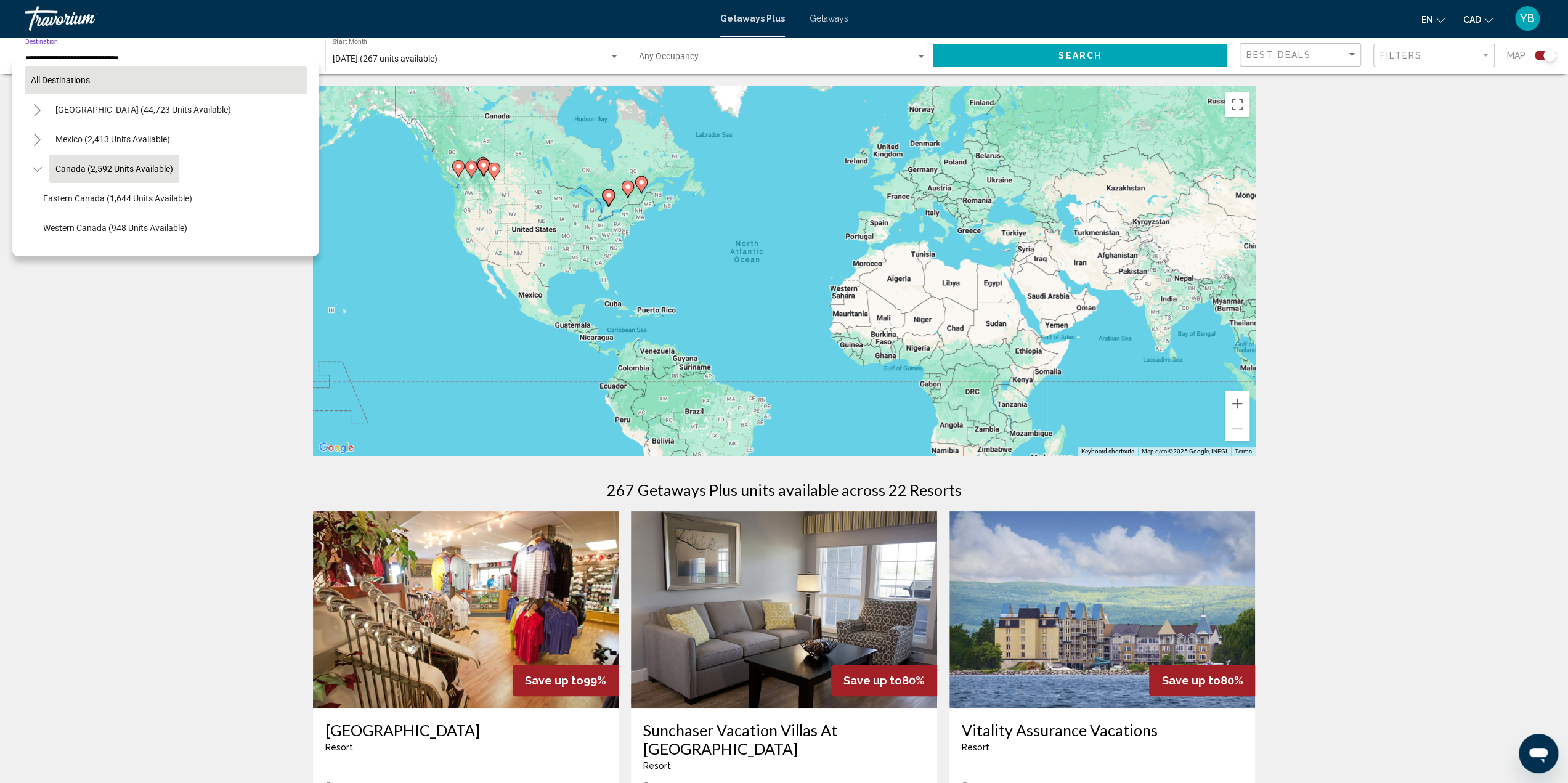
scroll to position [14, 0]
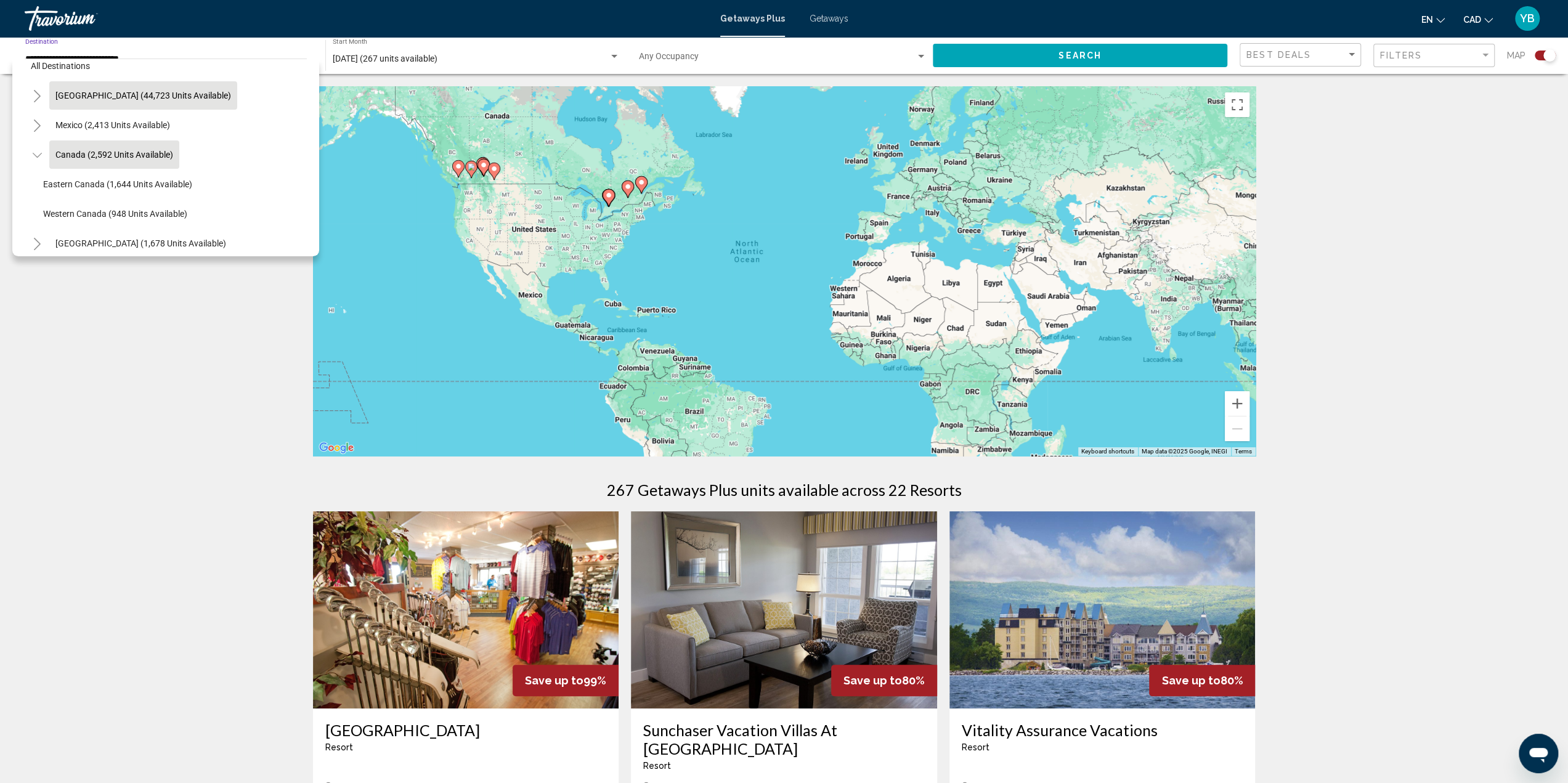
click at [87, 98] on span "[GEOGRAPHIC_DATA] (44,723 units available)" at bounding box center [143, 95] width 176 height 10
type input "**********"
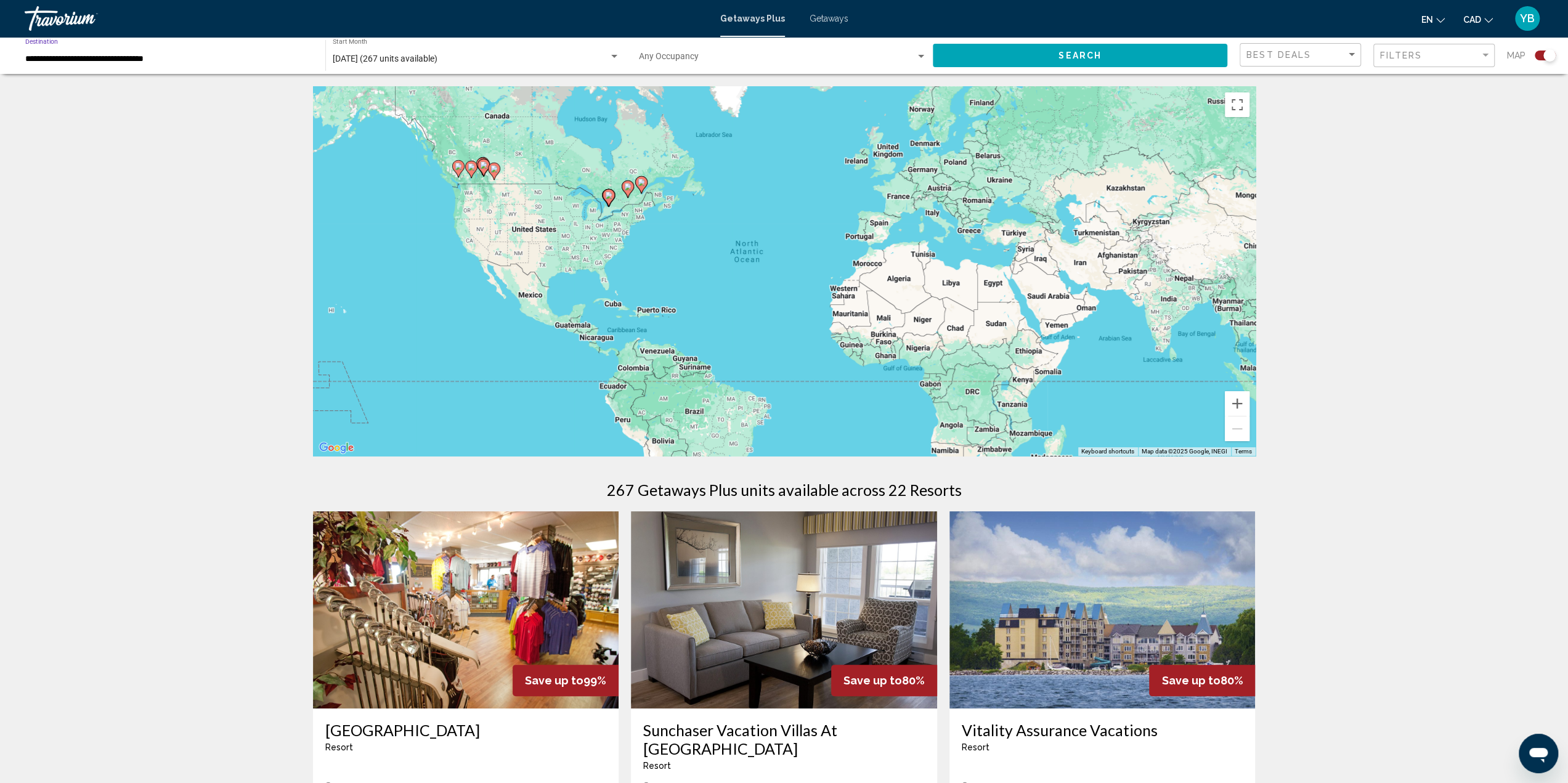
click at [393, 54] on div "October 2025 (267 units available) Start Month All Start Months" at bounding box center [477, 55] width 287 height 34
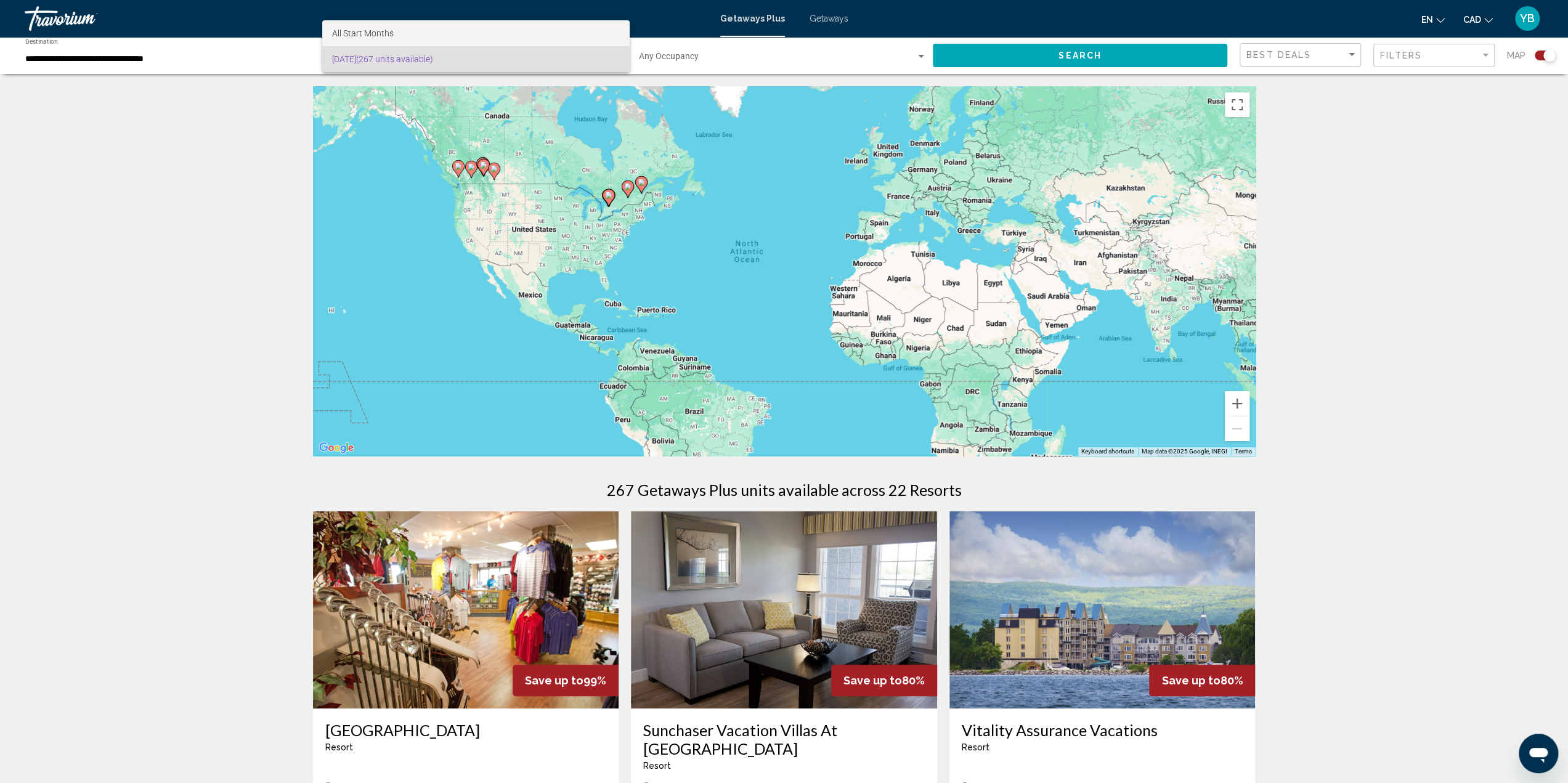
click at [370, 34] on span "All Start Months" at bounding box center [362, 33] width 61 height 10
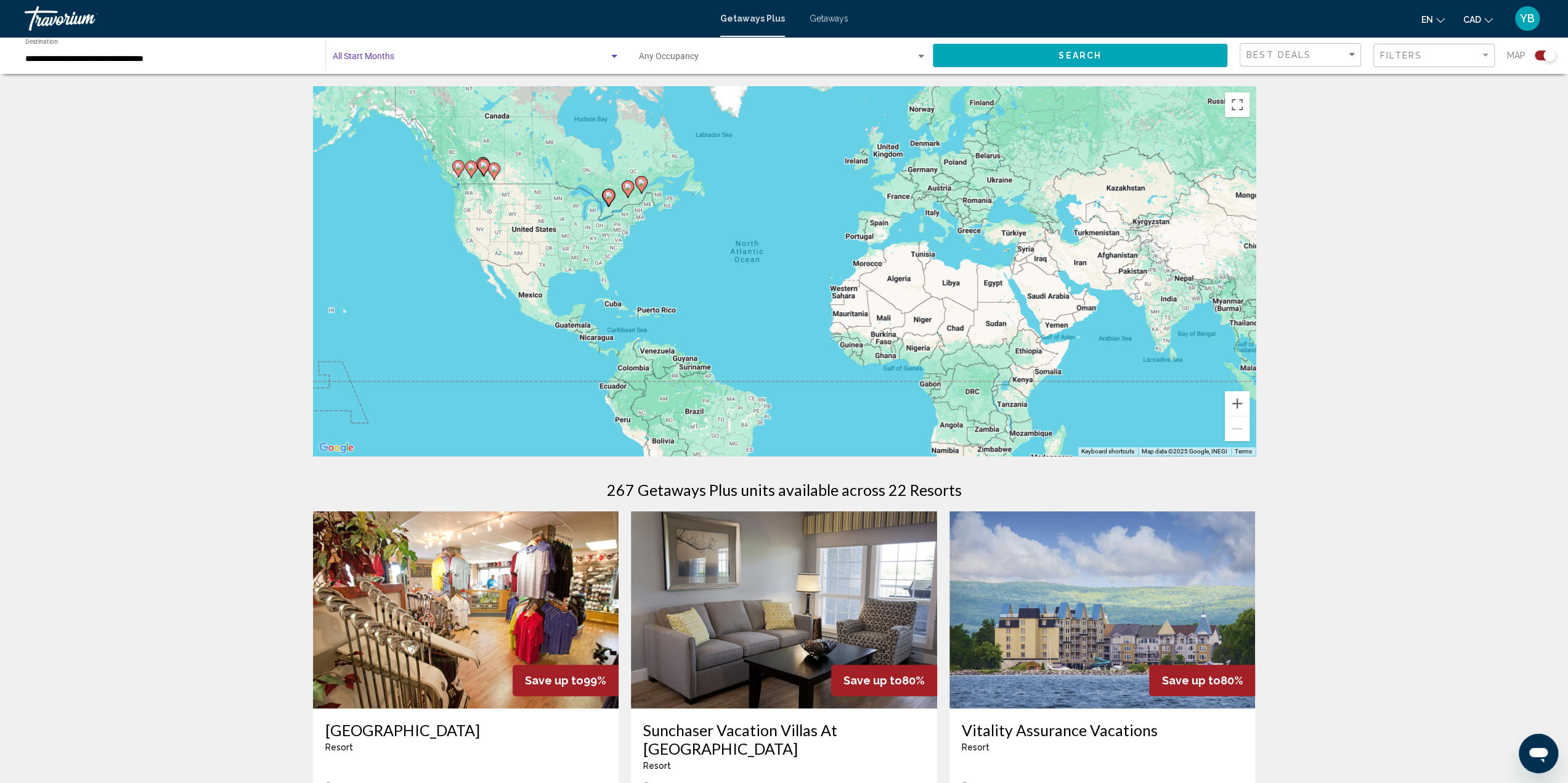
click at [611, 55] on div "Search widget" at bounding box center [614, 56] width 6 height 3
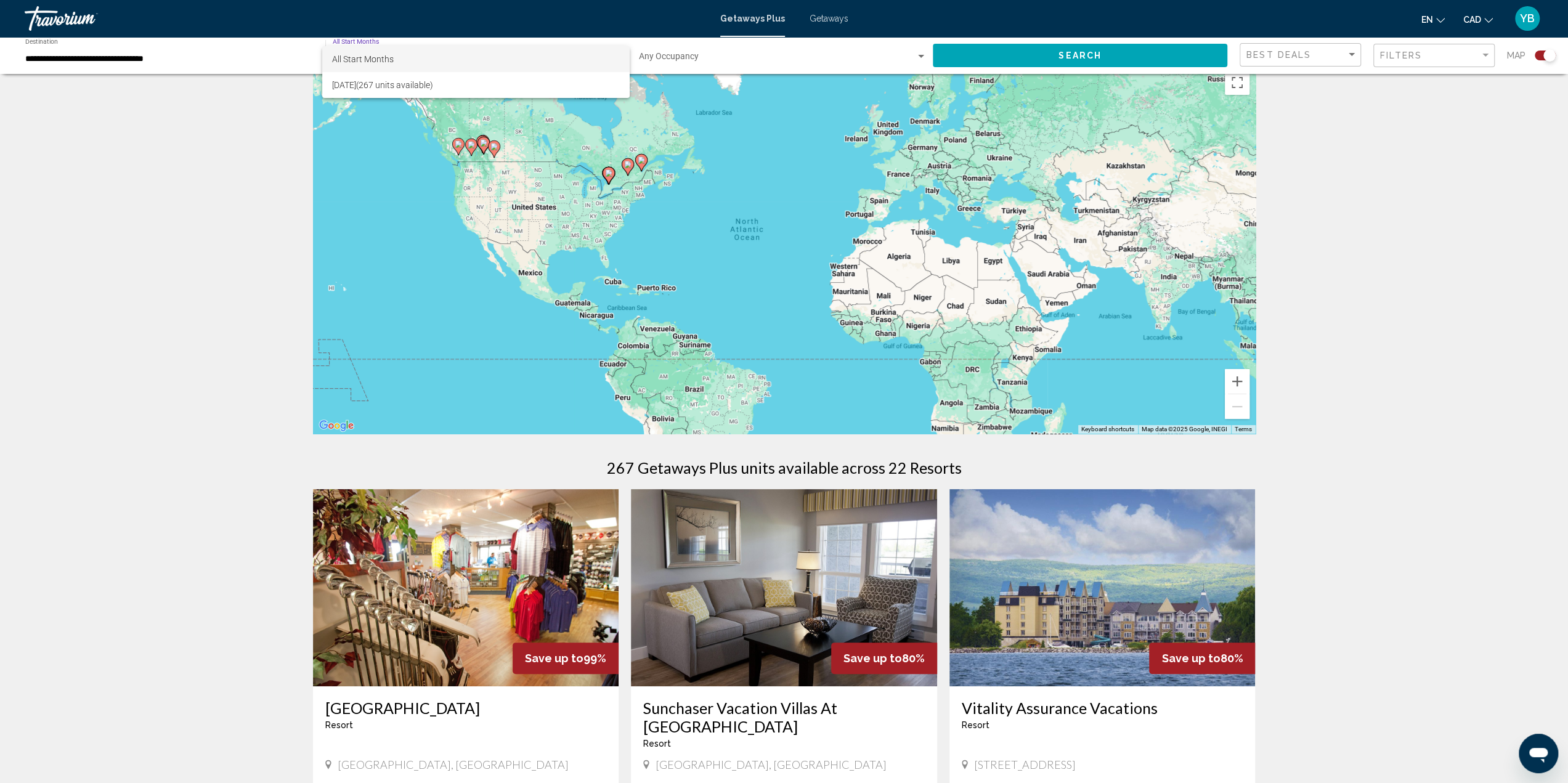
scroll to position [0, 0]
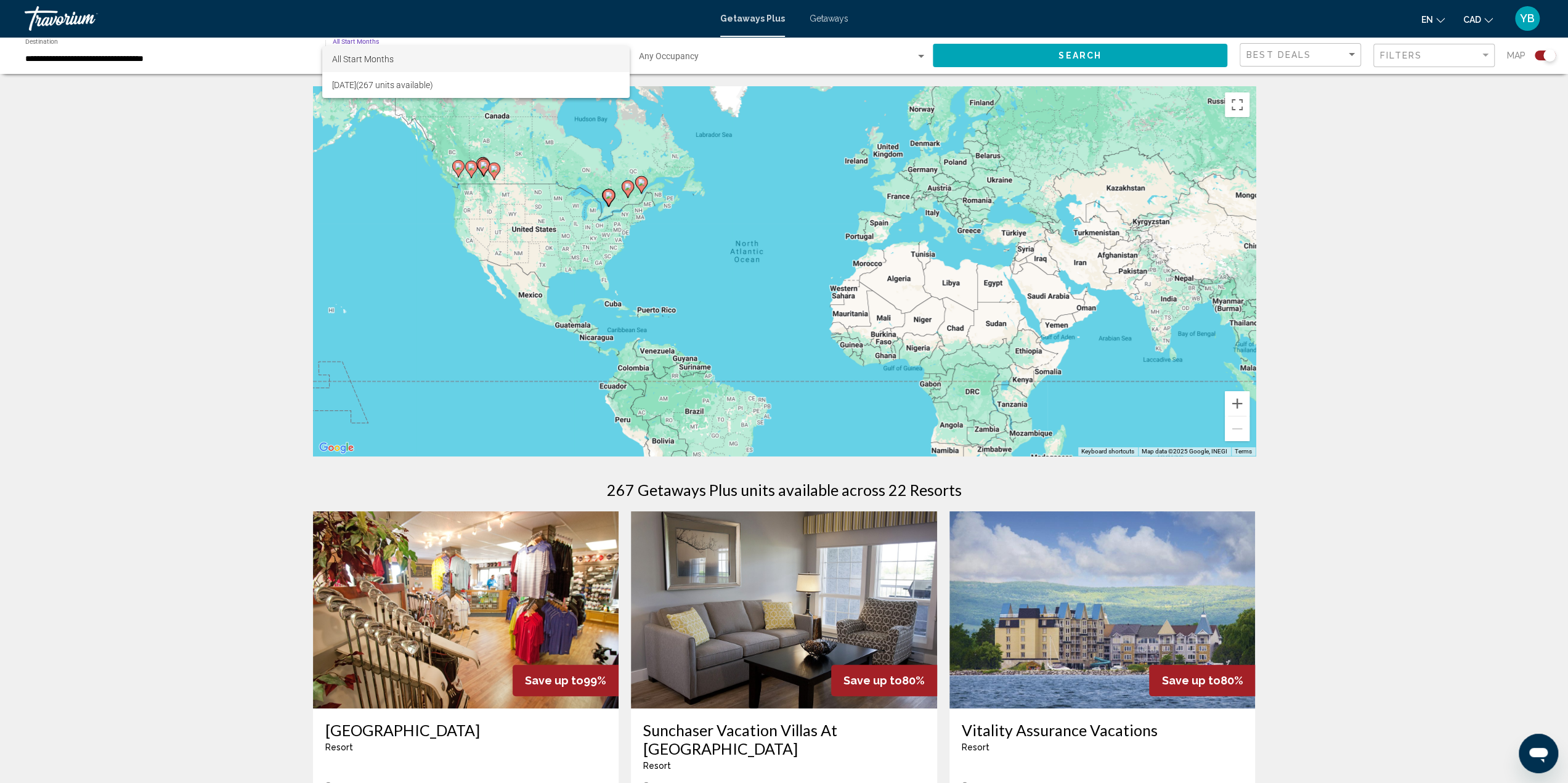
drag, startPoint x: 1389, startPoint y: 184, endPoint x: 1428, endPoint y: 176, distance: 39.8
click at [1390, 183] on div at bounding box center [784, 391] width 1568 height 783
drag, startPoint x: 738, startPoint y: 14, endPoint x: 742, endPoint y: 19, distance: 6.4
click at [739, 16] on span "Getaways Plus" at bounding box center [752, 18] width 65 height 10
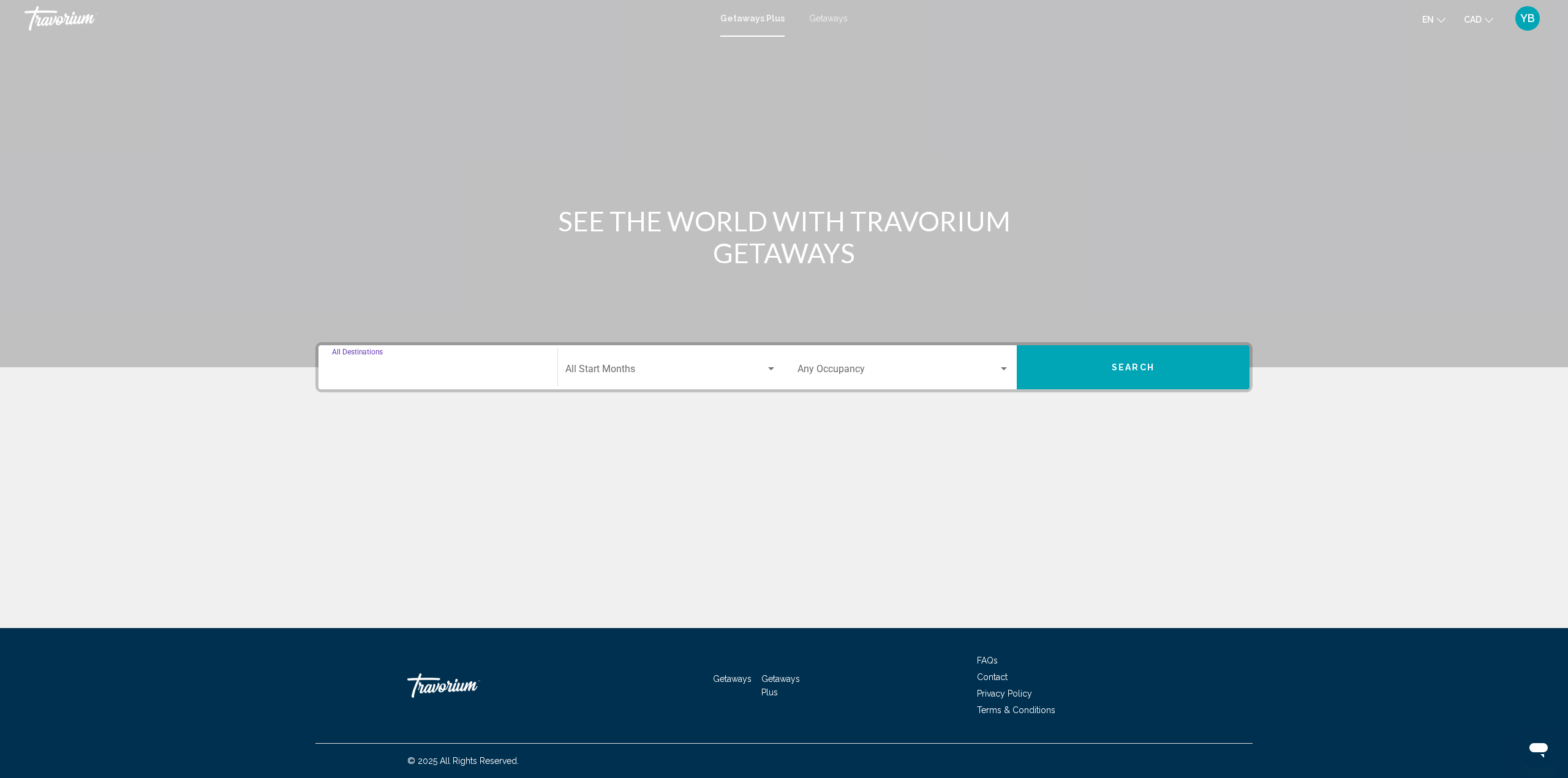
click at [408, 374] on input "Destination All Destinations" at bounding box center [438, 371] width 212 height 11
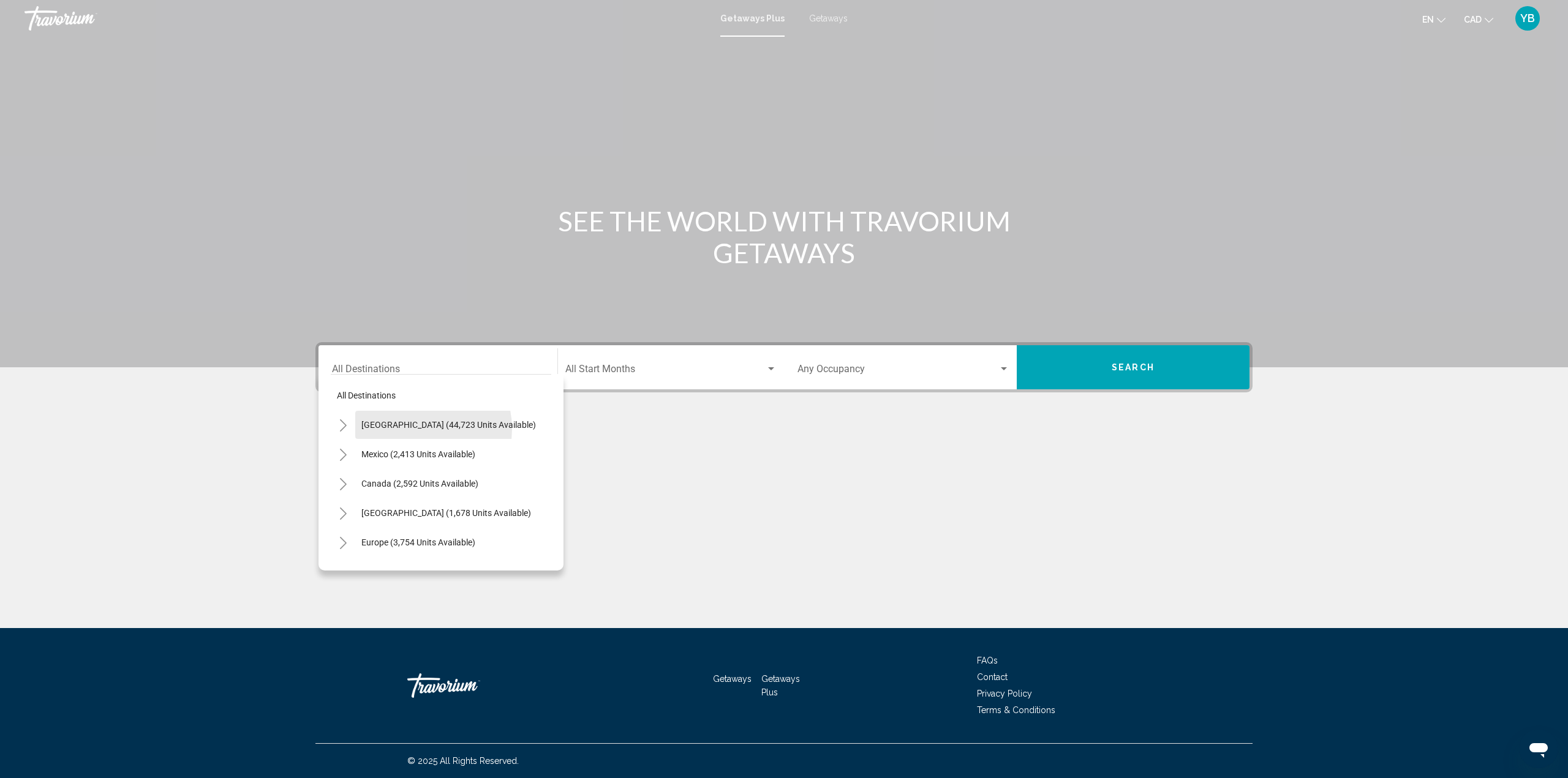
drag, startPoint x: 409, startPoint y: 429, endPoint x: 419, endPoint y: 422, distance: 12.2
click at [410, 428] on span "[GEOGRAPHIC_DATA] (44,723 units available)" at bounding box center [448, 425] width 175 height 9
type input "**********"
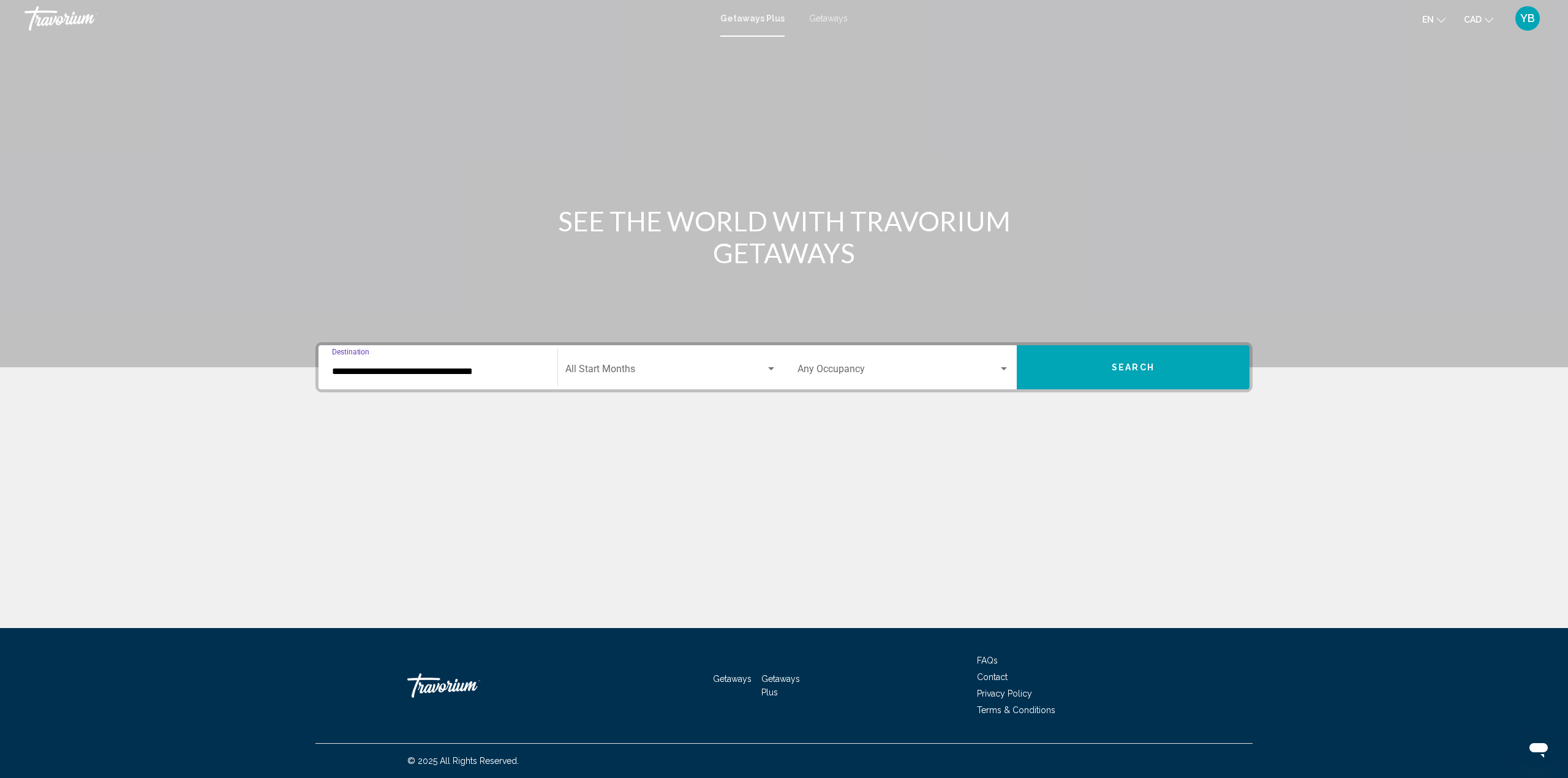
click at [627, 363] on div "Start Month All Start Months" at bounding box center [671, 367] width 212 height 39
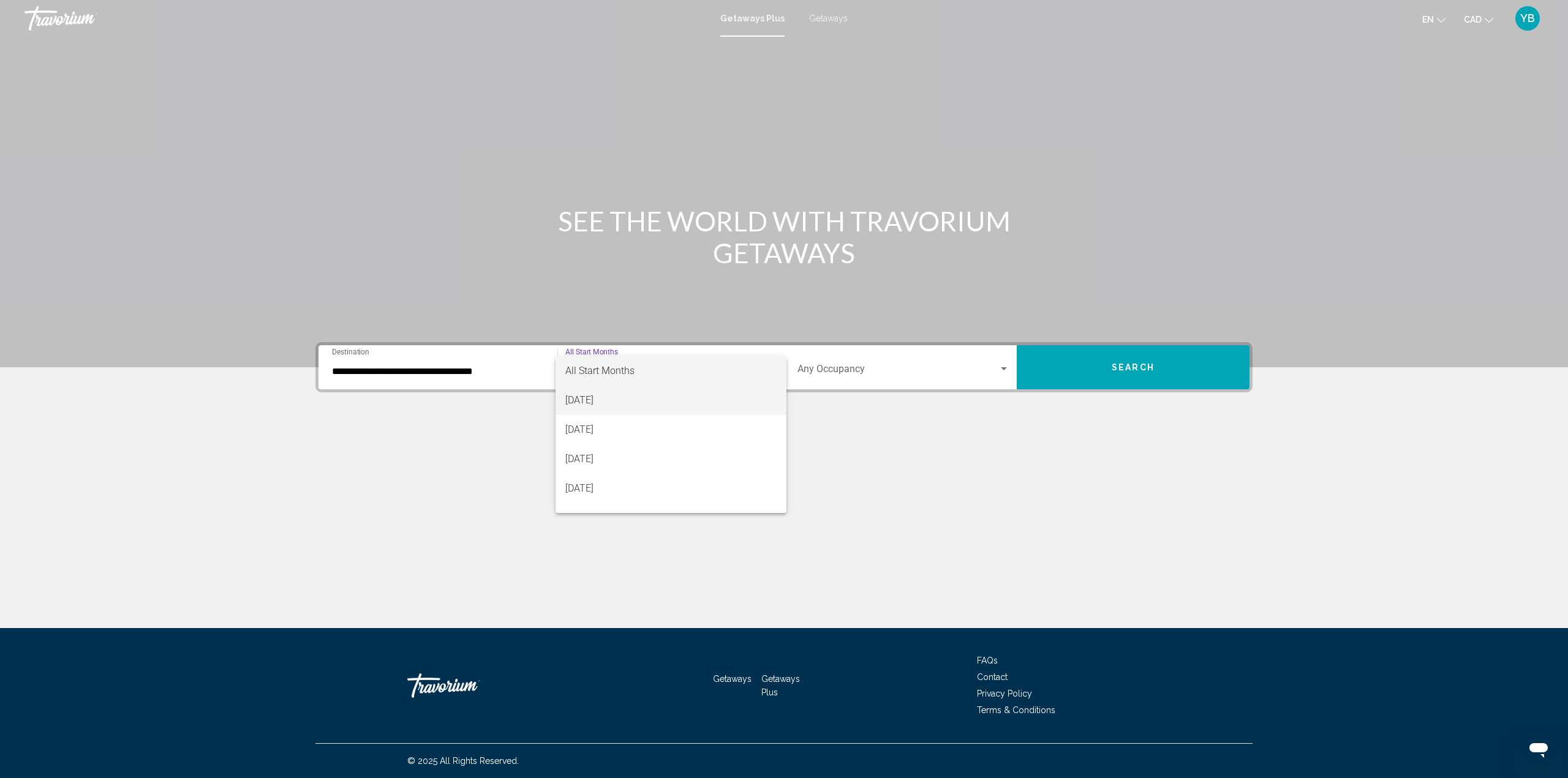
click at [610, 403] on span "[DATE]" at bounding box center [671, 401] width 212 height 29
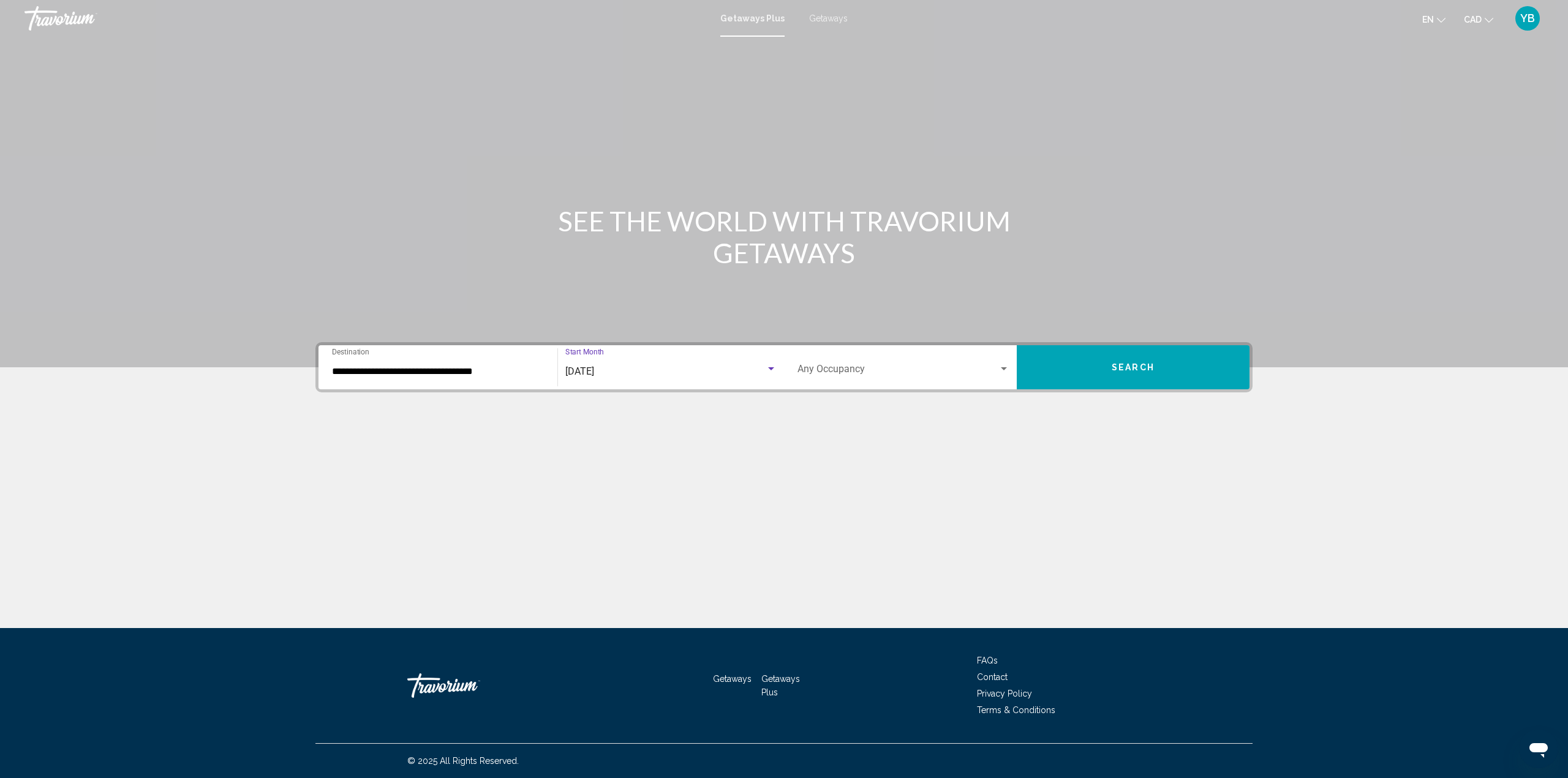
click at [1129, 371] on span "Search" at bounding box center [1134, 367] width 43 height 9
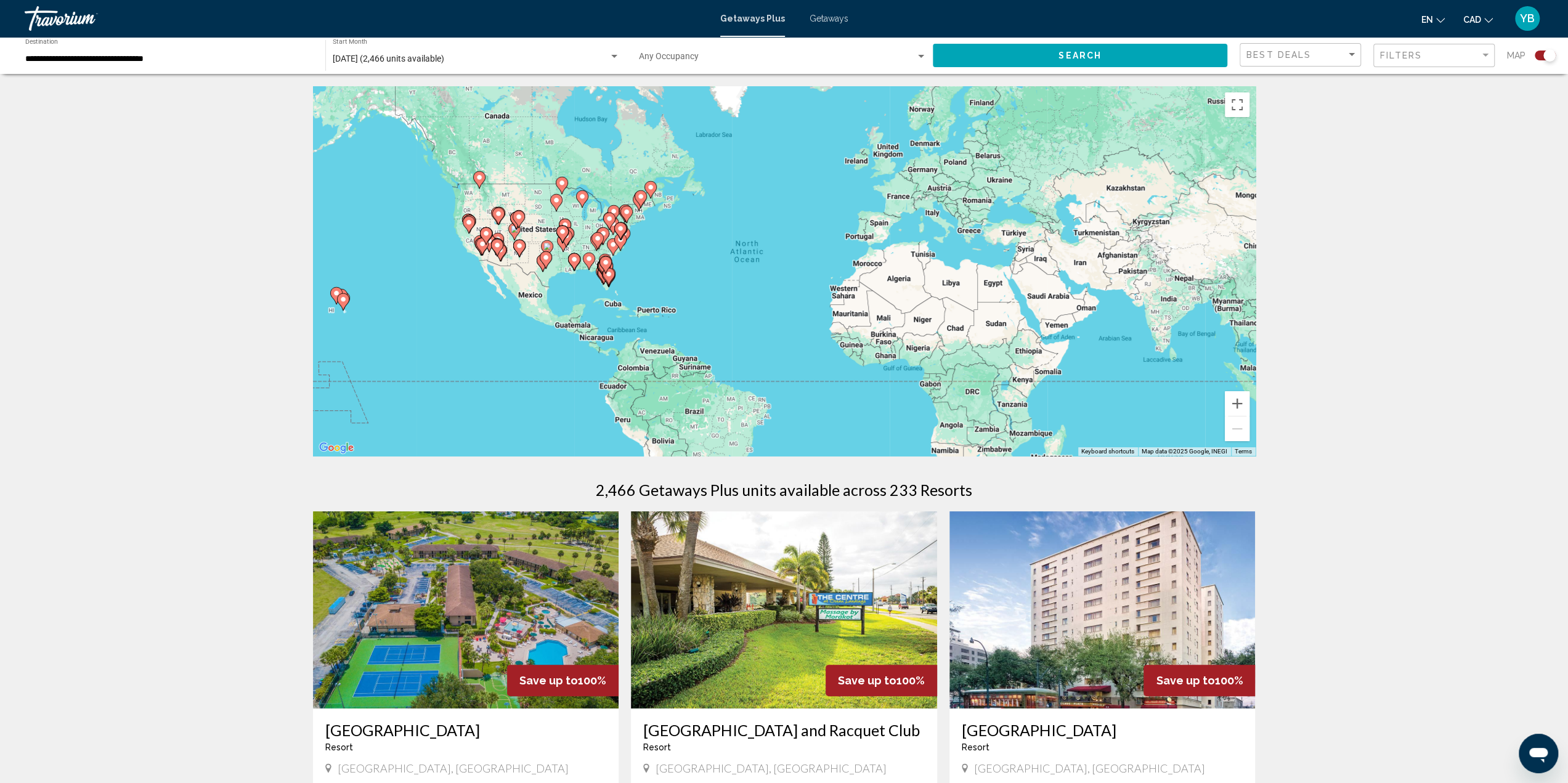
click at [664, 230] on div "To activate drag with keyboard, press Alt + Enter. Once in keyboard drag state,…" at bounding box center [784, 271] width 943 height 369
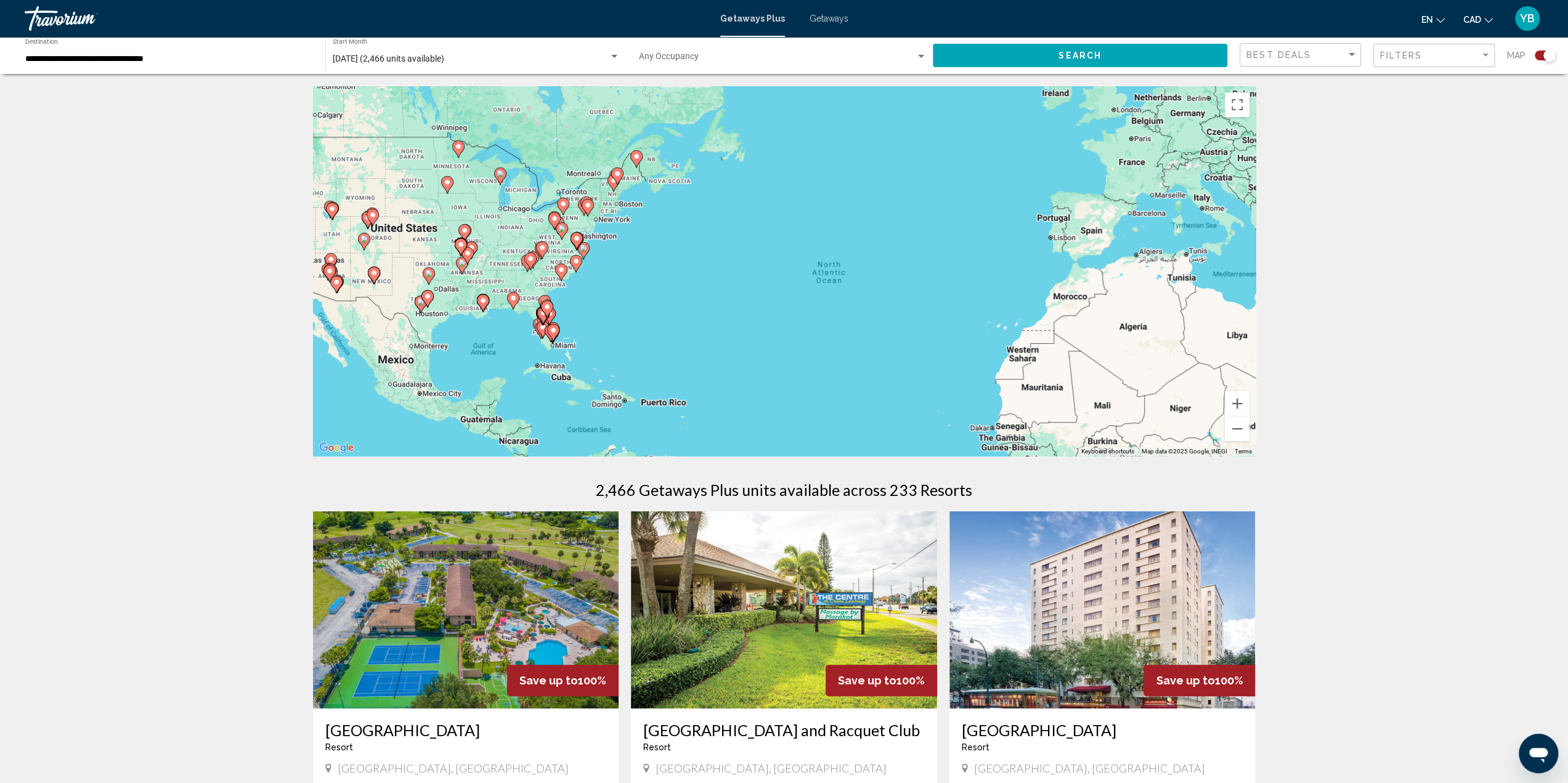
click at [637, 228] on div "To activate drag with keyboard, press Alt + Enter. Once in keyboard drag state,…" at bounding box center [784, 271] width 943 height 369
click at [637, 227] on div "To activate drag with keyboard, press Alt + Enter. Once in keyboard drag state,…" at bounding box center [784, 271] width 943 height 369
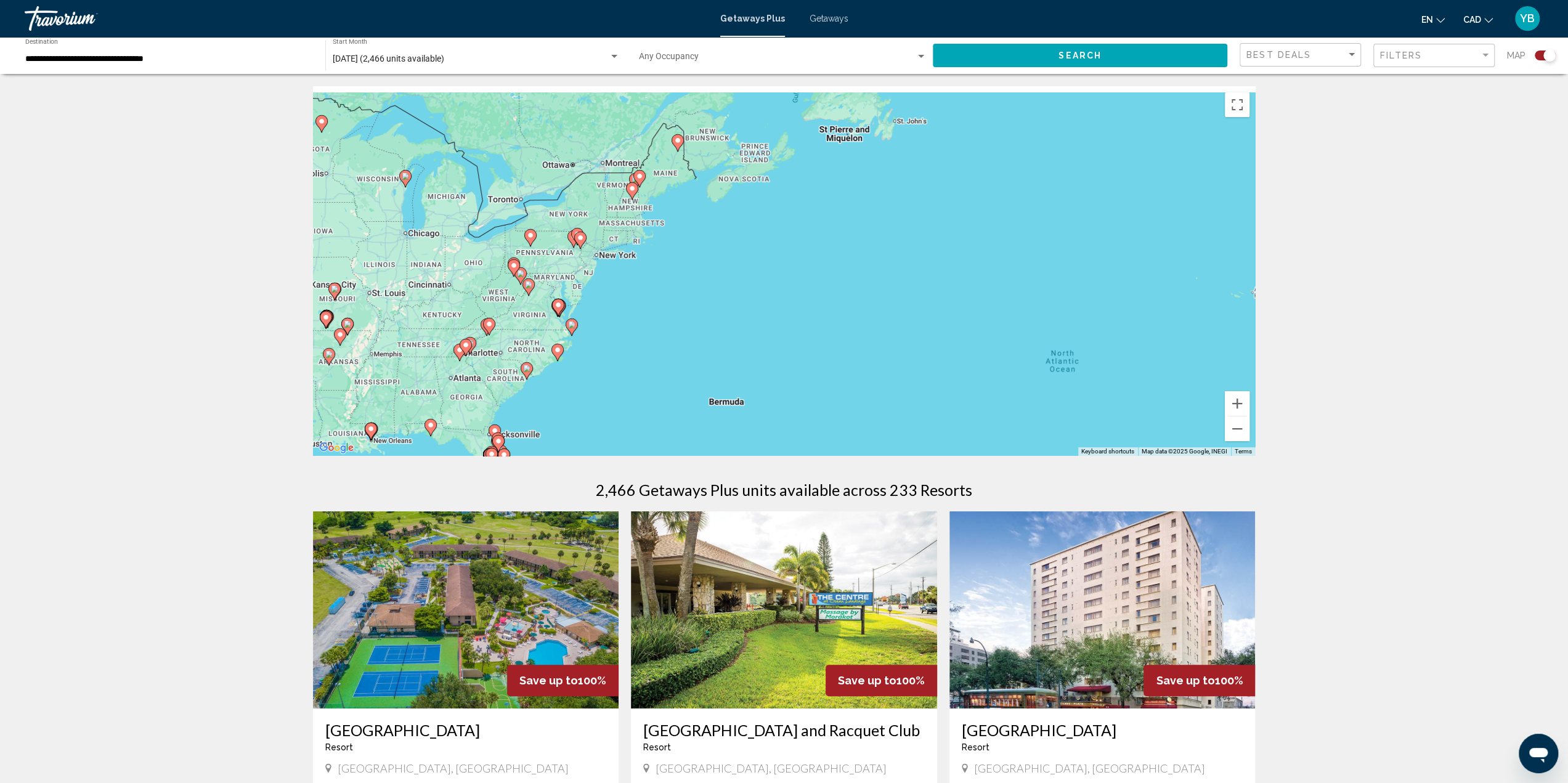
drag, startPoint x: 643, startPoint y: 233, endPoint x: 733, endPoint y: 324, distance: 128.0
click at [733, 324] on div "To activate drag with keyboard, press Alt + Enter. Once in keyboard drag state,…" at bounding box center [784, 271] width 943 height 369
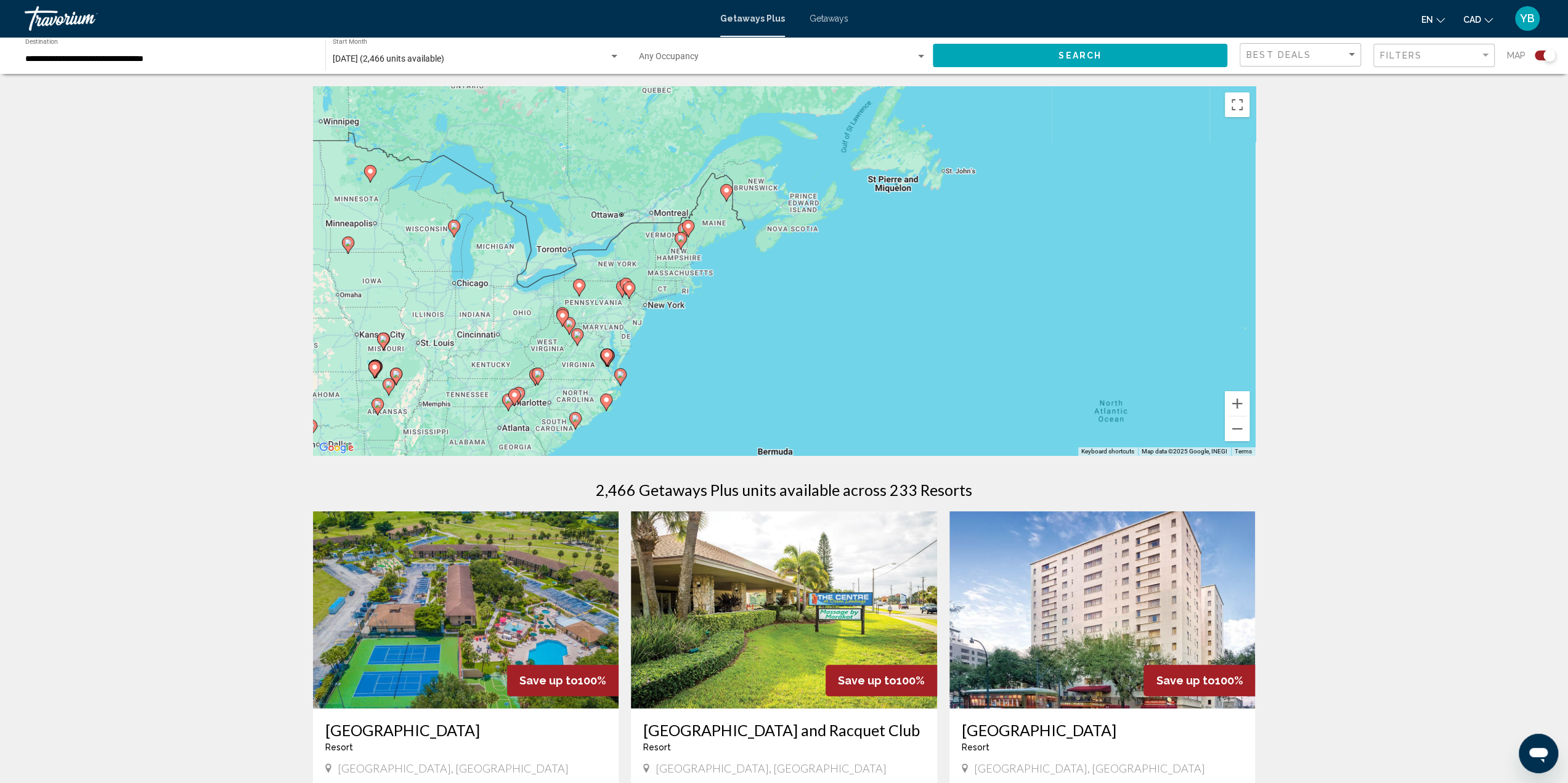
click at [686, 304] on div "To activate drag with keyboard, press Alt + Enter. Once in keyboard drag state,…" at bounding box center [784, 271] width 943 height 369
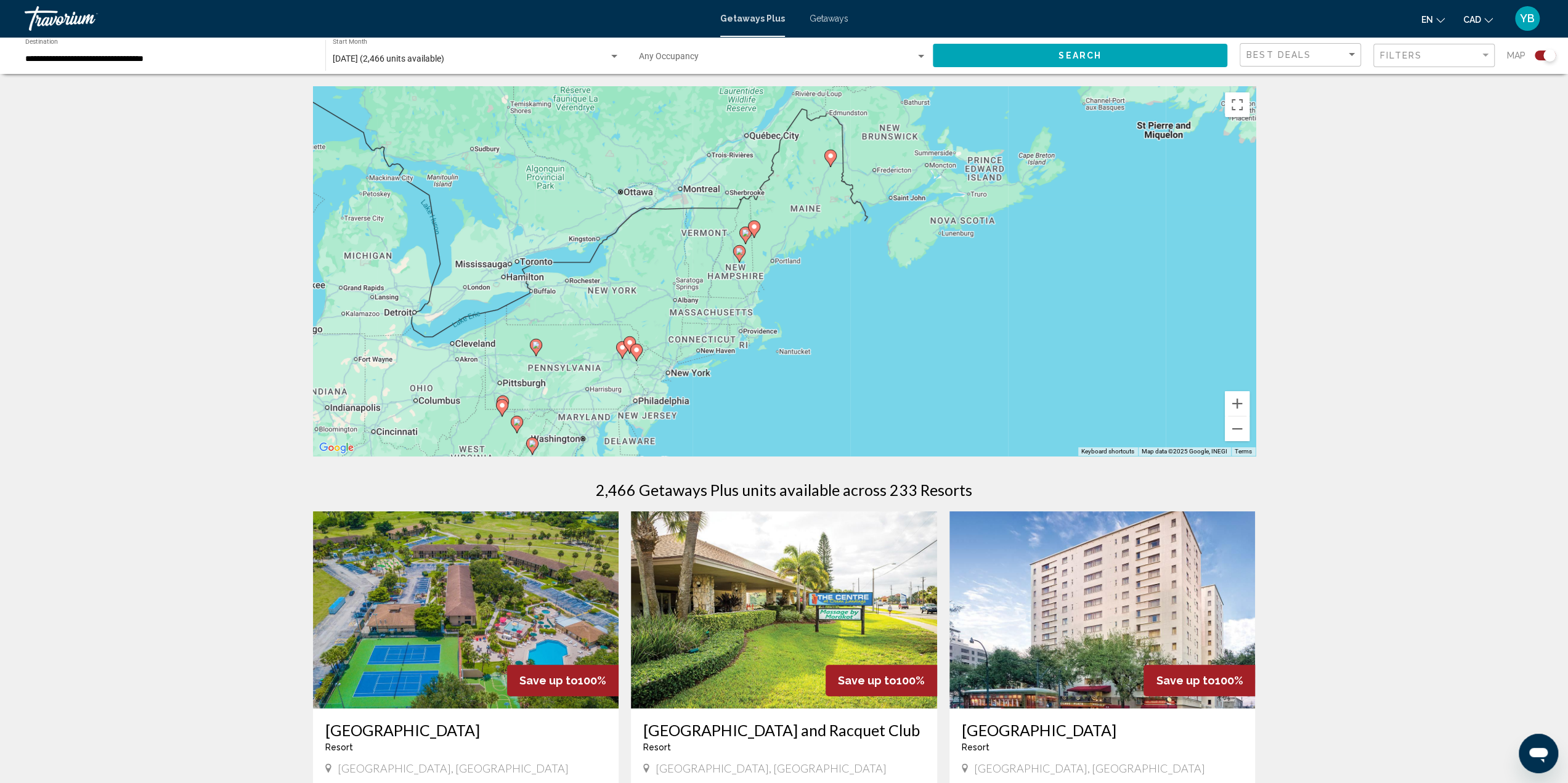
drag, startPoint x: 682, startPoint y: 277, endPoint x: 752, endPoint y: 346, distance: 98.3
click at [751, 346] on div "To activate drag with keyboard, press Alt + Enter. Once in keyboard drag state,…" at bounding box center [784, 271] width 943 height 369
click at [791, 278] on div "To activate drag with keyboard, press Alt + Enter. Once in keyboard drag state,…" at bounding box center [784, 271] width 943 height 369
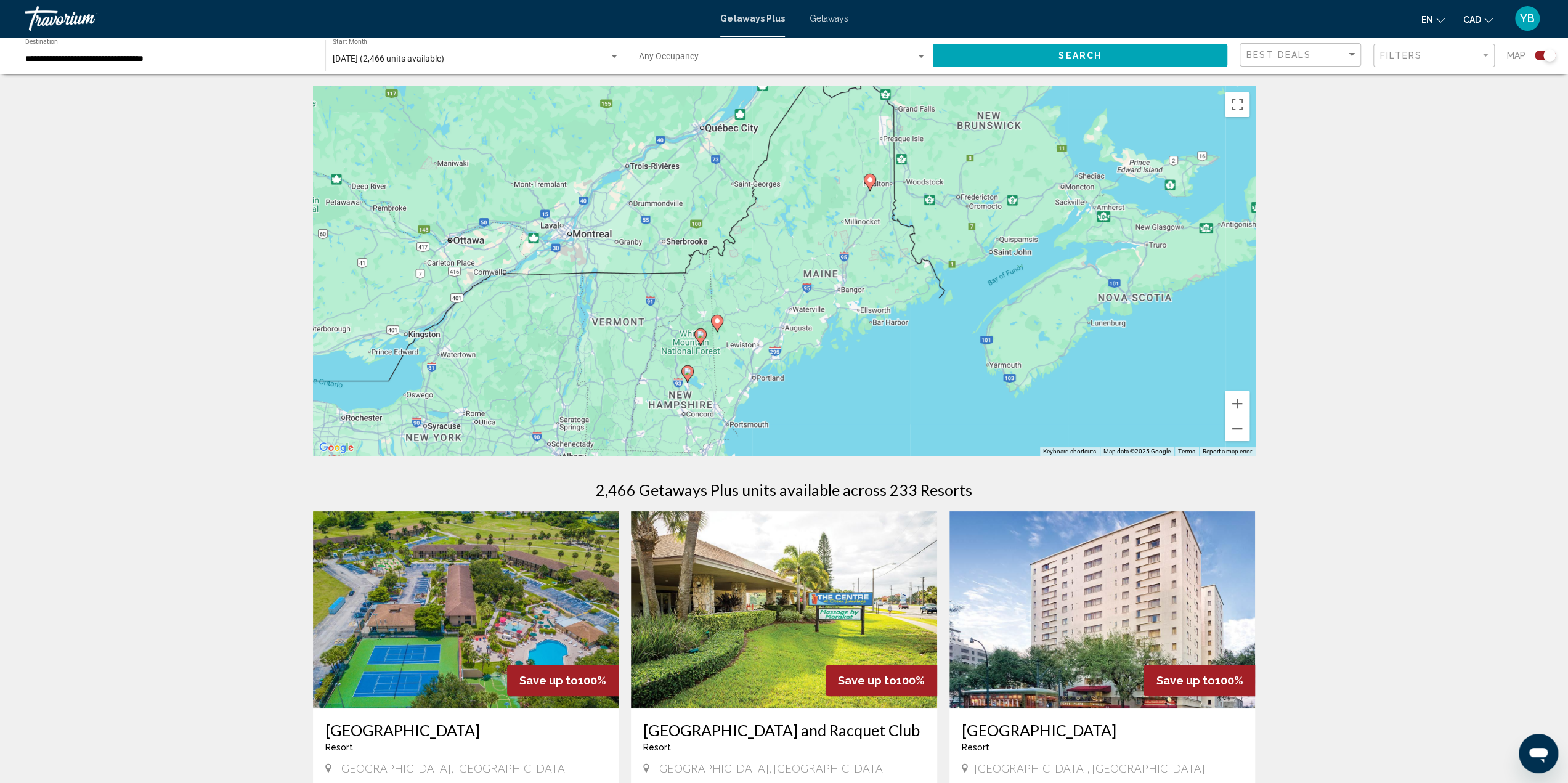
drag, startPoint x: 842, startPoint y: 232, endPoint x: 842, endPoint y: 367, distance: 135.0
click at [842, 367] on div "To activate drag with keyboard, press Alt + Enter. Once in keyboard drag state,…" at bounding box center [784, 271] width 943 height 369
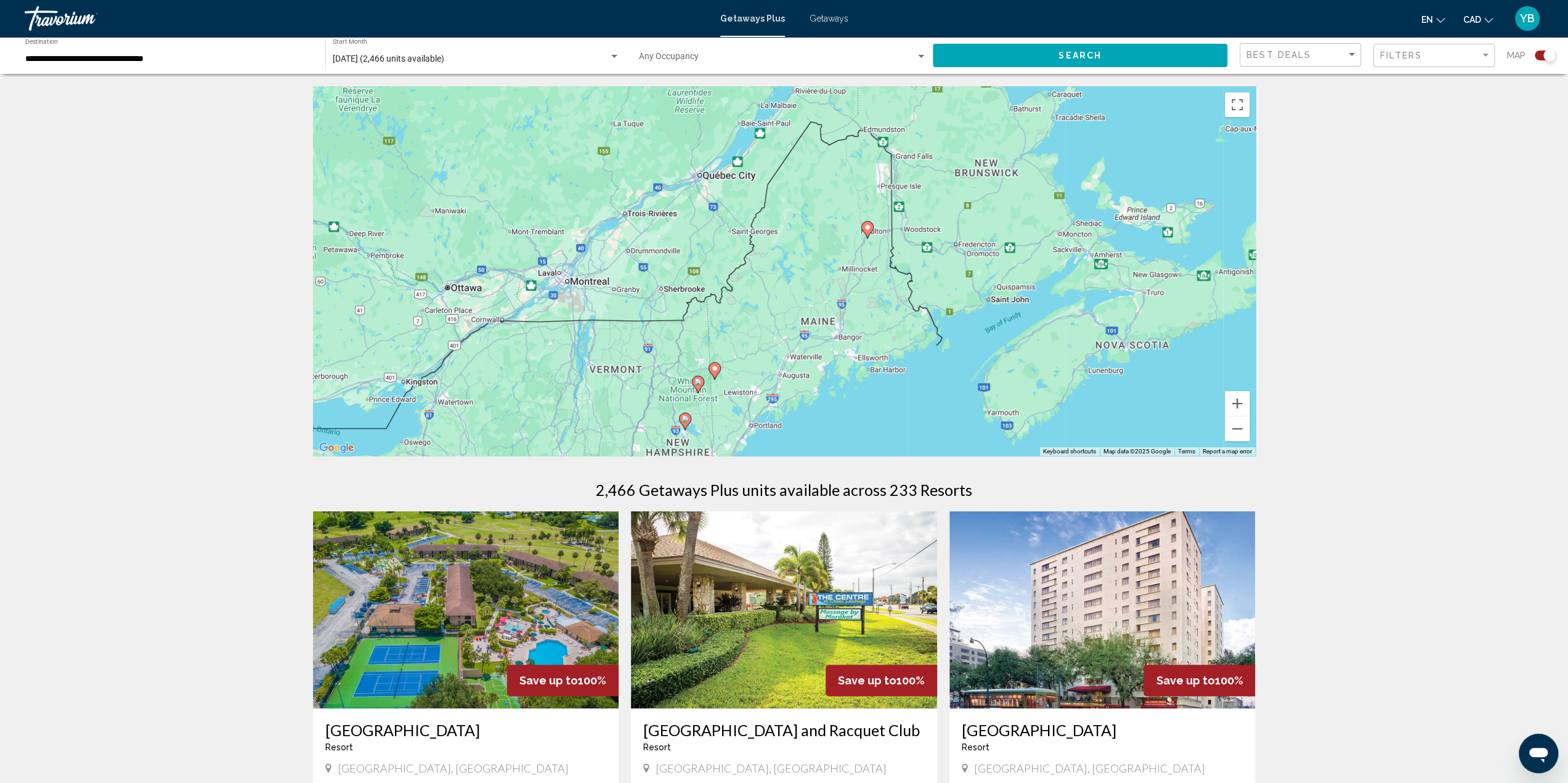
click at [867, 227] on image "Main content" at bounding box center [867, 228] width 8 height 8
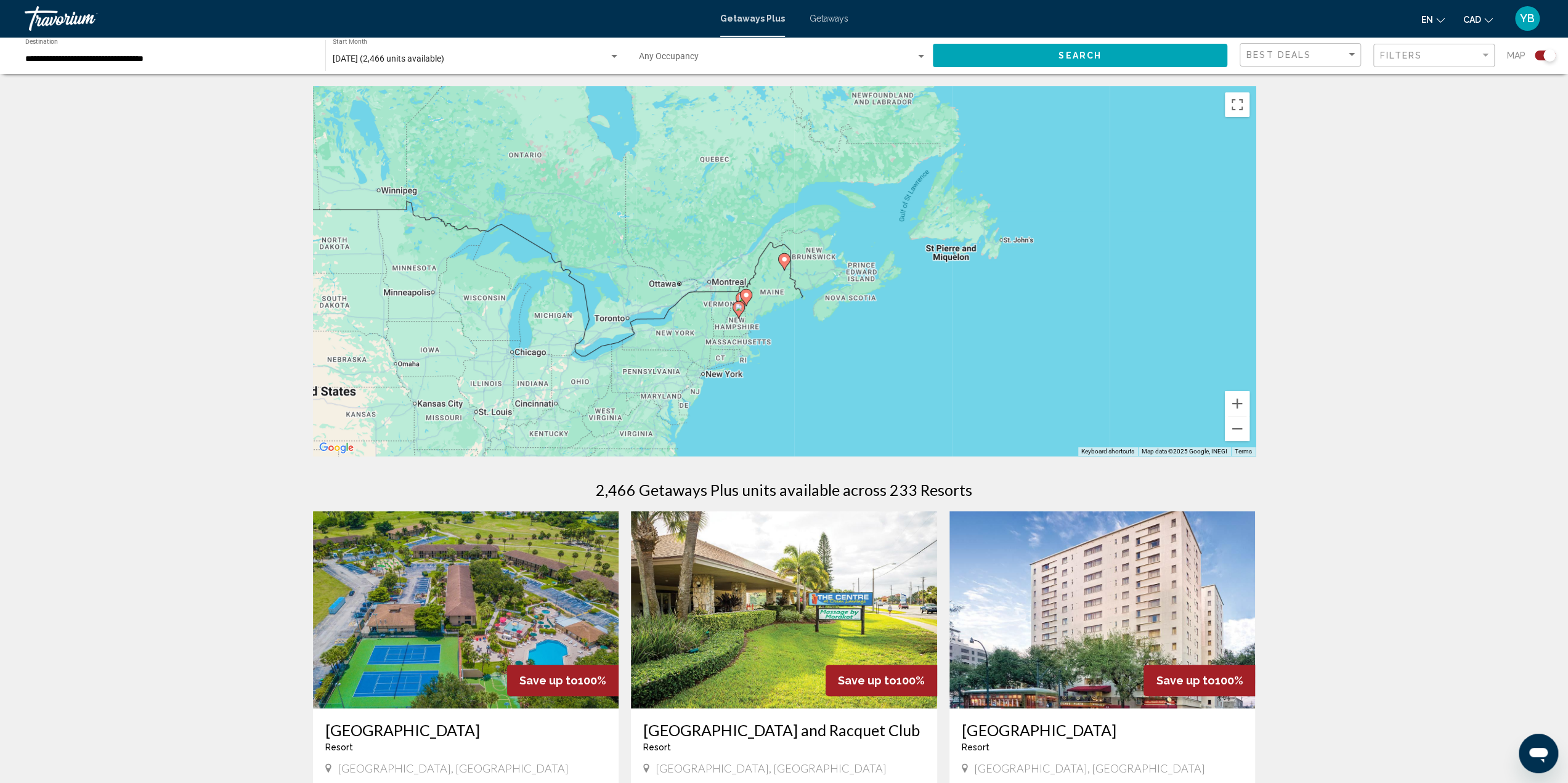
click at [783, 261] on image "Main content" at bounding box center [784, 260] width 8 height 8
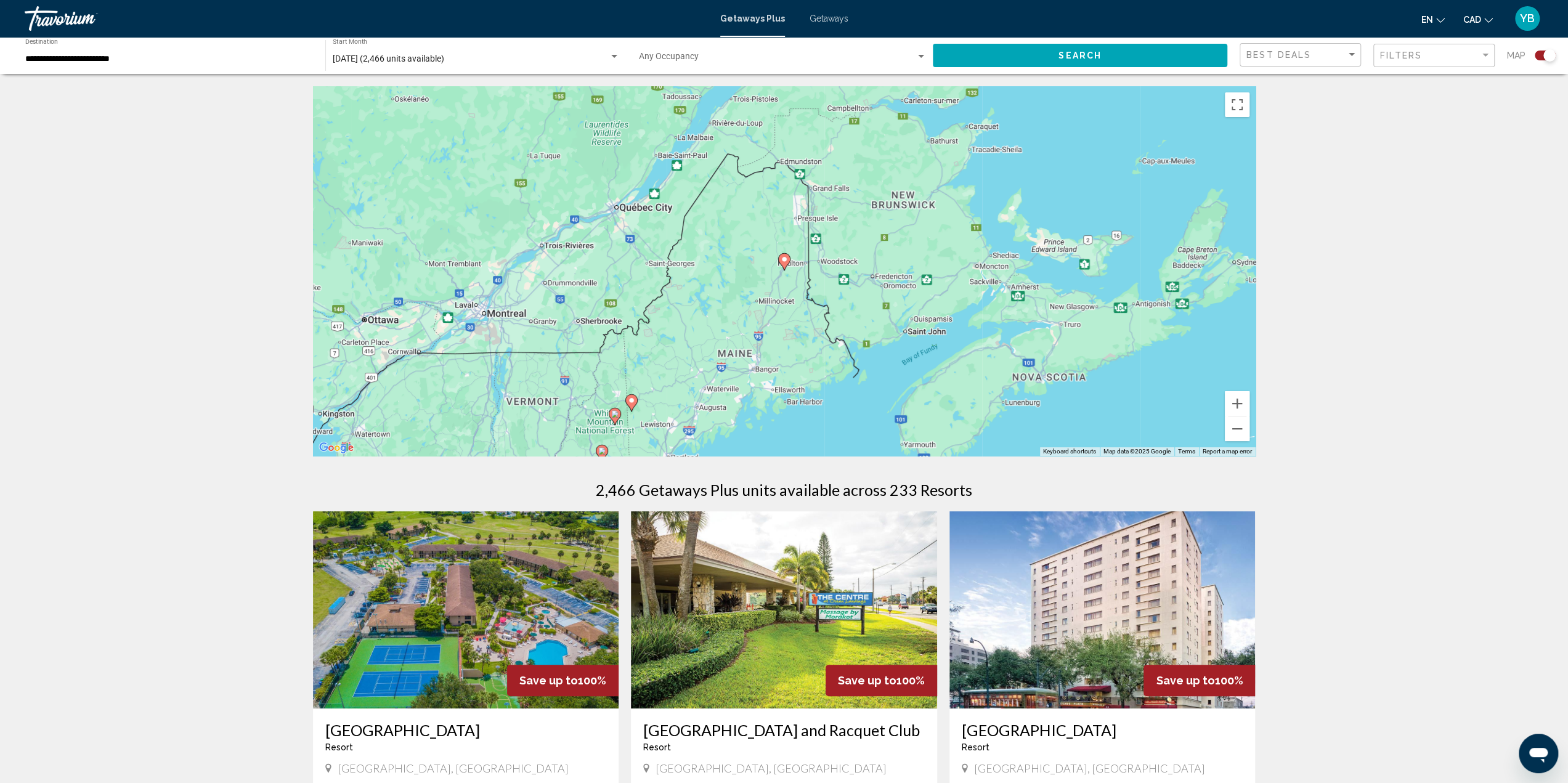
click at [783, 261] on image "Main content" at bounding box center [784, 260] width 8 height 8
type input "**********"
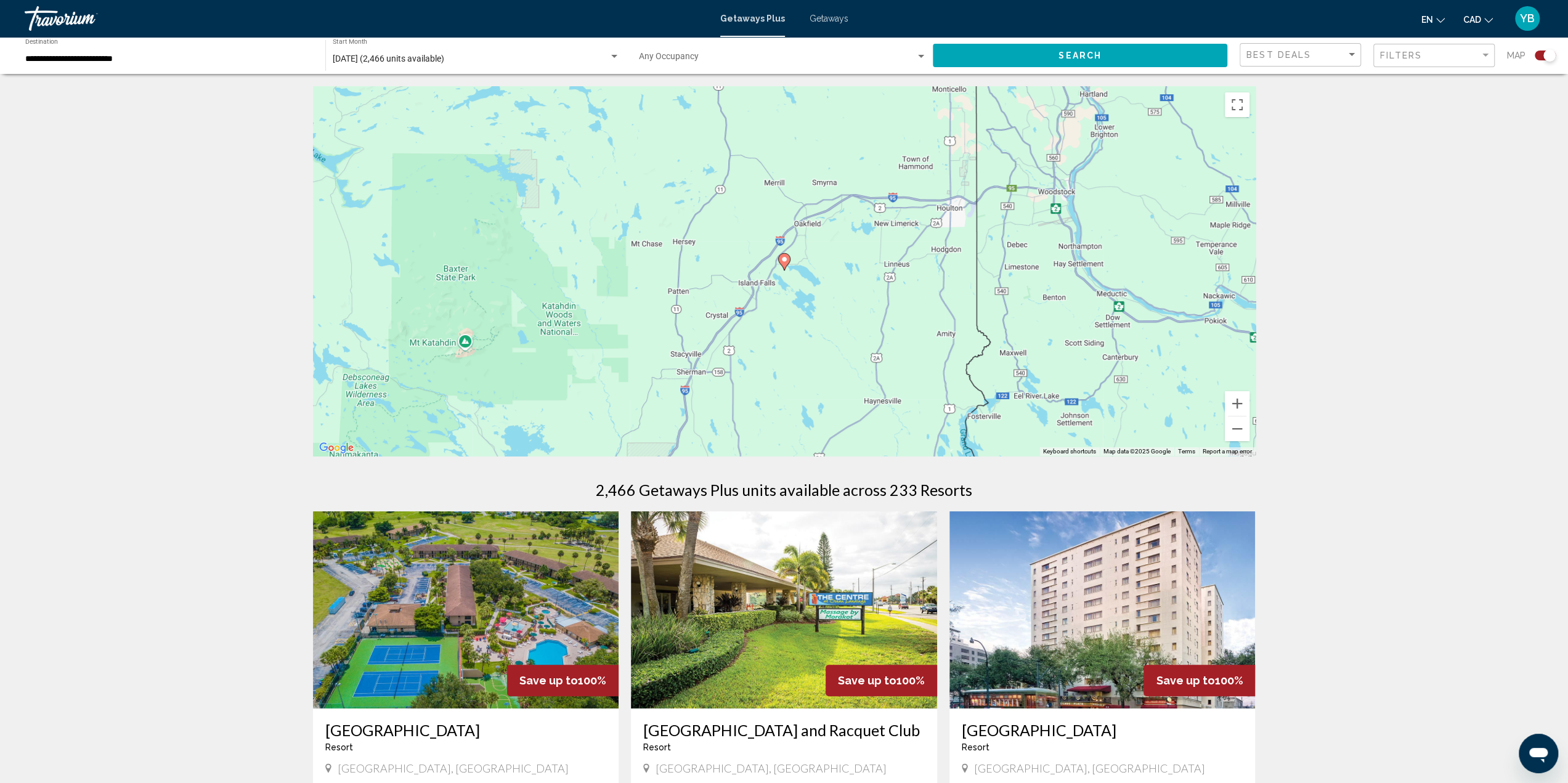
click at [783, 261] on image "Main content" at bounding box center [784, 260] width 8 height 8
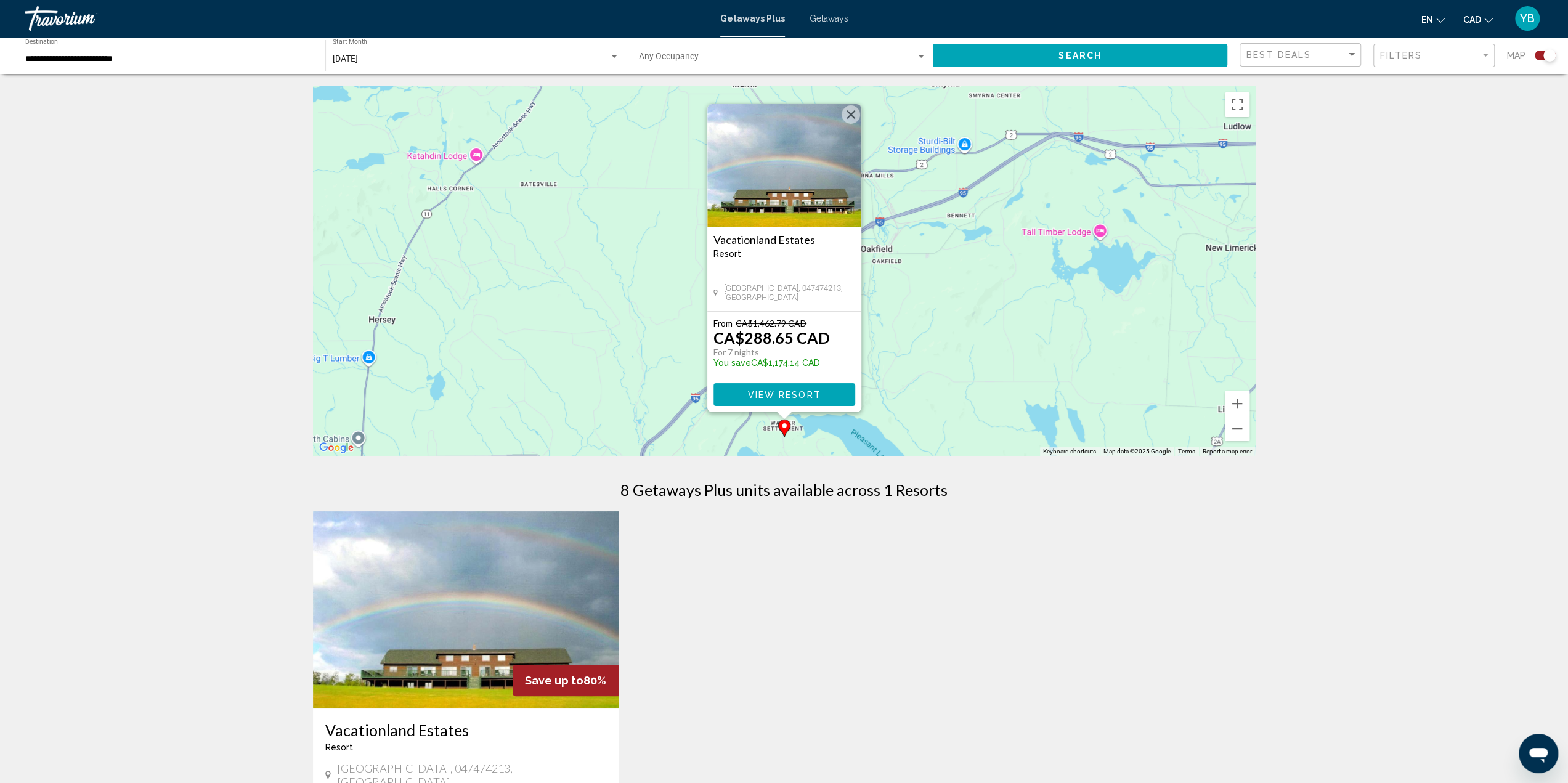
click at [787, 298] on span "Island Falls, ME, 047474213, USA" at bounding box center [789, 292] width 131 height 18
click at [763, 209] on img "Main content" at bounding box center [784, 165] width 154 height 123
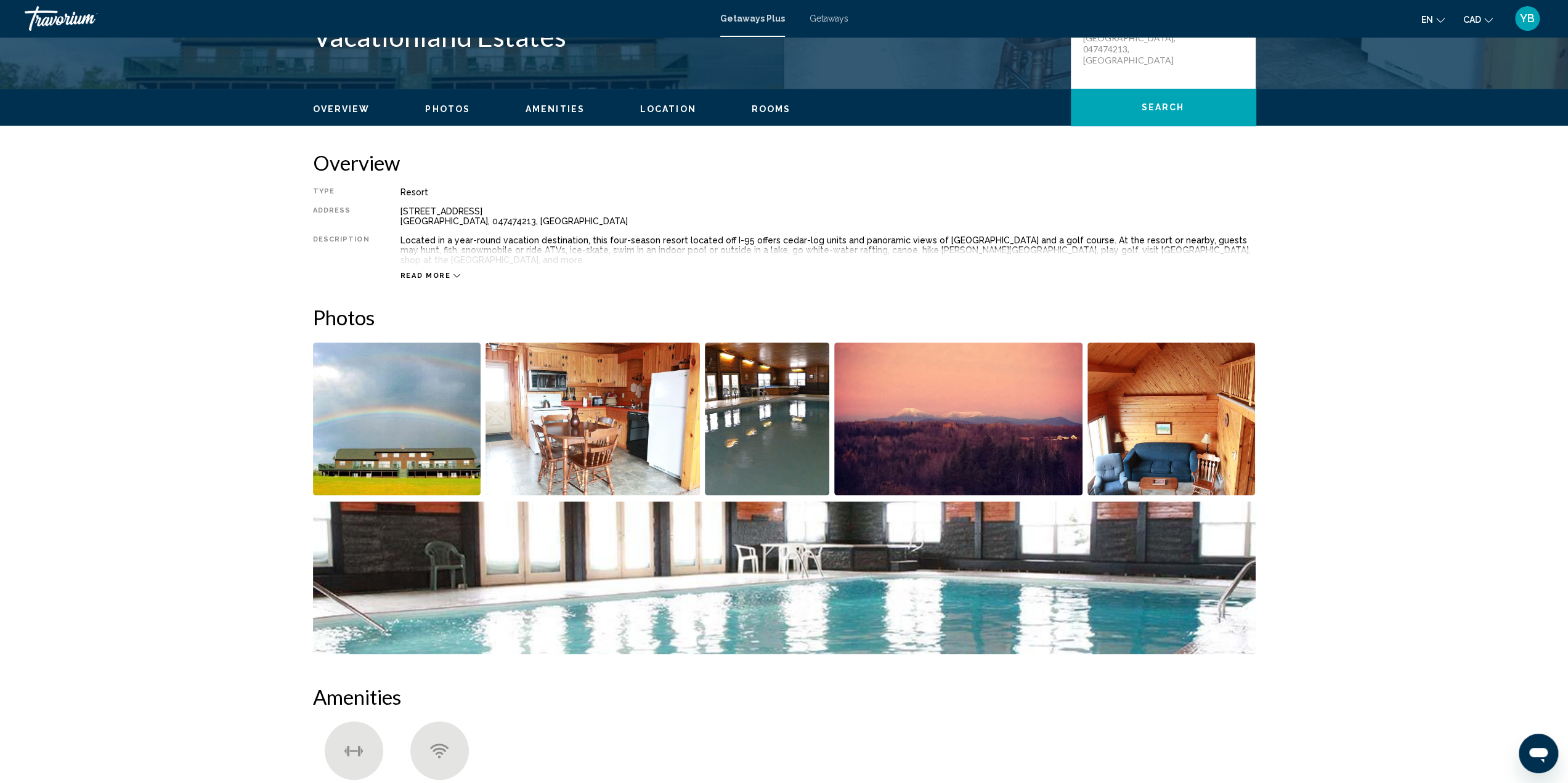
scroll to position [230, 0]
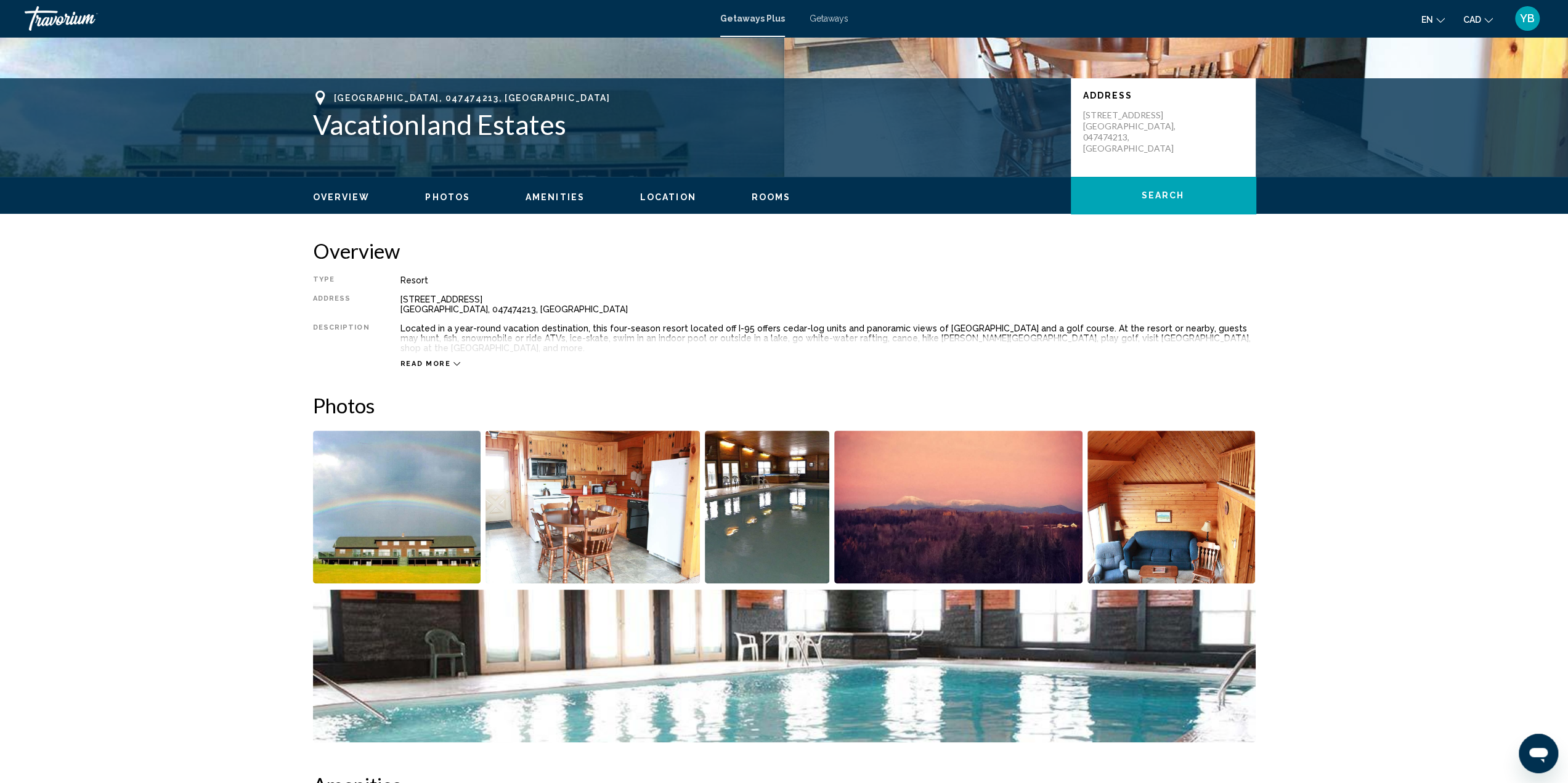
click at [613, 470] on img "Open full-screen image slider" at bounding box center [592, 507] width 214 height 153
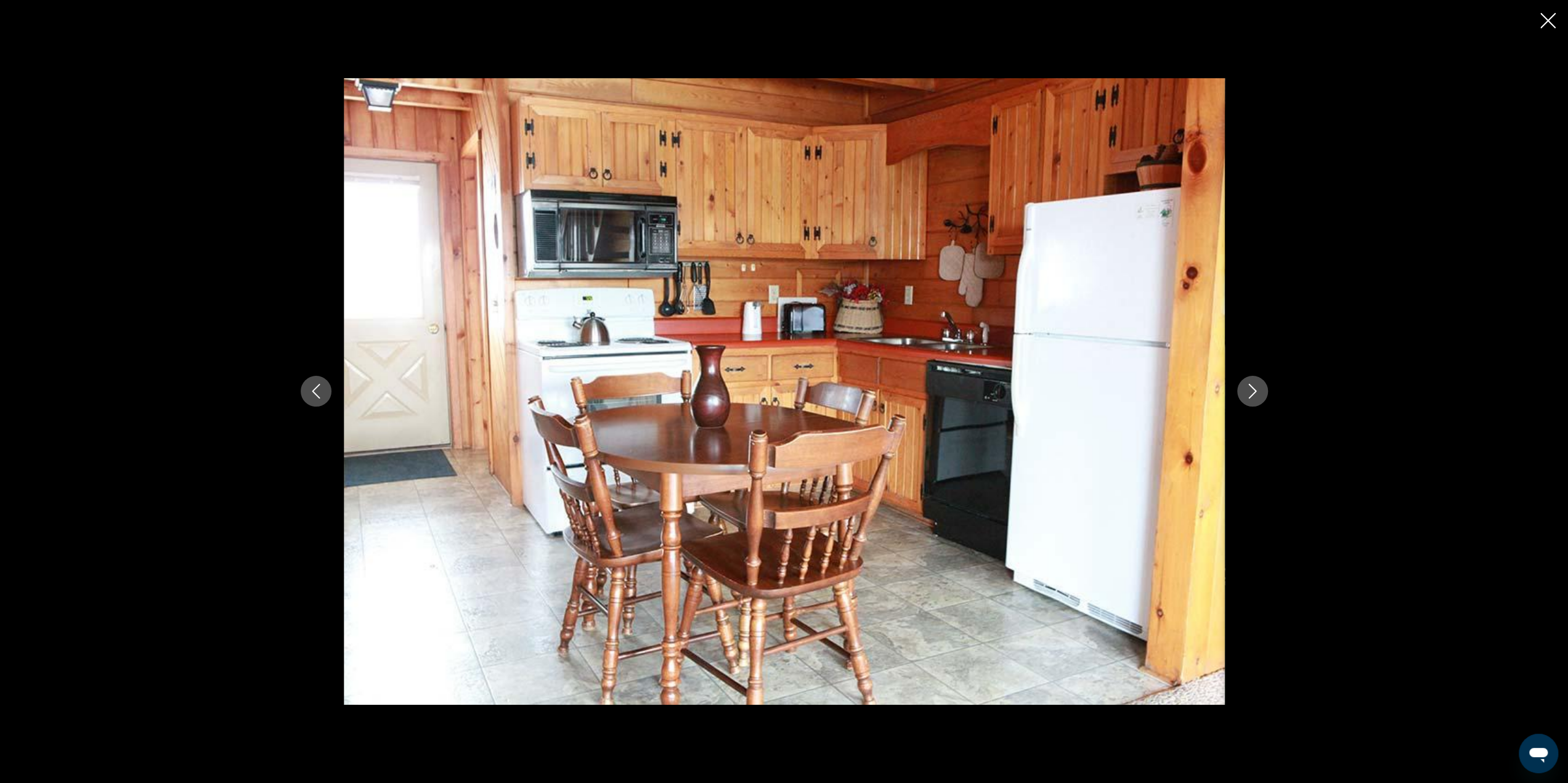
click at [1260, 395] on button "Next image" at bounding box center [1252, 391] width 31 height 31
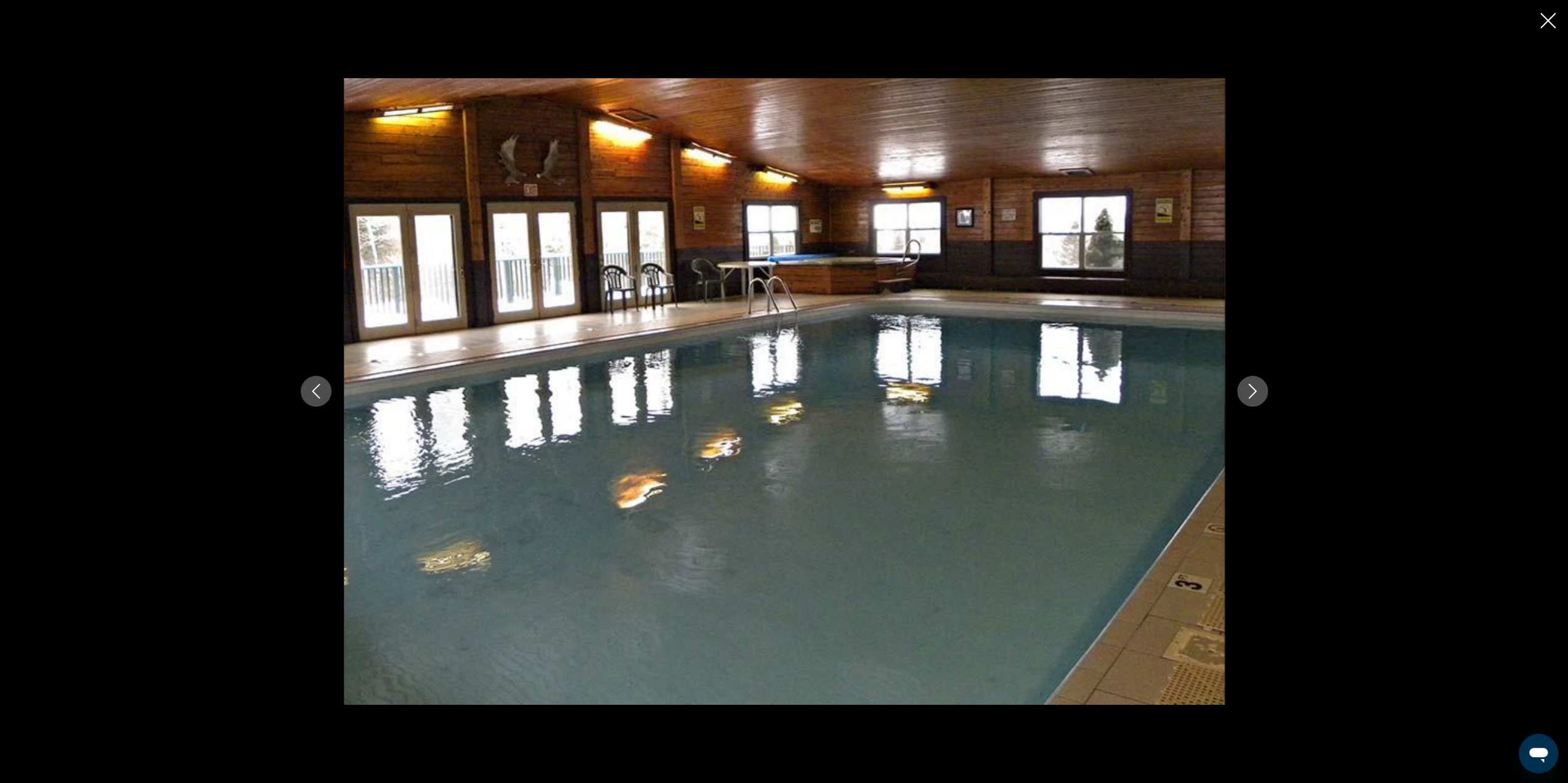
click at [1260, 395] on button "Next image" at bounding box center [1252, 391] width 31 height 31
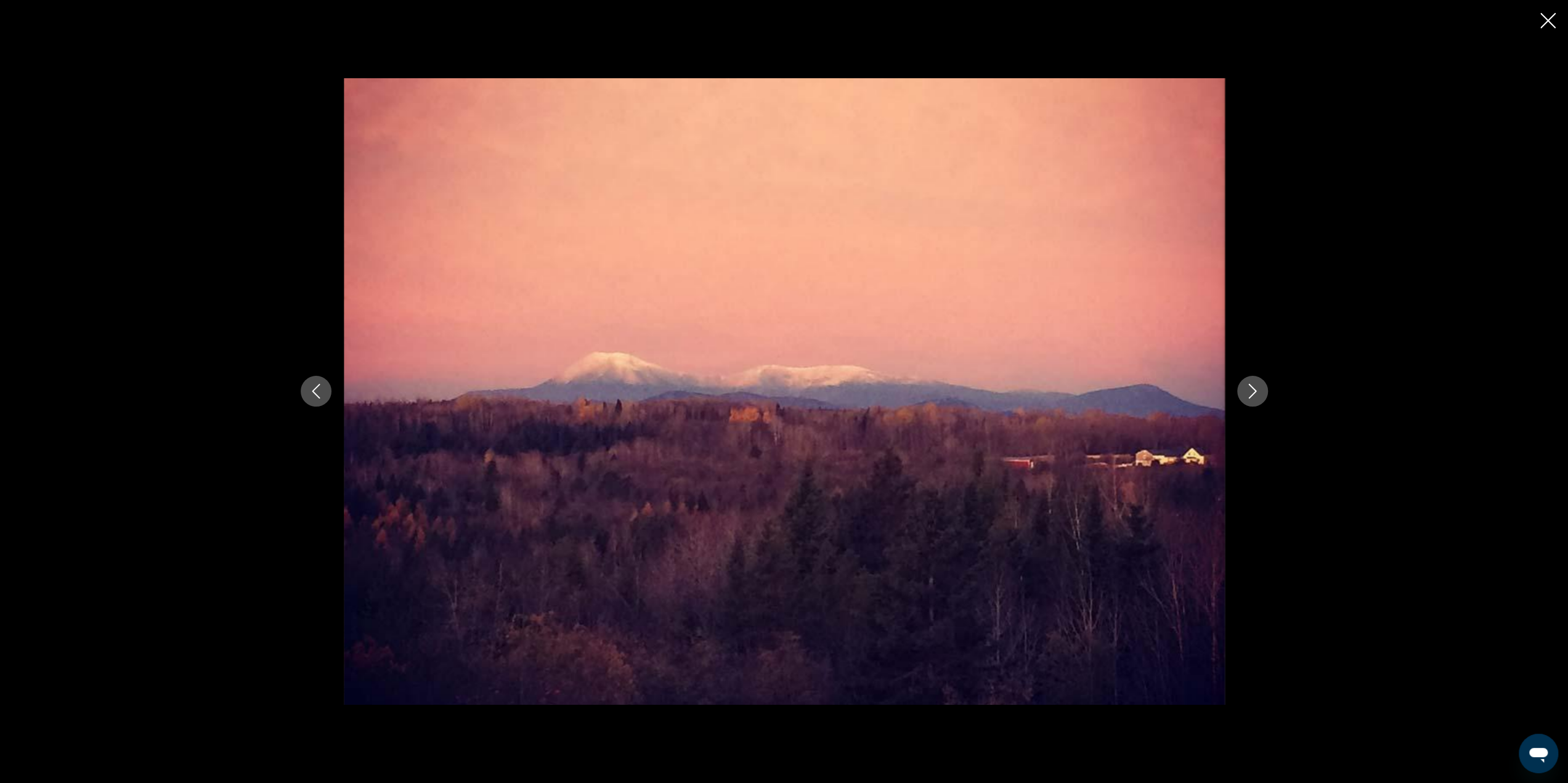
click at [1260, 395] on button "Next image" at bounding box center [1252, 391] width 31 height 31
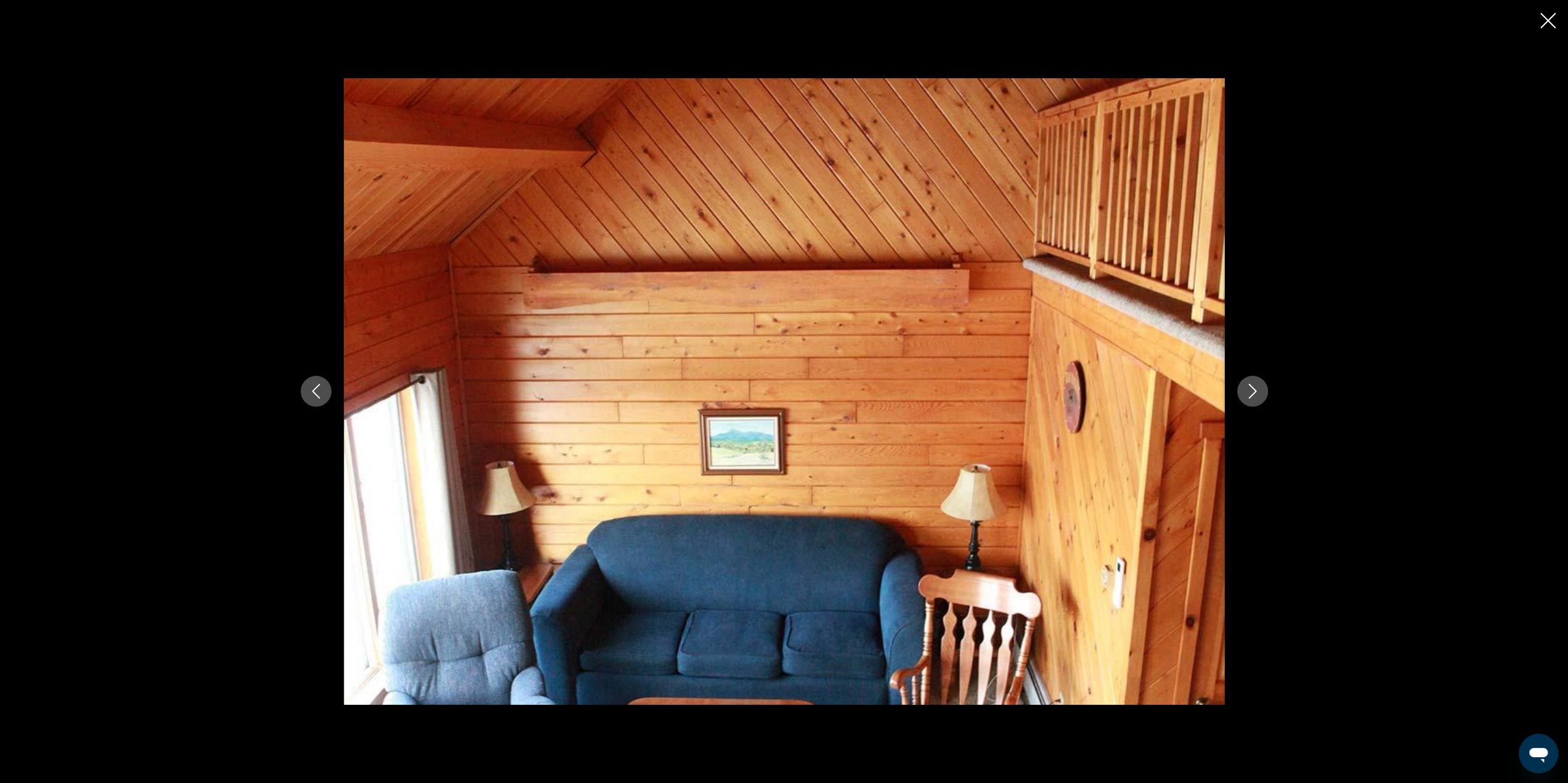
click at [1260, 395] on button "Next image" at bounding box center [1252, 391] width 31 height 31
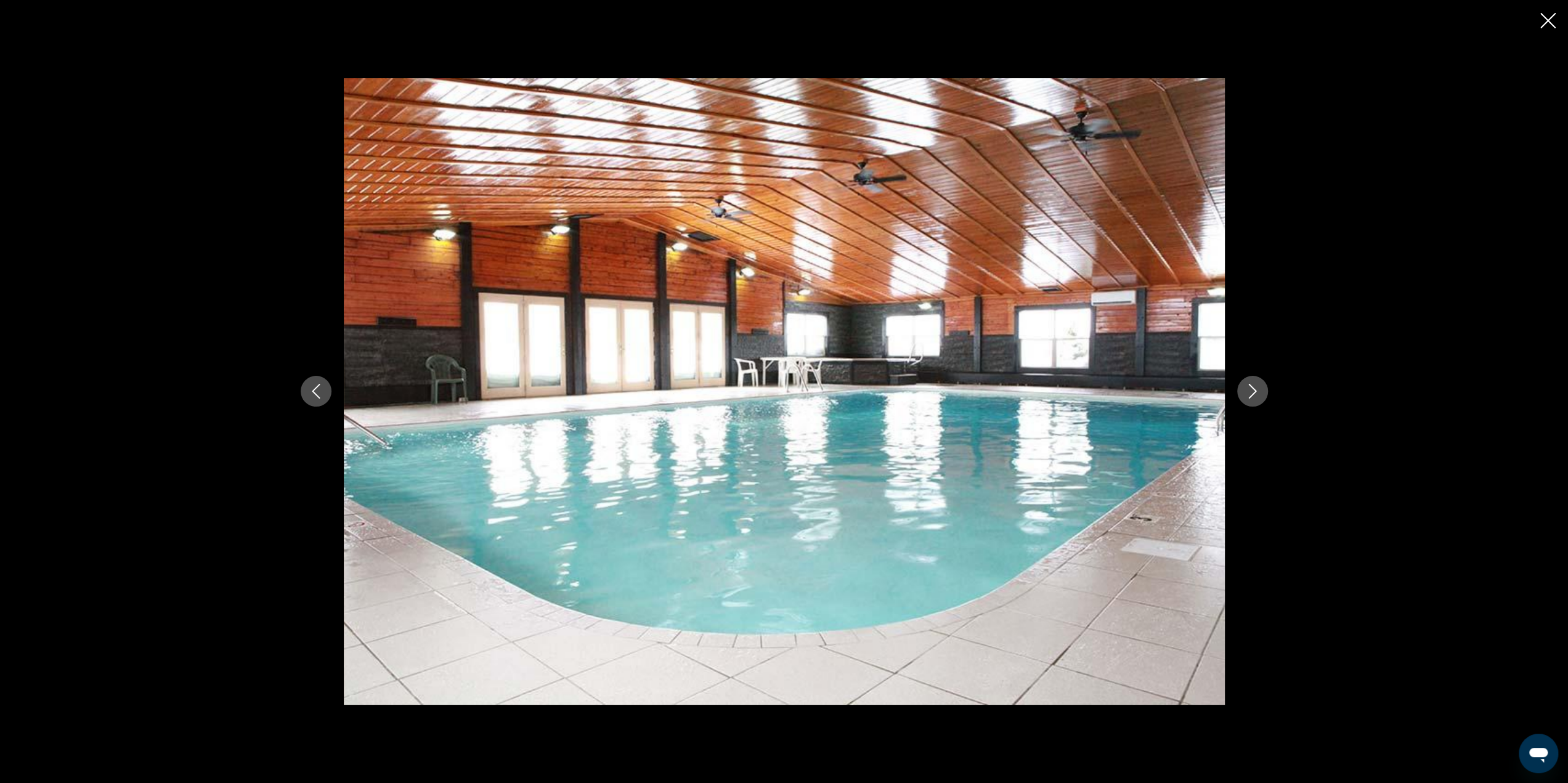
click at [1260, 395] on button "Next image" at bounding box center [1252, 391] width 31 height 31
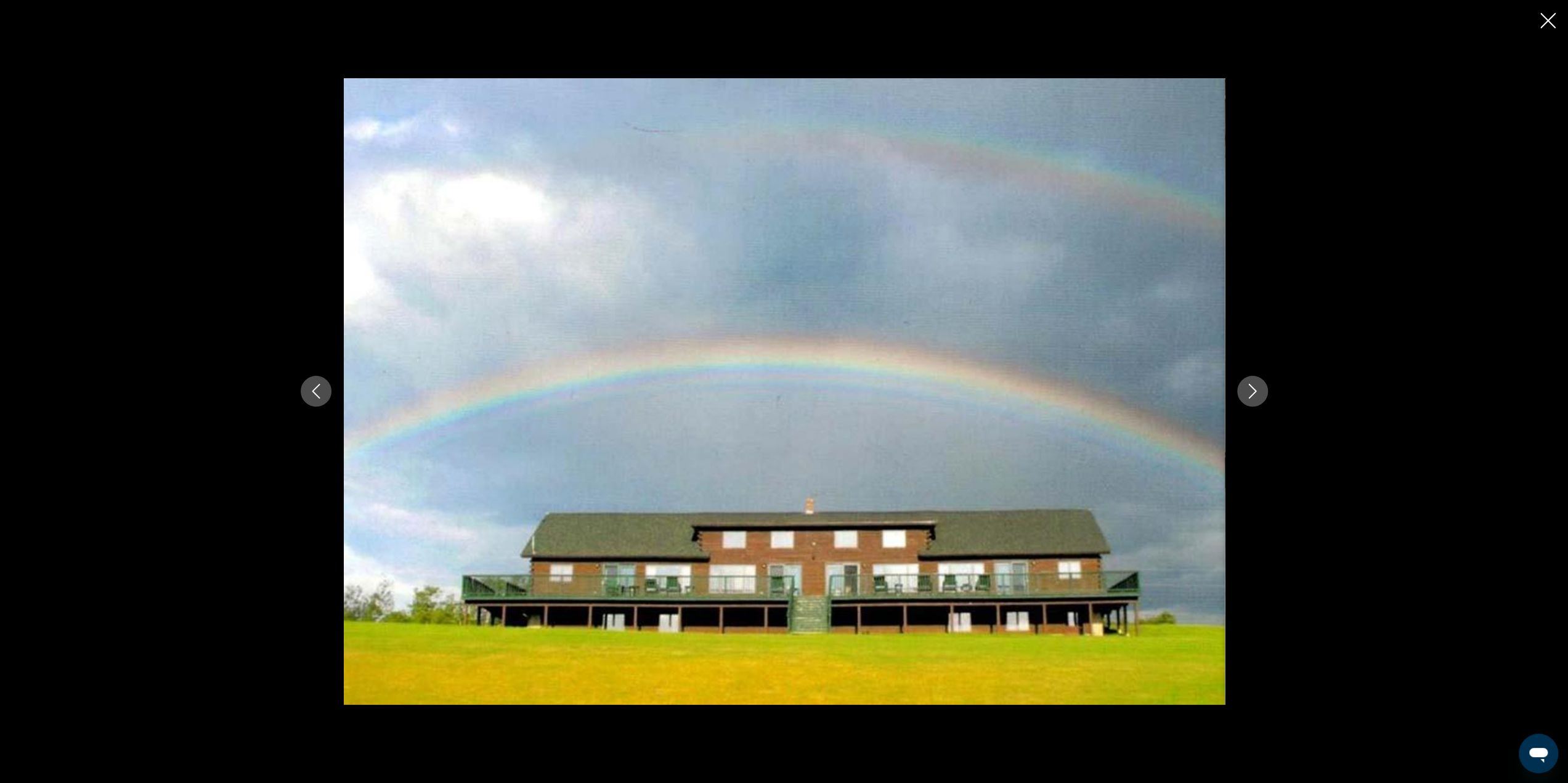
click at [1550, 21] on icon "Close slideshow" at bounding box center [1548, 21] width 16 height 16
